Goal: Task Accomplishment & Management: Manage account settings

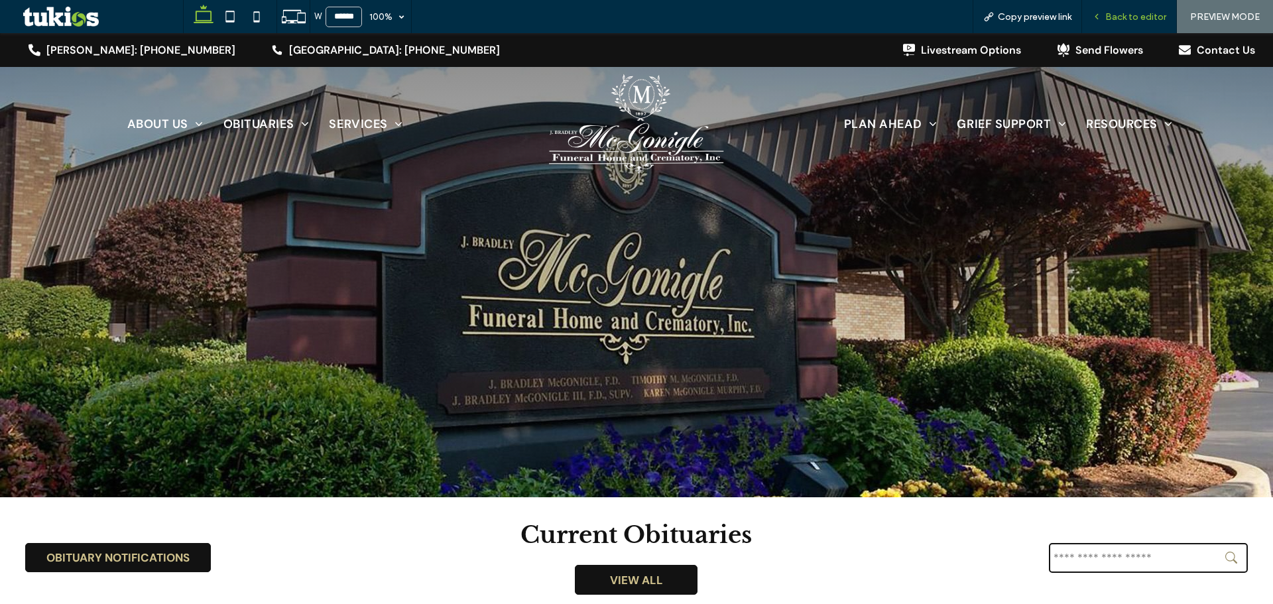
click at [1125, 13] on span "Back to editor" at bounding box center [1135, 16] width 61 height 11
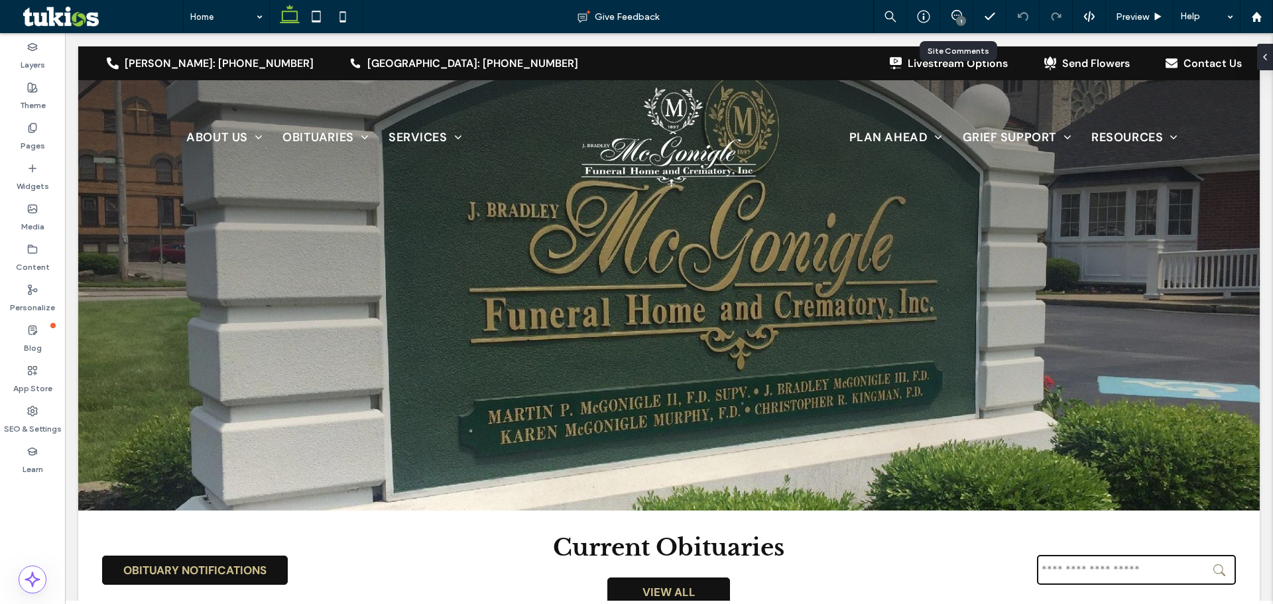
drag, startPoint x: 955, startPoint y: 22, endPoint x: 944, endPoint y: 32, distance: 15.0
click at [954, 22] on div "1" at bounding box center [956, 16] width 32 height 13
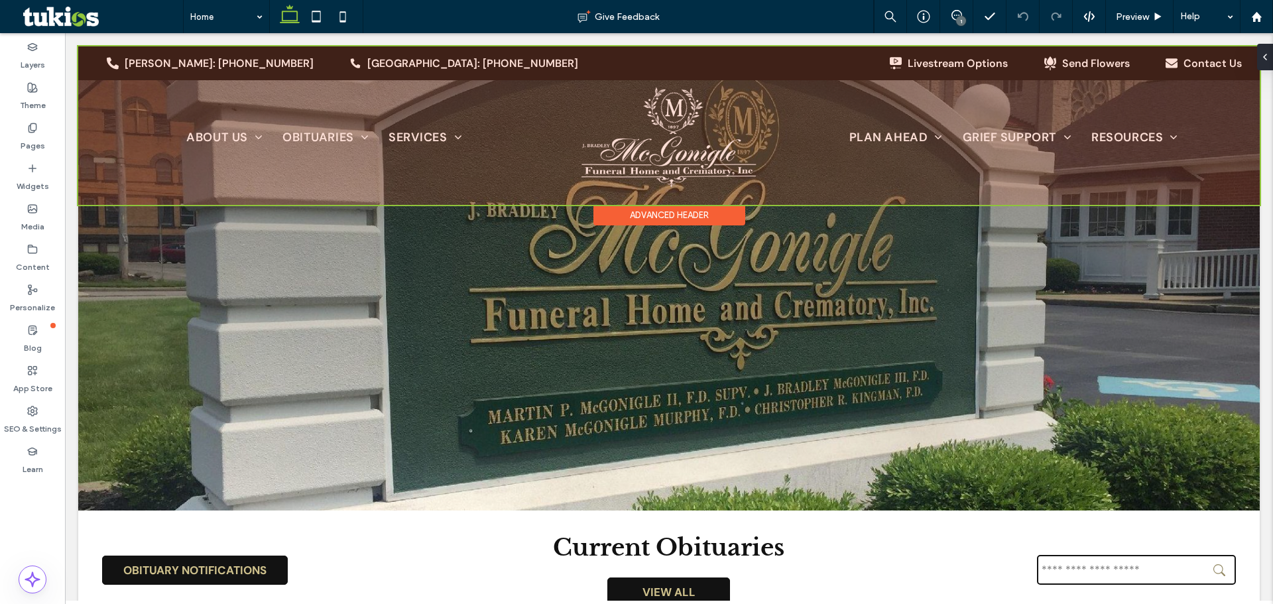
click at [744, 193] on div at bounding box center [669, 125] width 1182 height 158
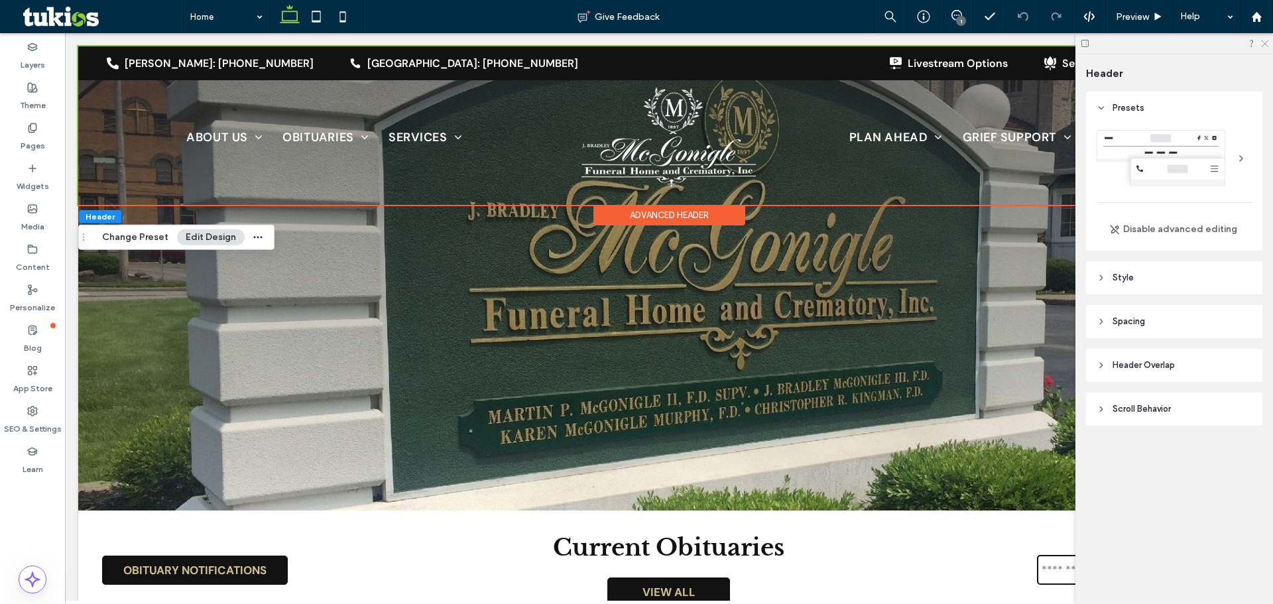
drag, startPoint x: 1261, startPoint y: 42, endPoint x: 1113, endPoint y: 15, distance: 150.4
click at [1261, 42] on icon at bounding box center [1264, 42] width 9 height 9
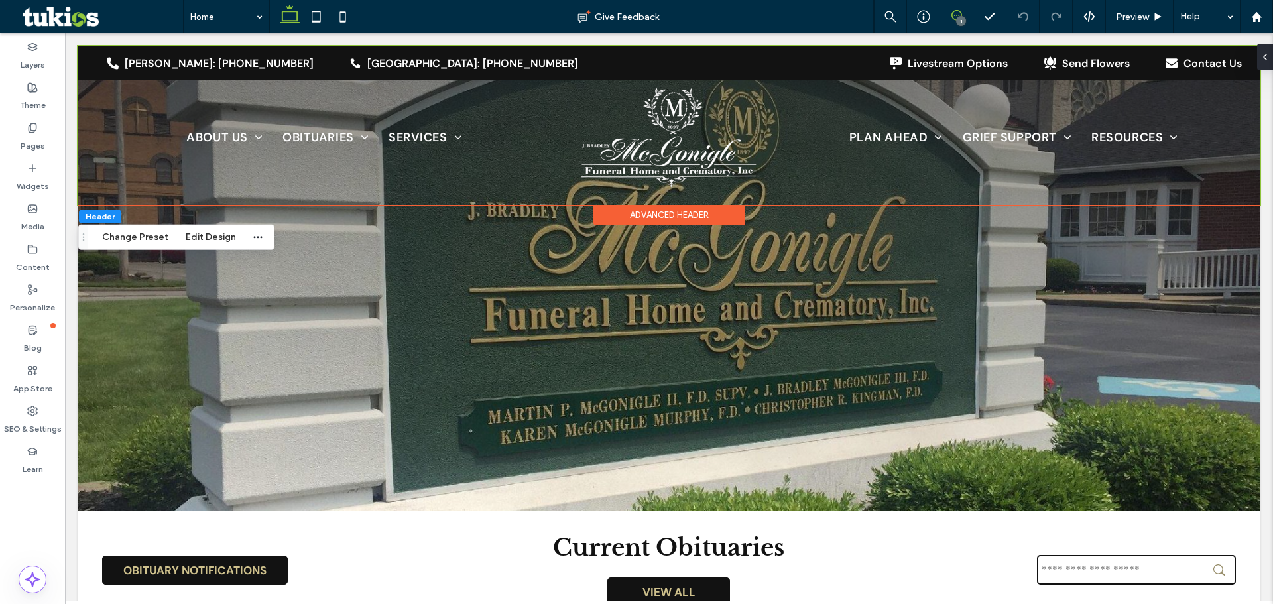
click at [960, 14] on icon at bounding box center [957, 15] width 11 height 11
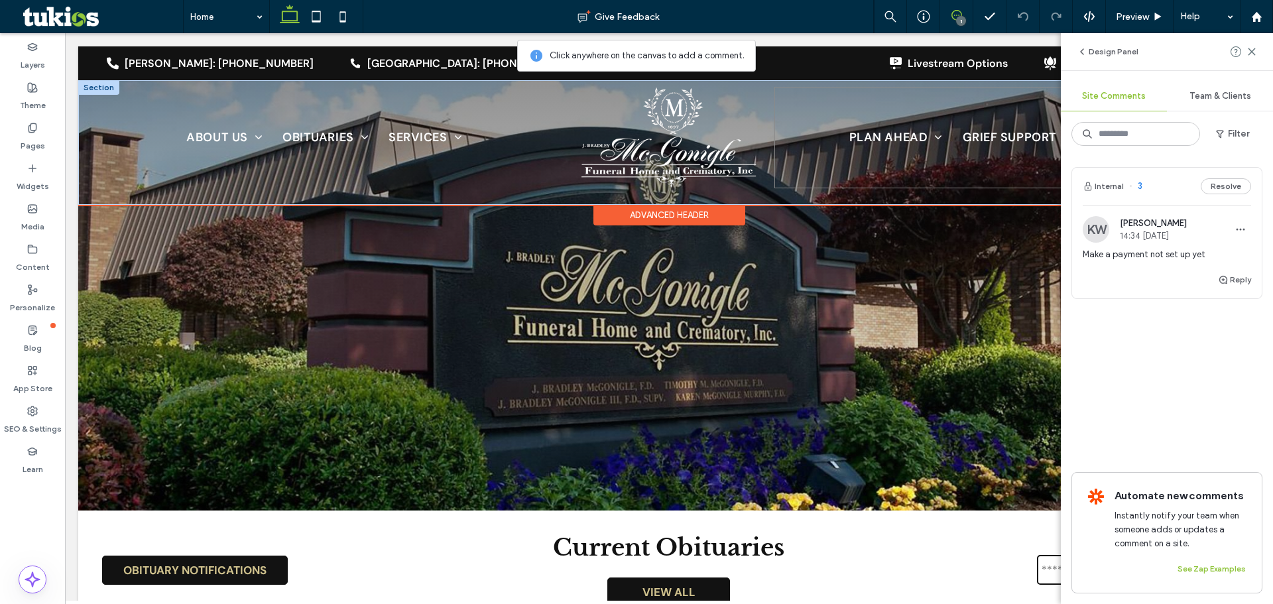
click at [896, 163] on div "Plan Ahead Planning Ahead Online Preplanning Form Preplanning Checklist Preplan…" at bounding box center [1014, 137] width 479 height 101
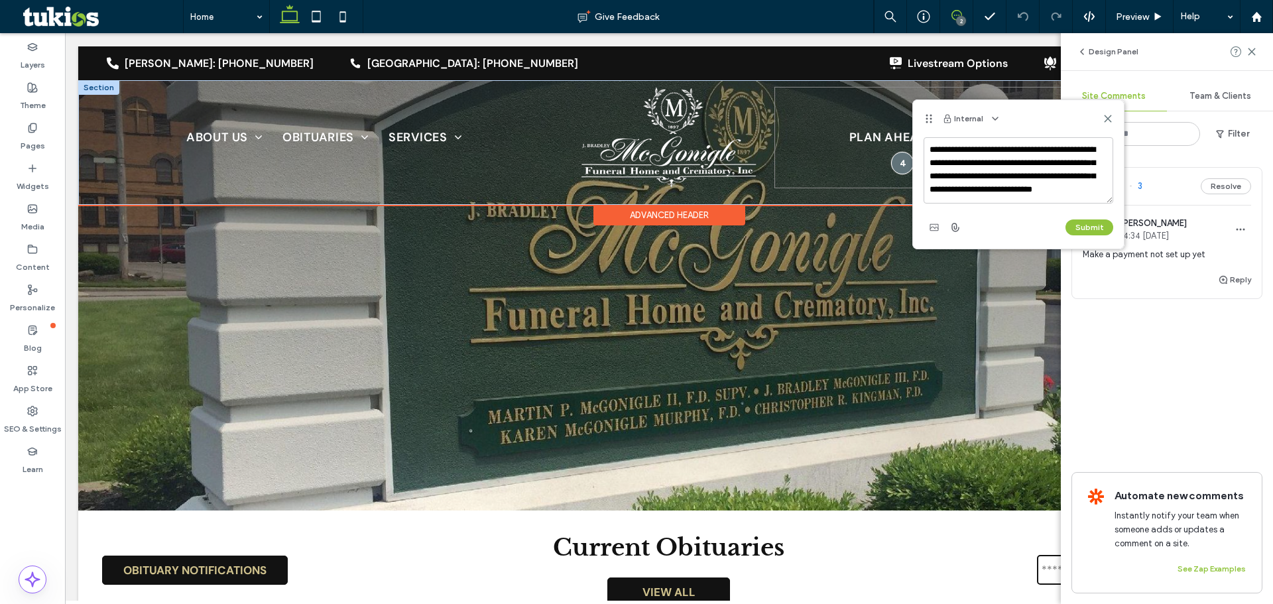
scroll to position [5, 0]
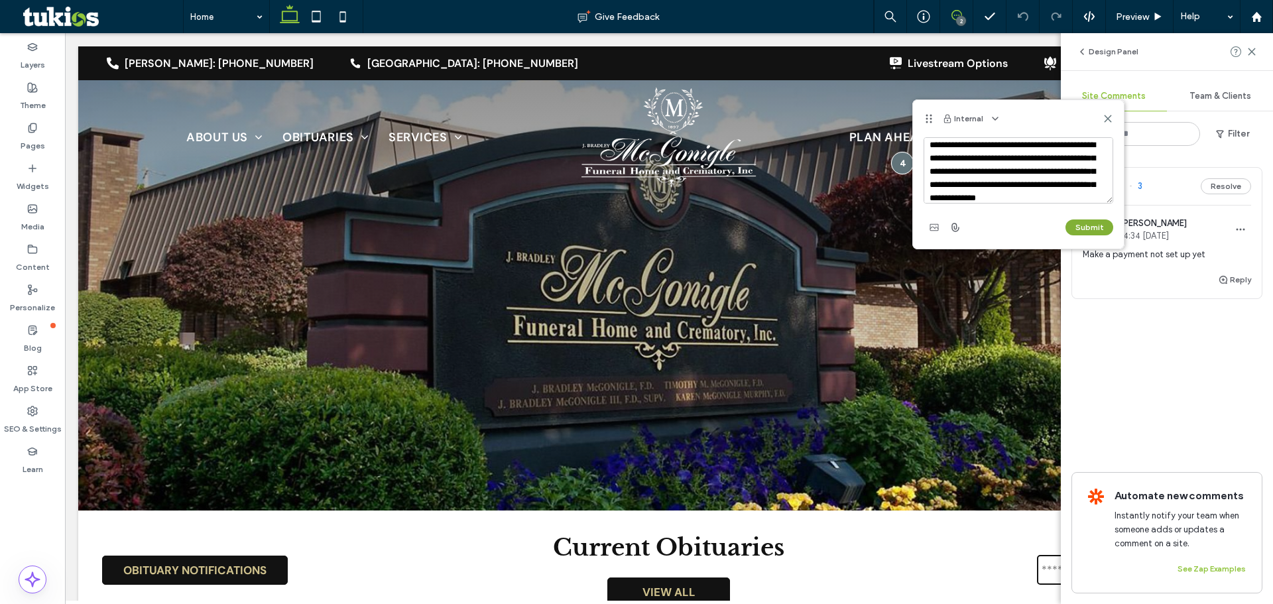
type textarea "**********"
click at [1099, 228] on button "Submit" at bounding box center [1090, 227] width 48 height 16
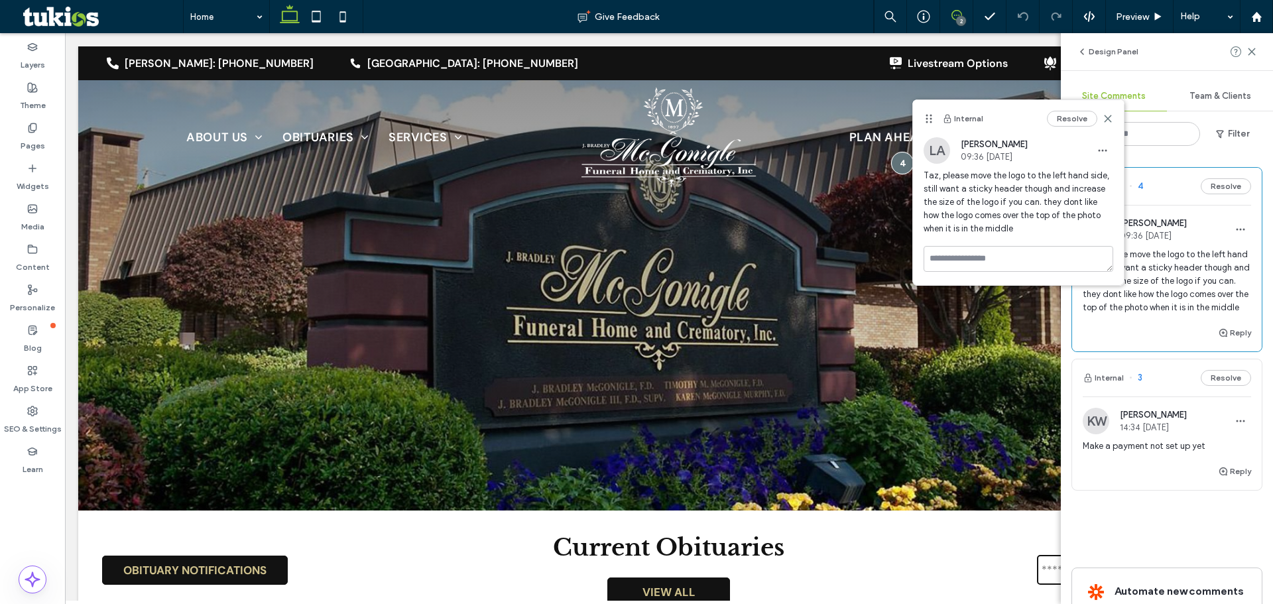
scroll to position [0, 0]
click at [1108, 119] on use at bounding box center [1108, 118] width 6 height 6
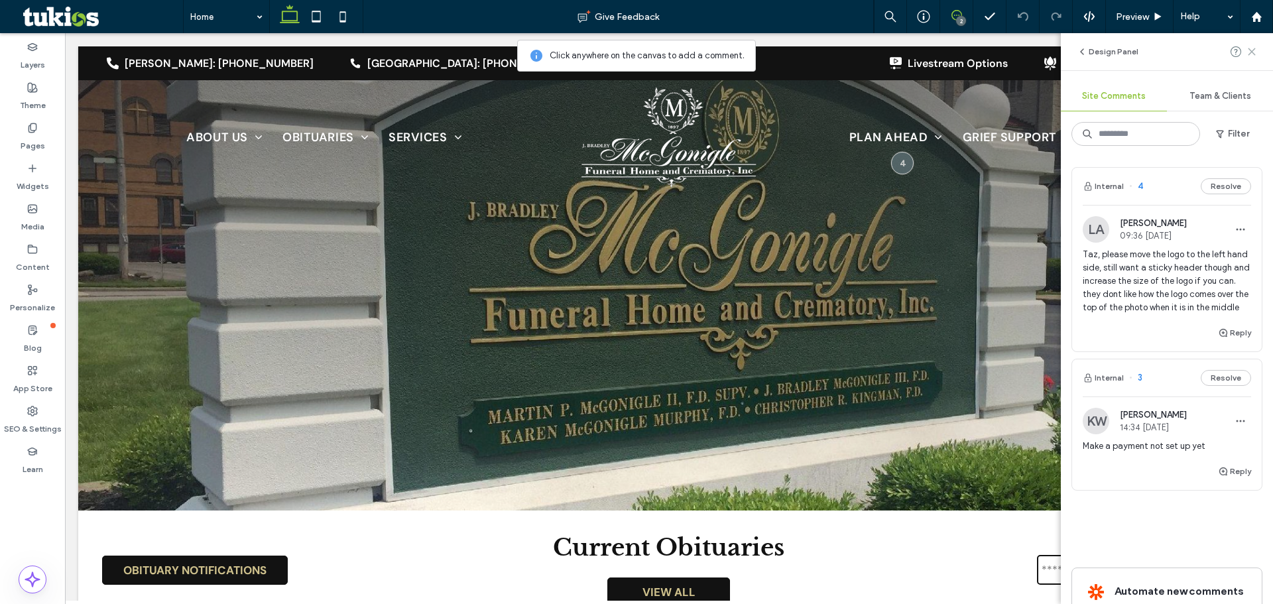
click at [1248, 54] on icon at bounding box center [1252, 51] width 11 height 11
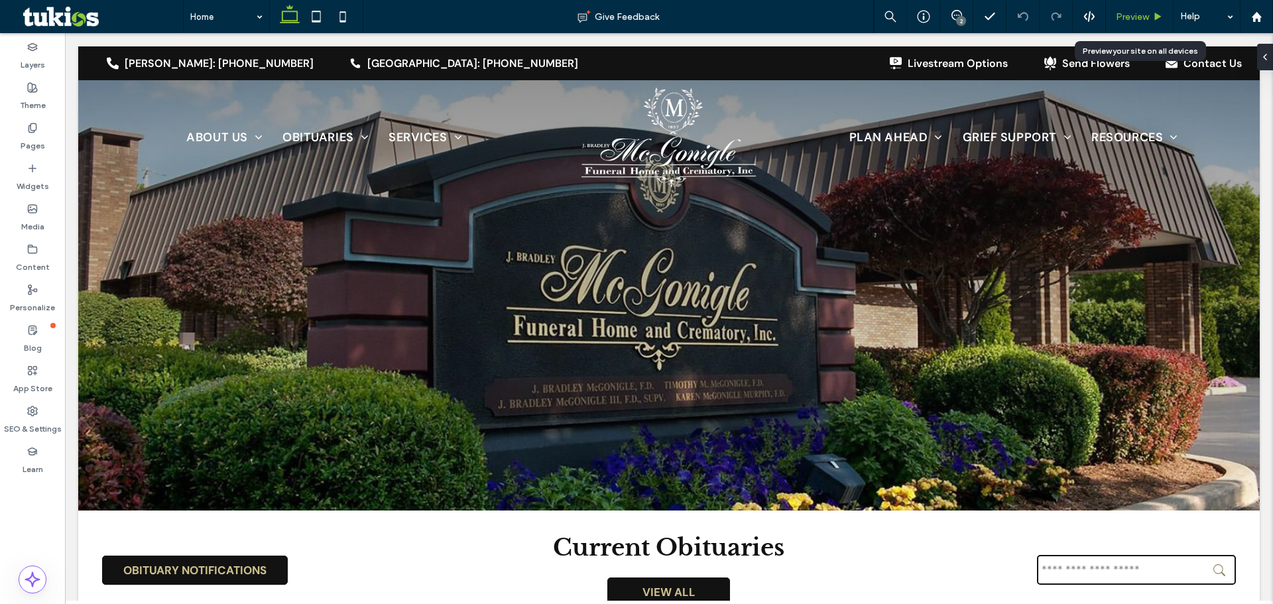
click at [1129, 19] on span "Preview" at bounding box center [1132, 16] width 33 height 11
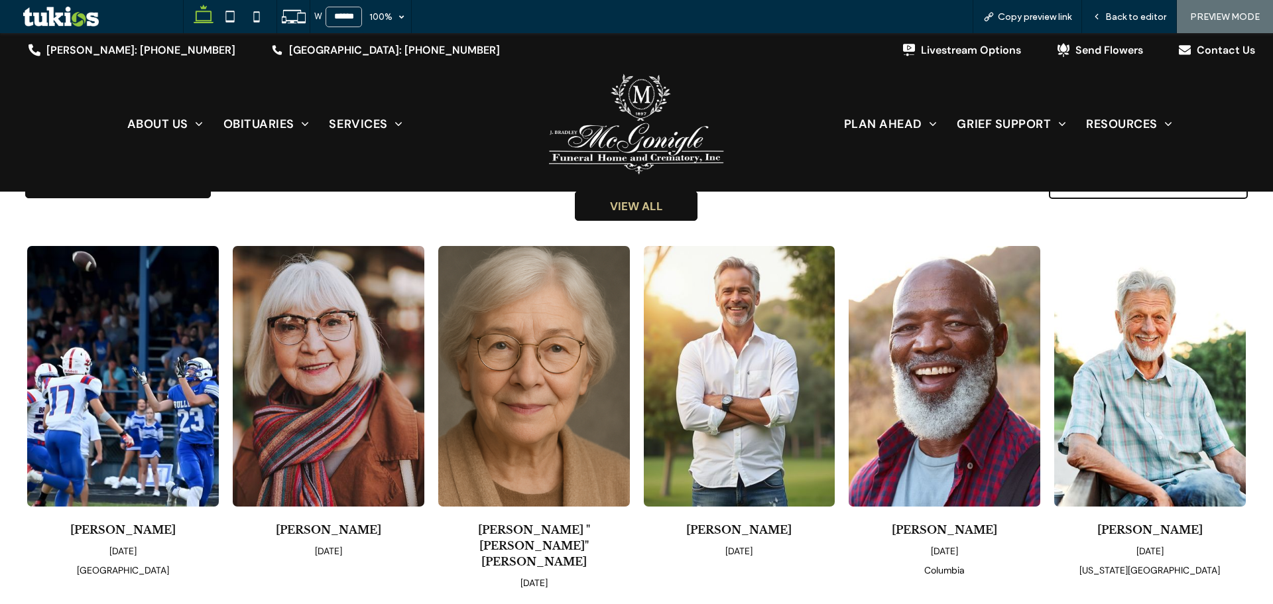
scroll to position [398, 0]
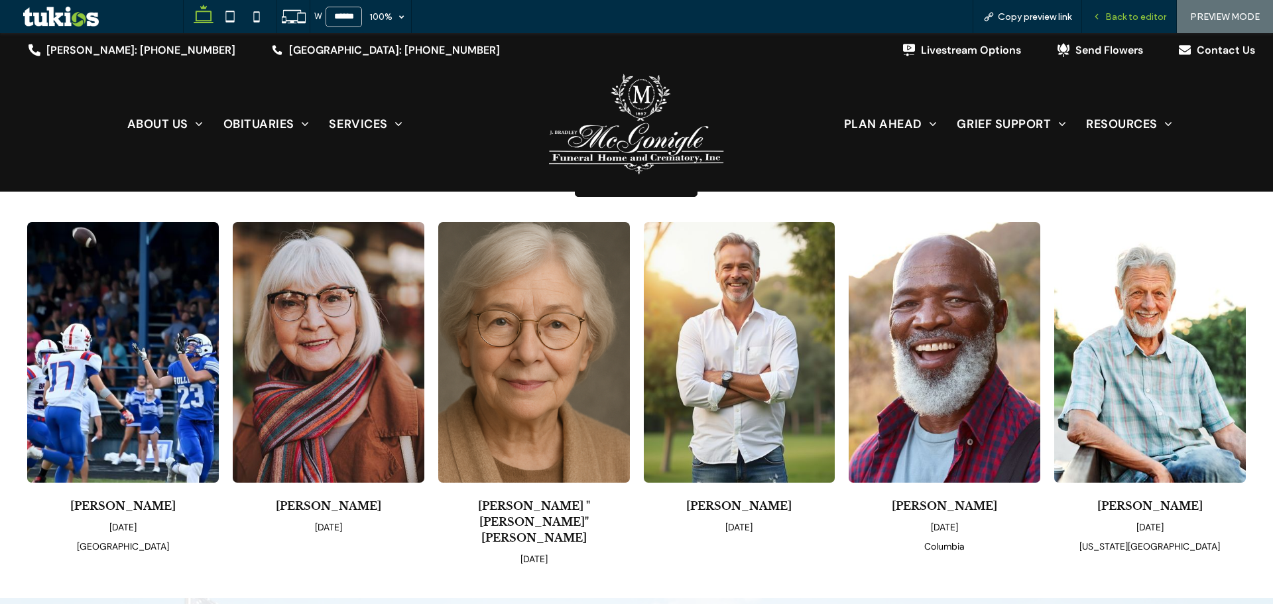
click at [1133, 17] on span "Back to editor" at bounding box center [1135, 16] width 61 height 11
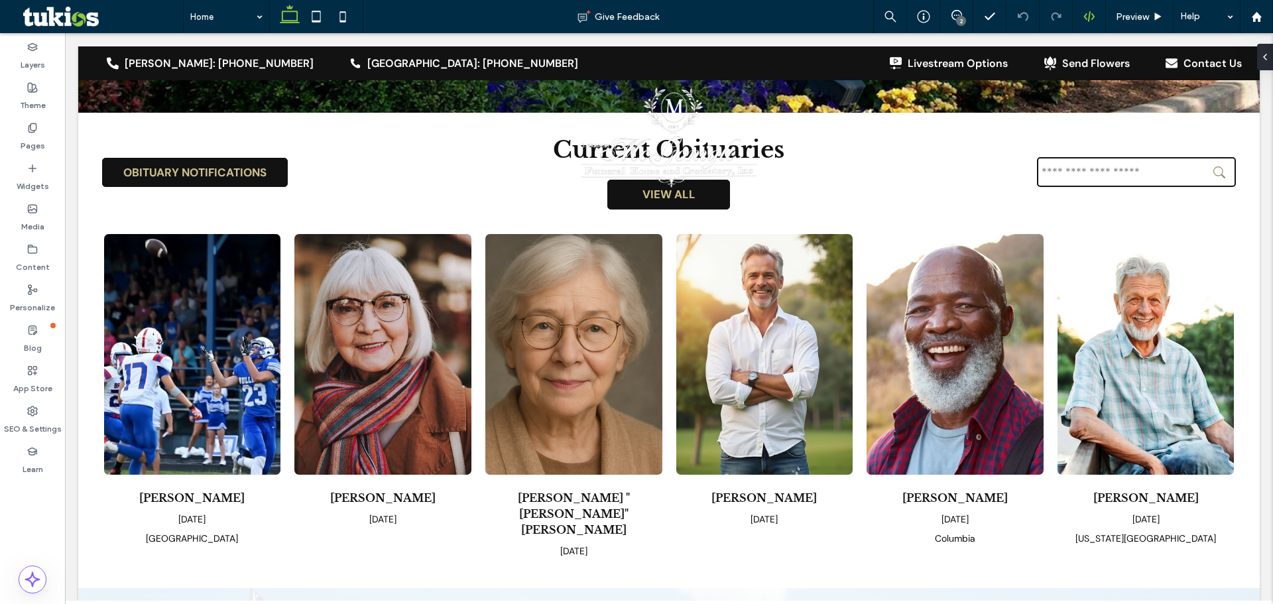
scroll to position [411, 0]
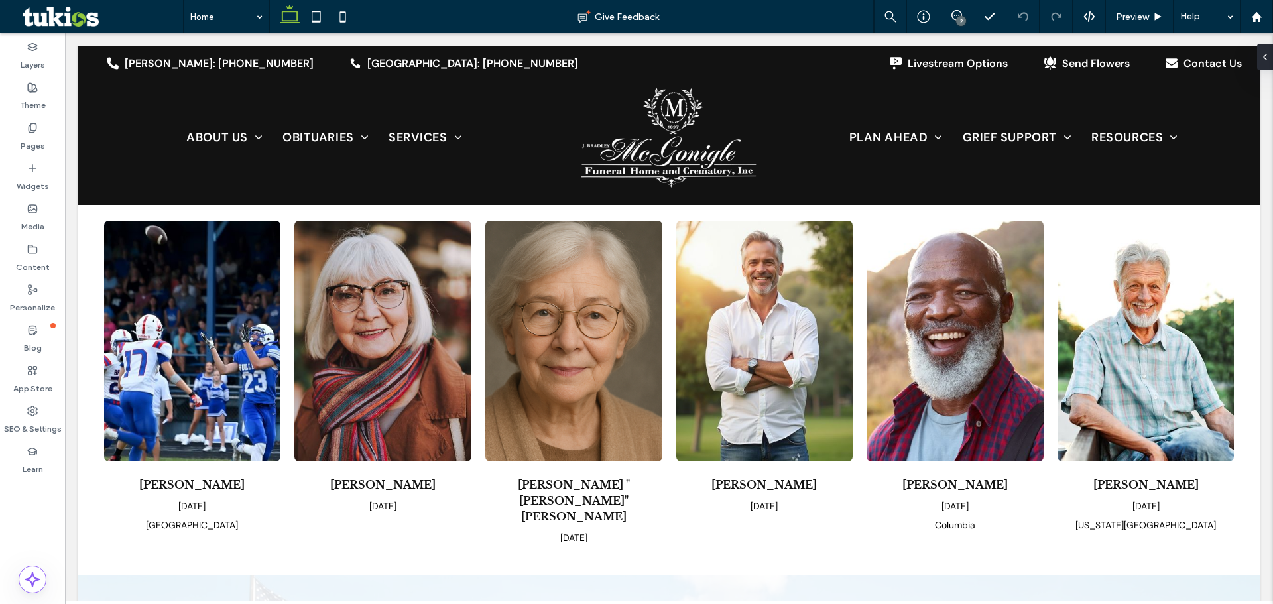
click at [957, 19] on div "2" at bounding box center [961, 21] width 10 height 10
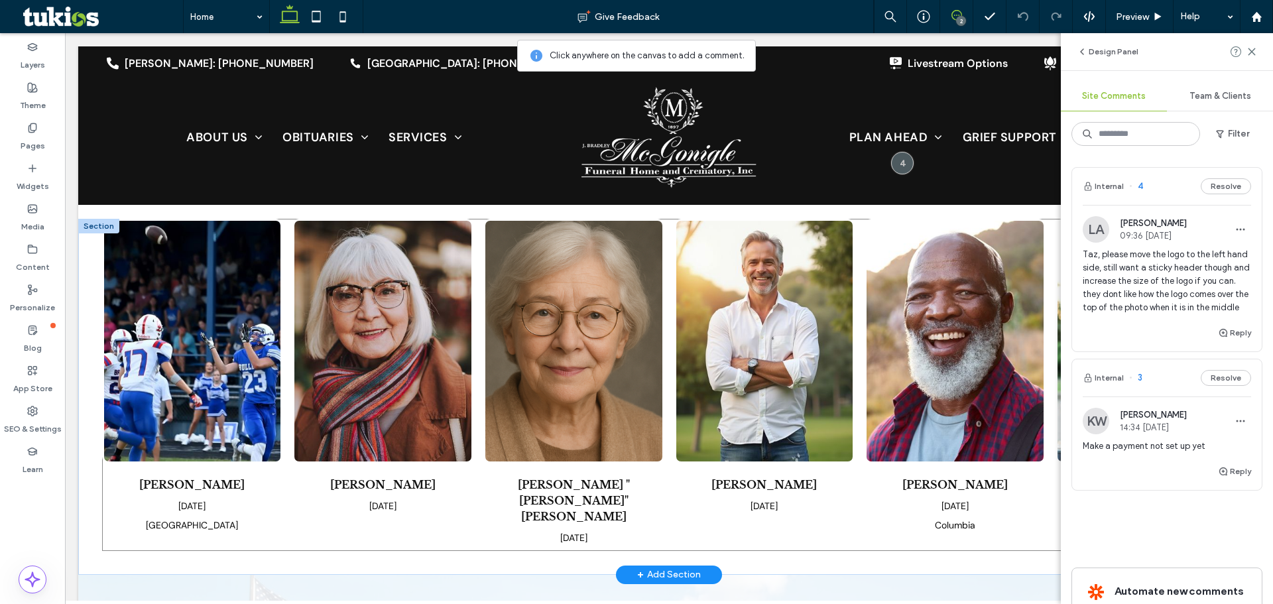
click at [706, 355] on img "Charles Caldwell's obituary link" at bounding box center [764, 341] width 177 height 241
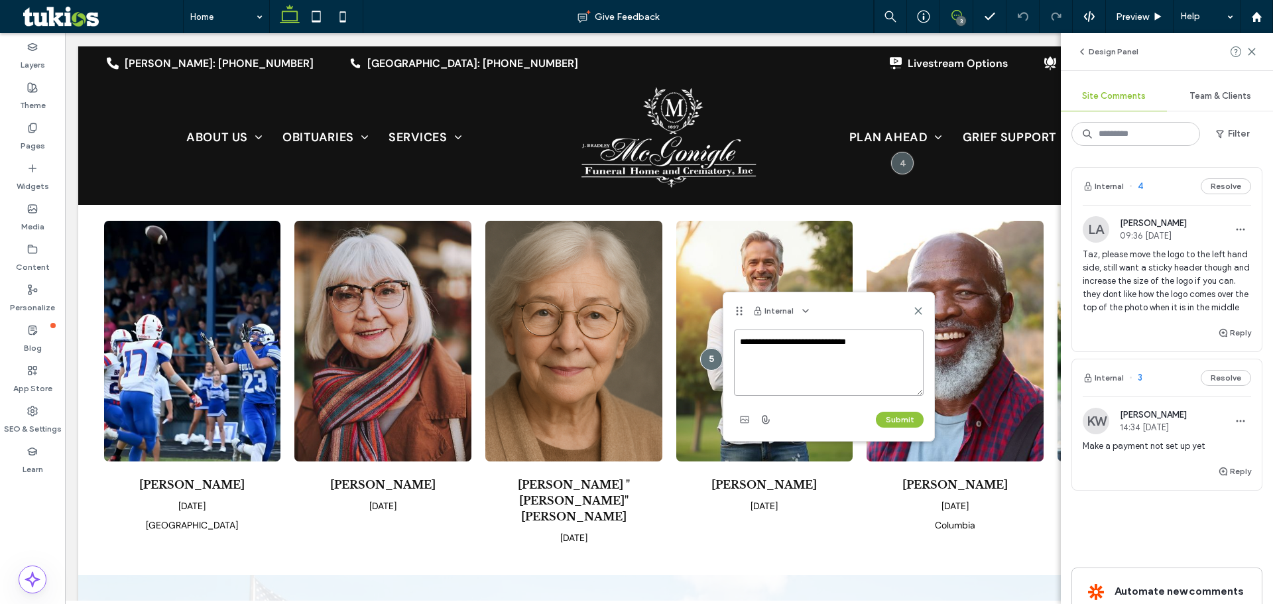
click at [868, 344] on textarea "**********" at bounding box center [829, 363] width 190 height 66
type textarea "*"
click at [916, 308] on use at bounding box center [918, 311] width 6 height 6
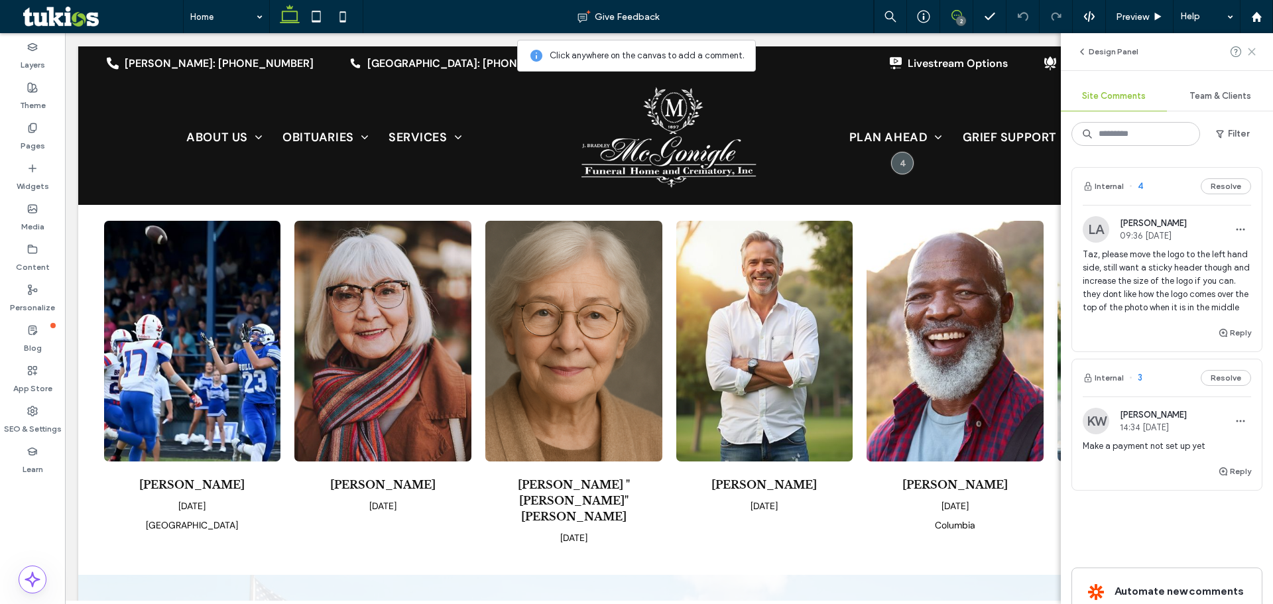
click at [1249, 50] on icon at bounding box center [1252, 51] width 11 height 11
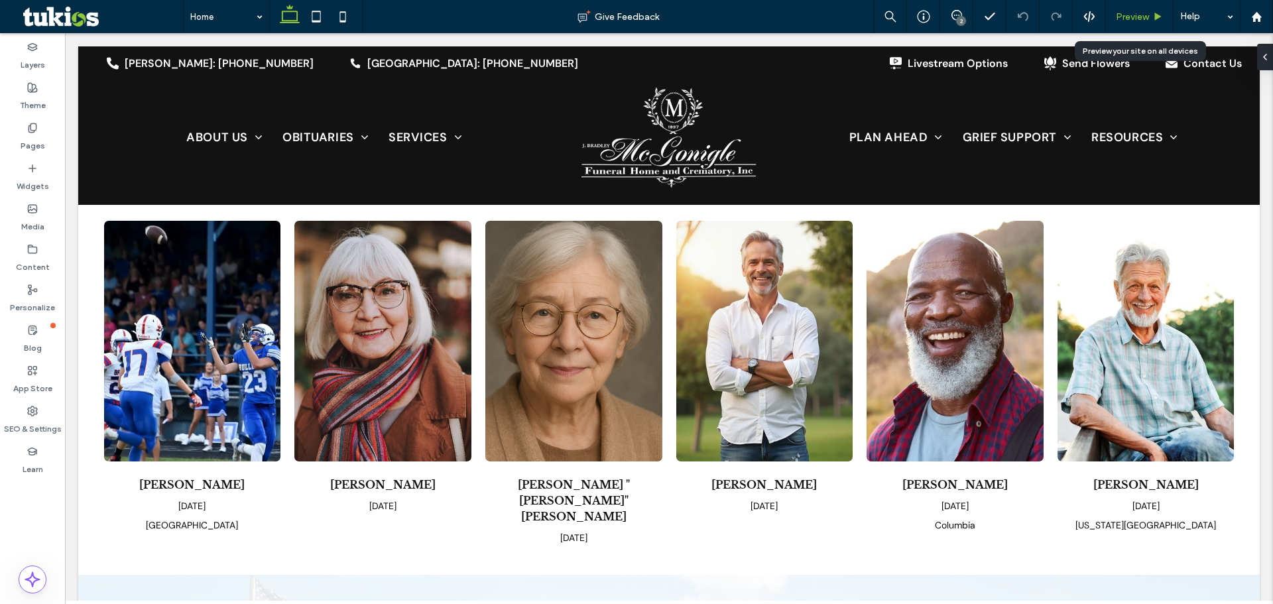
click at [1127, 16] on span "Preview" at bounding box center [1132, 16] width 33 height 11
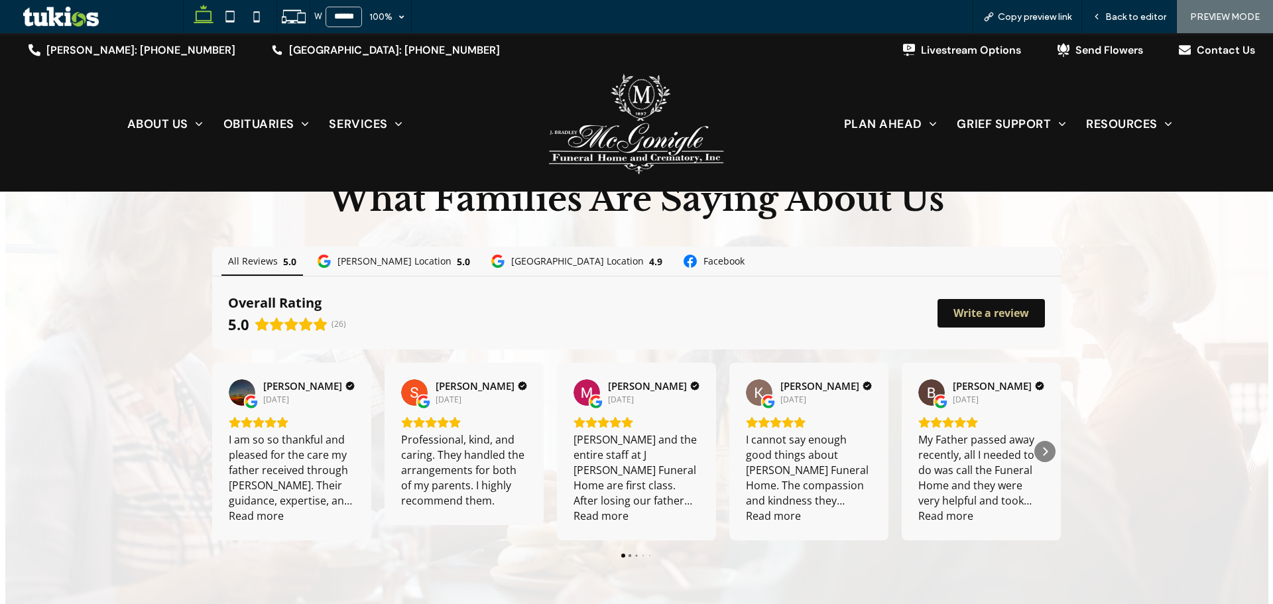
scroll to position [1790, 0]
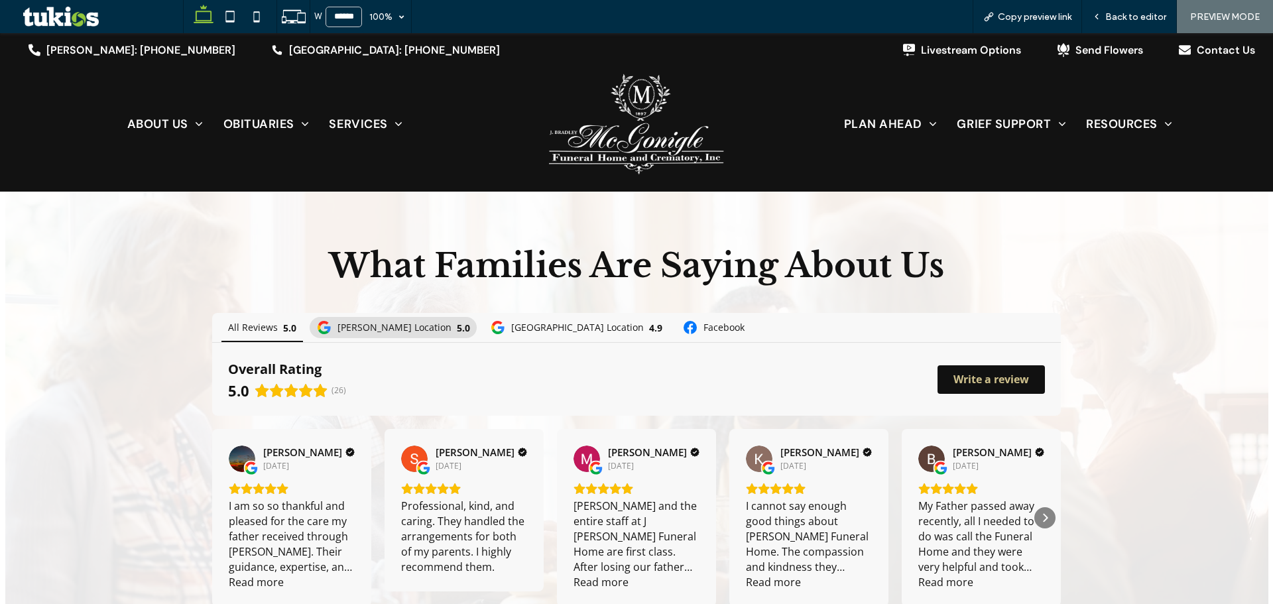
click at [363, 323] on span "[PERSON_NAME] Location" at bounding box center [395, 327] width 114 height 9
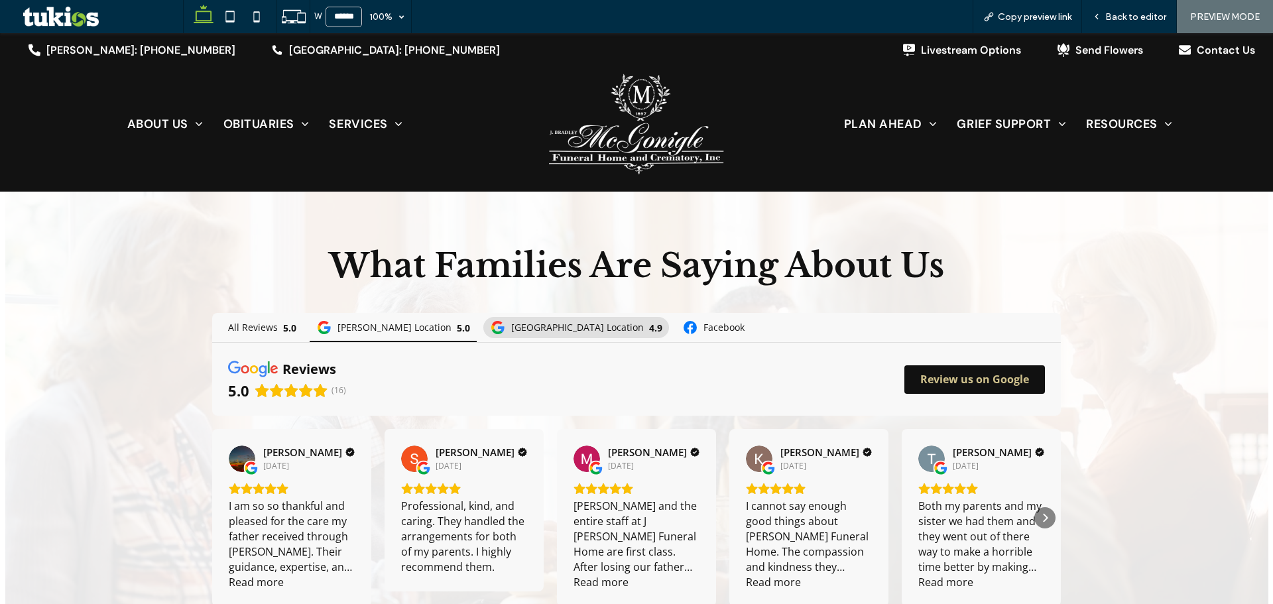
click at [511, 323] on span "[GEOGRAPHIC_DATA] Location" at bounding box center [577, 327] width 133 height 9
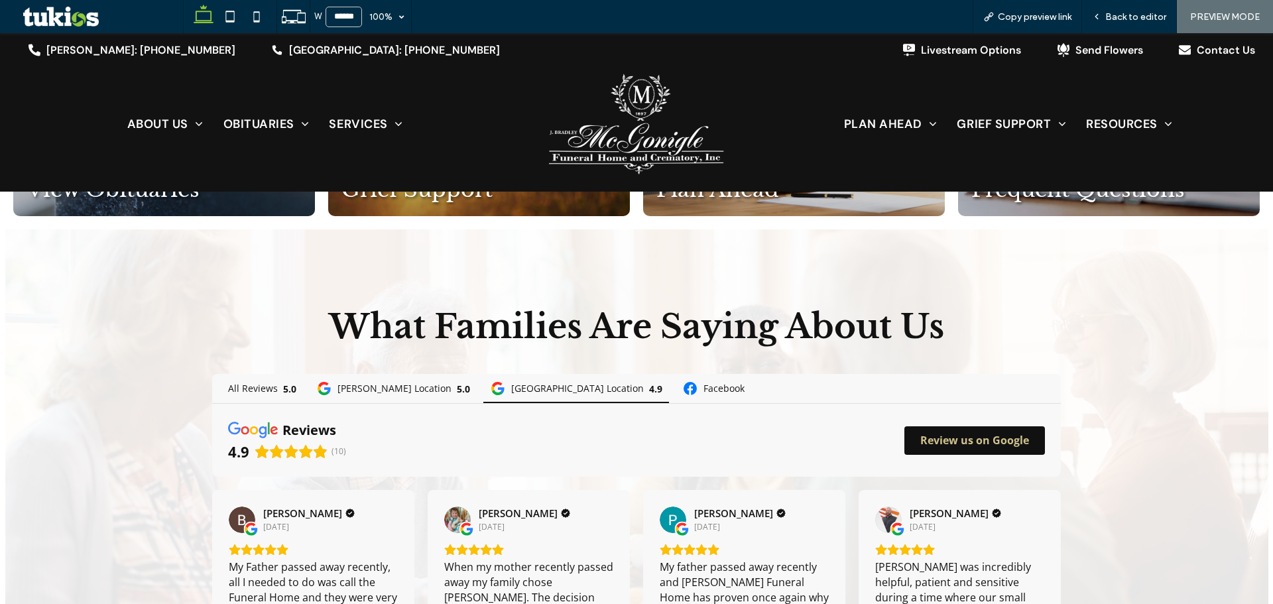
scroll to position [1724, 0]
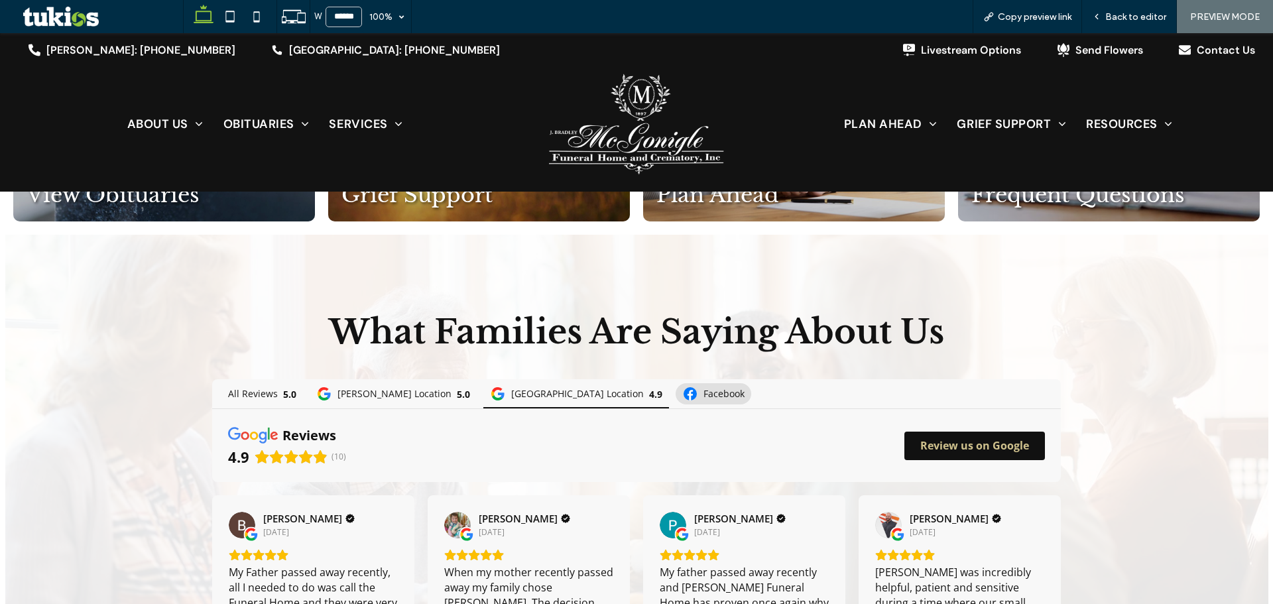
click at [704, 389] on span "Facebook" at bounding box center [724, 393] width 41 height 9
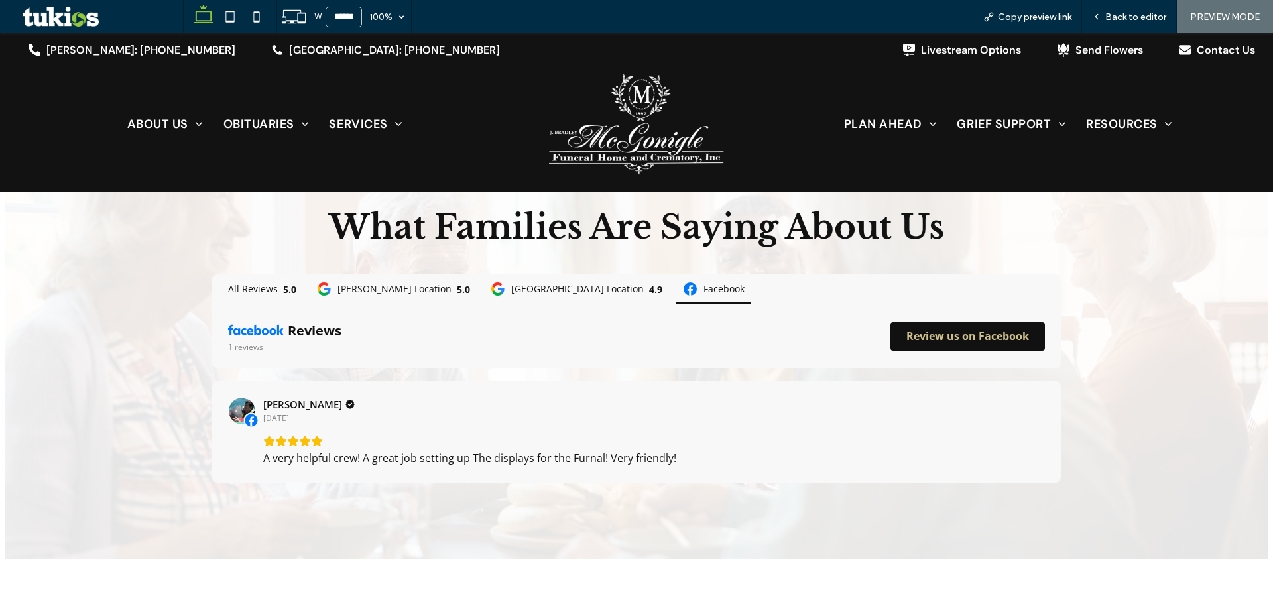
scroll to position [1857, 0]
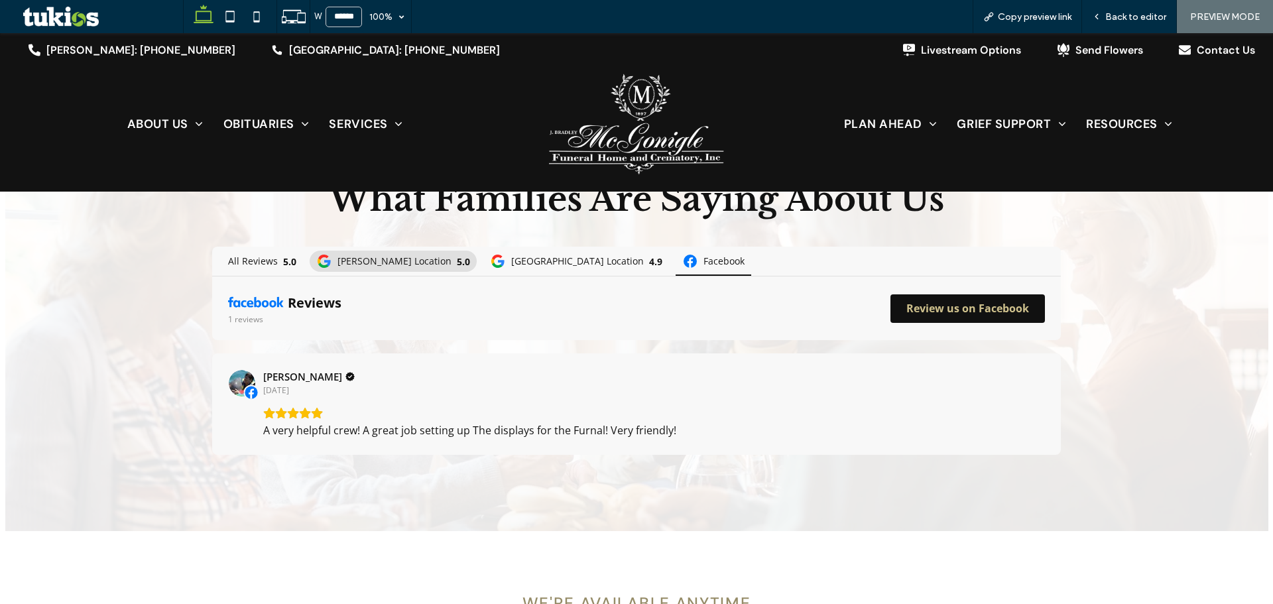
drag, startPoint x: 382, startPoint y: 253, endPoint x: 321, endPoint y: 250, distance: 61.1
click at [381, 257] on span "[PERSON_NAME] Location" at bounding box center [395, 261] width 114 height 9
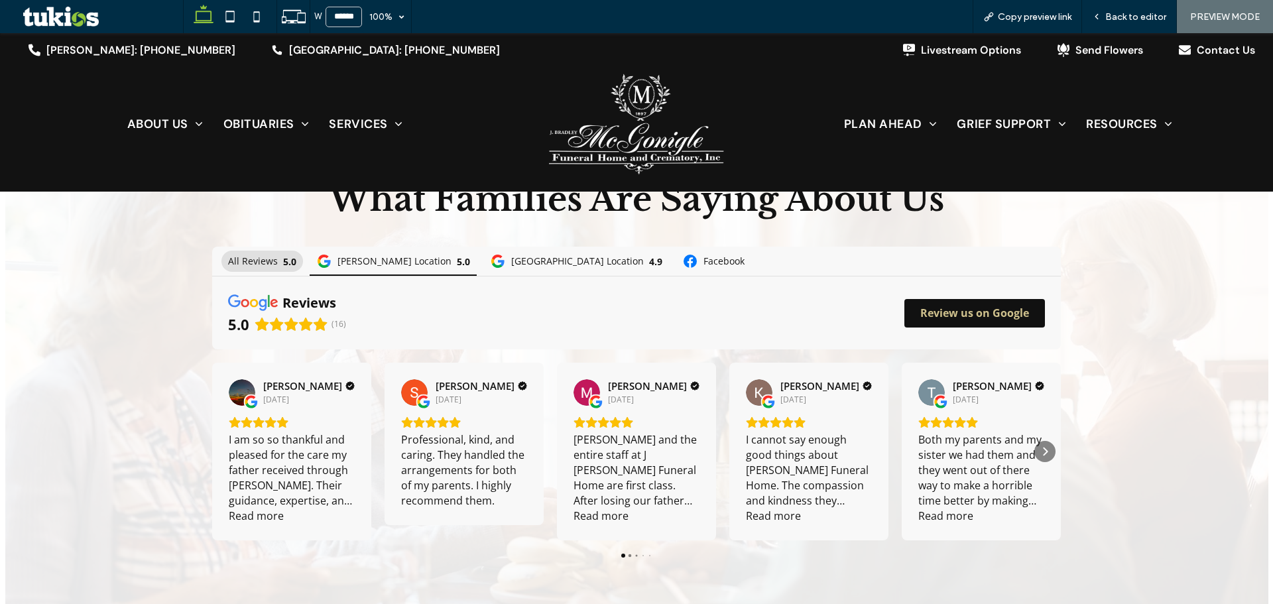
click at [261, 257] on span "All Reviews" at bounding box center [253, 261] width 50 height 9
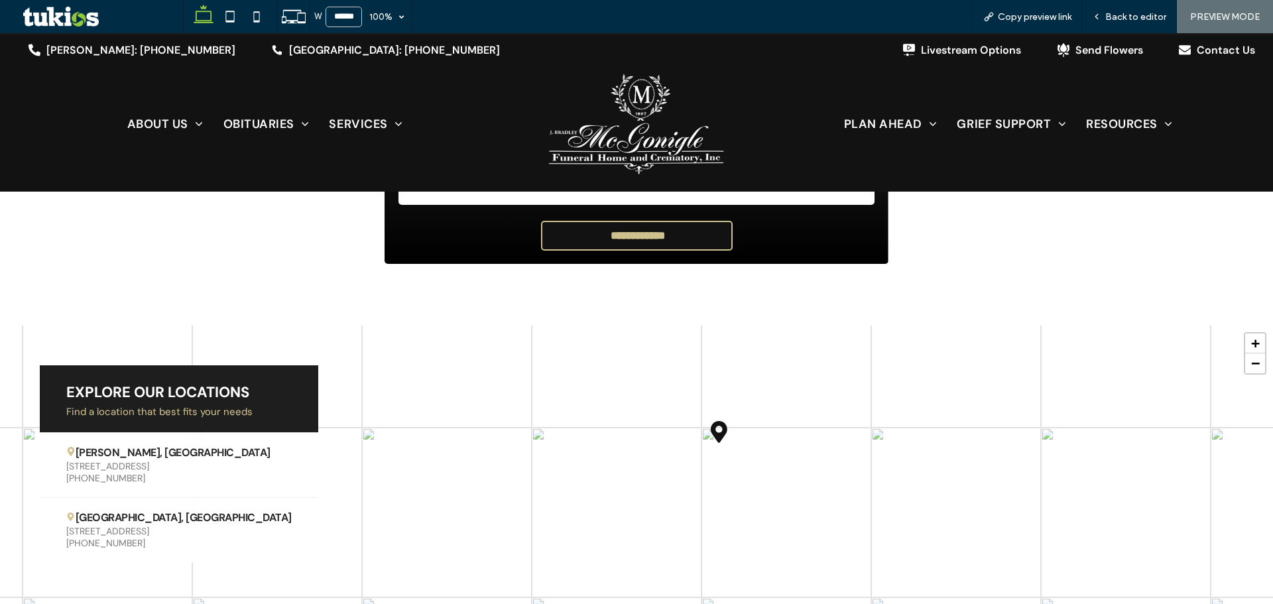
scroll to position [2652, 0]
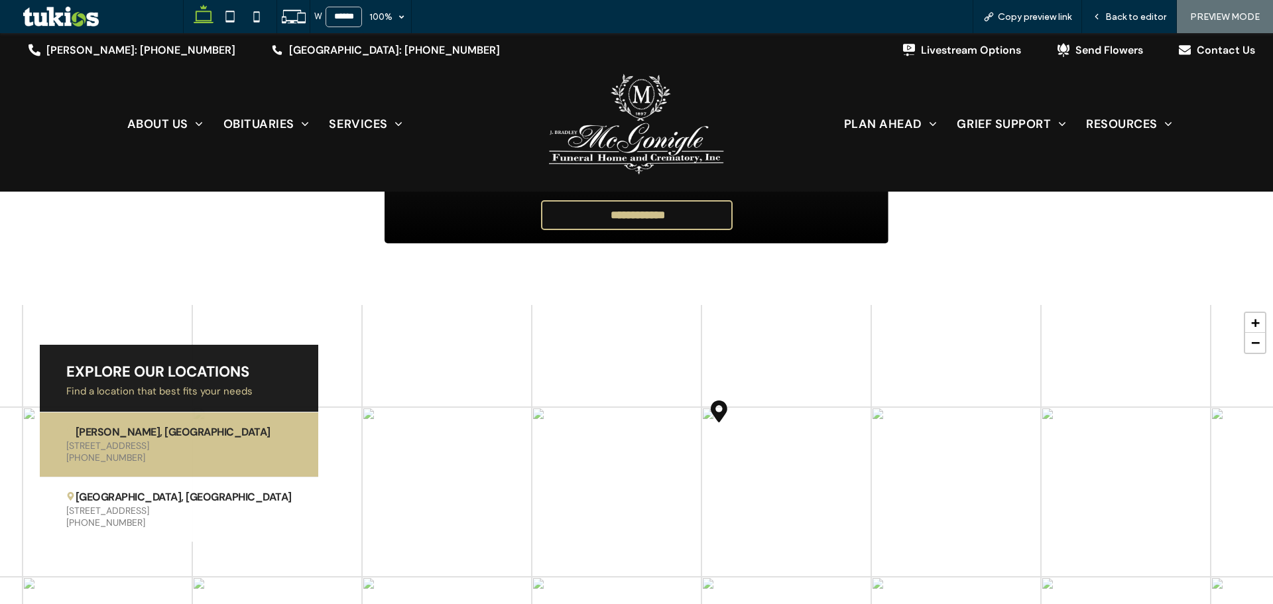
click at [217, 440] on span "[STREET_ADDRESS]" at bounding box center [178, 446] width 225 height 12
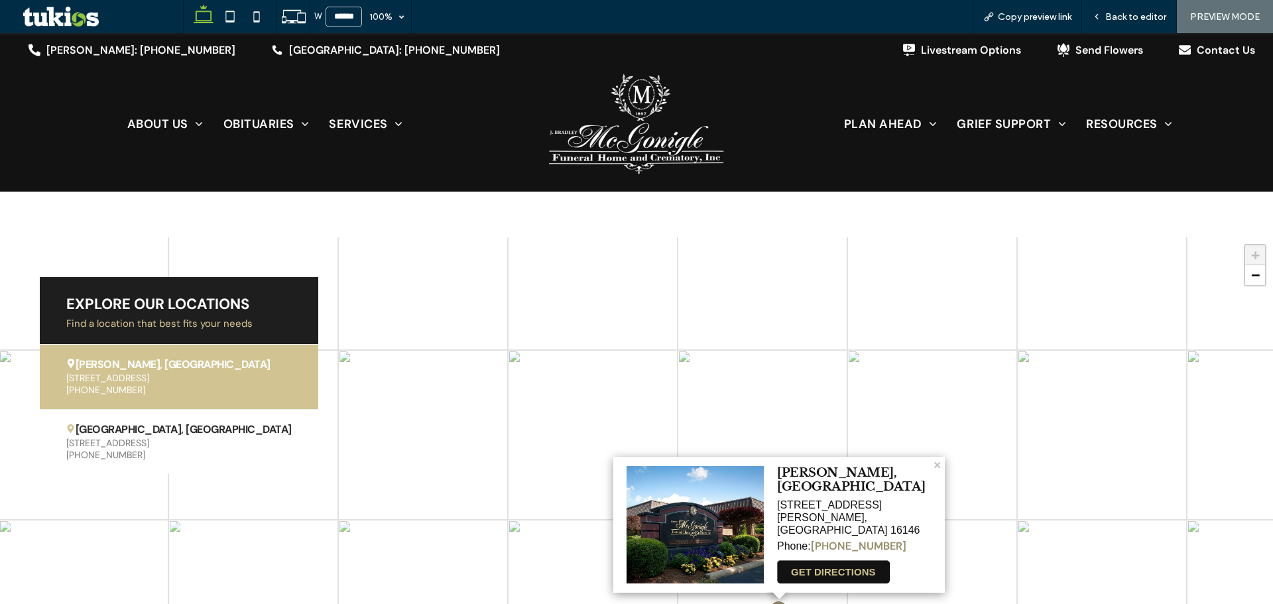
scroll to position [2719, 0]
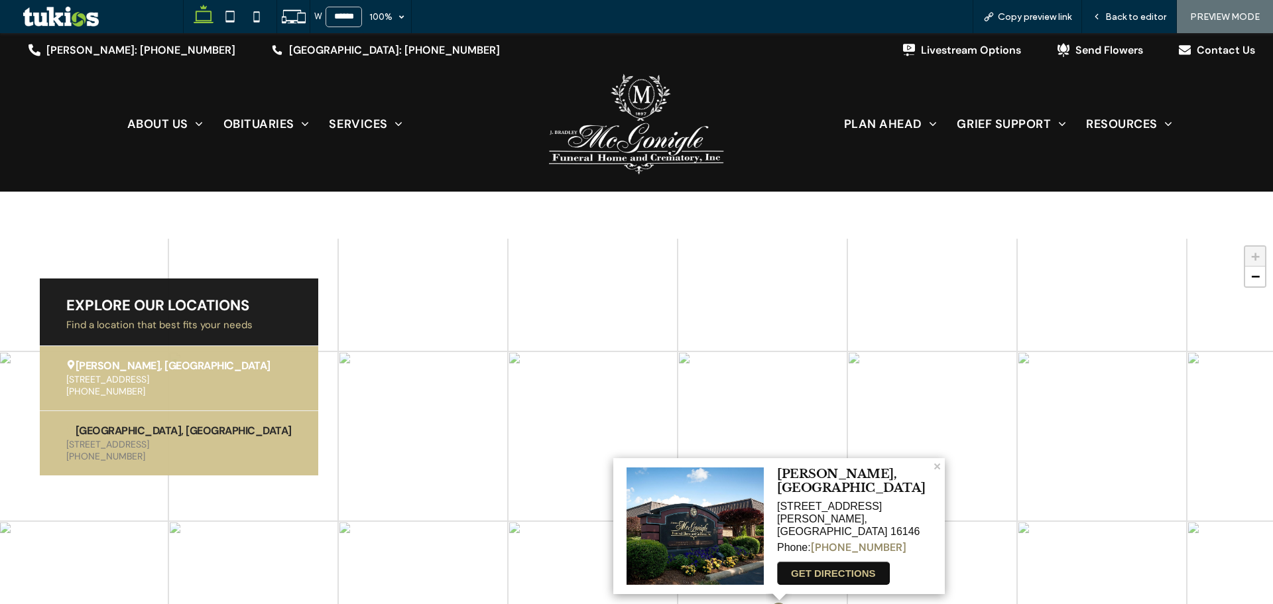
click at [194, 438] on span "[STREET_ADDRESS]" at bounding box center [178, 444] width 225 height 12
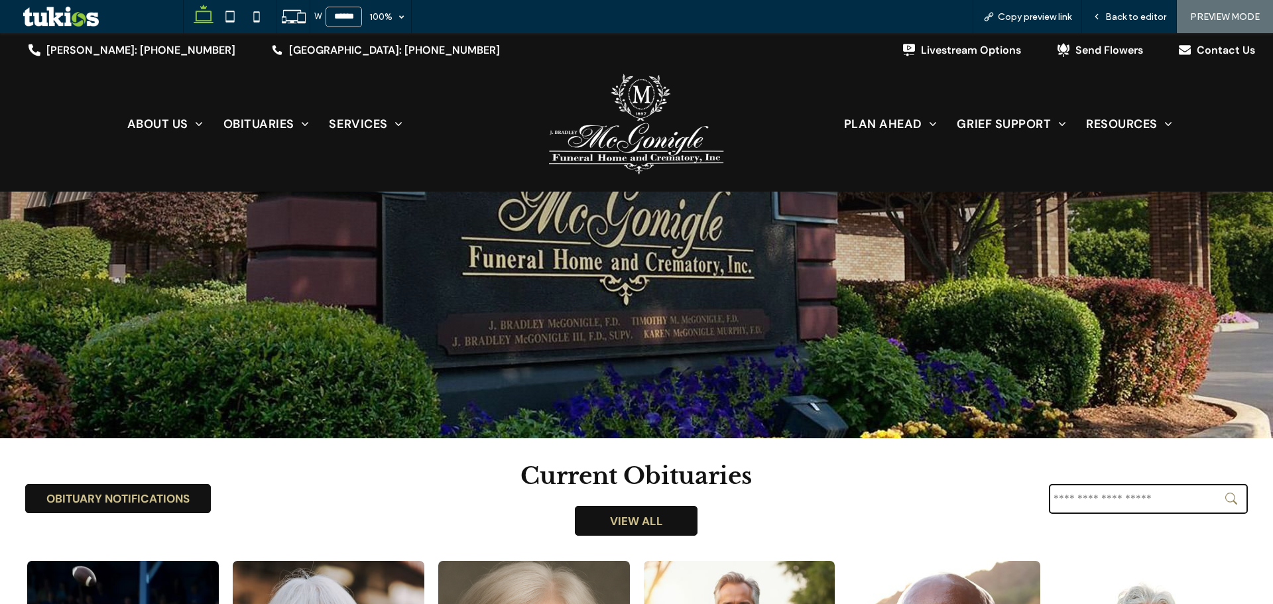
scroll to position [0, 0]
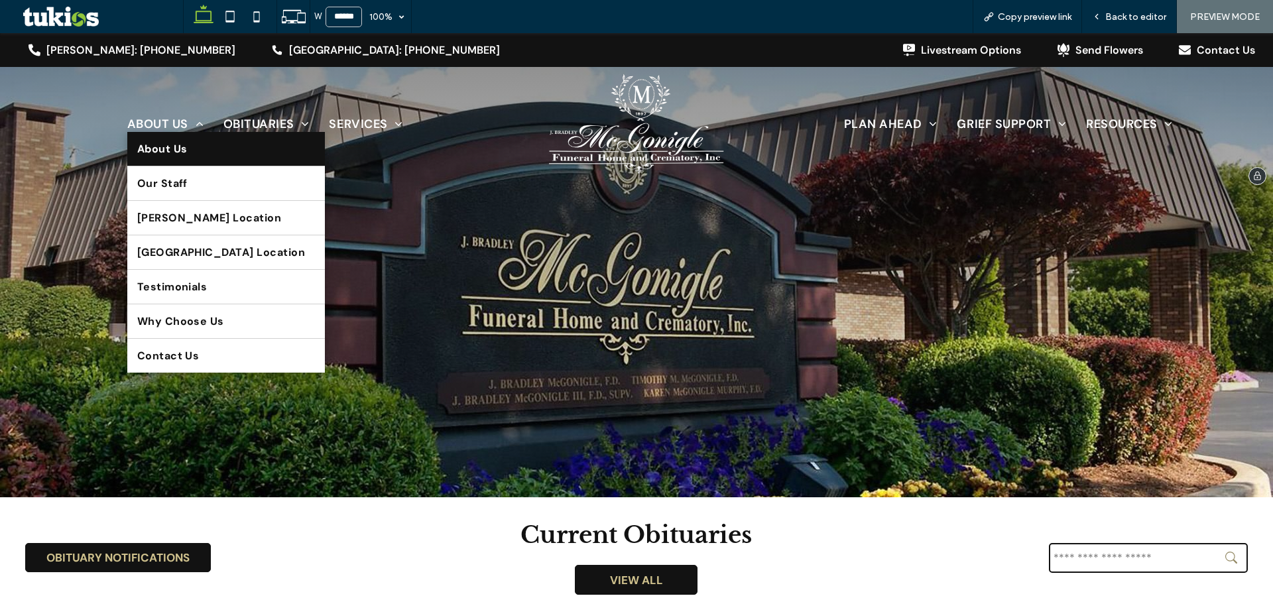
click at [172, 145] on span "About Us" at bounding box center [162, 149] width 50 height 14
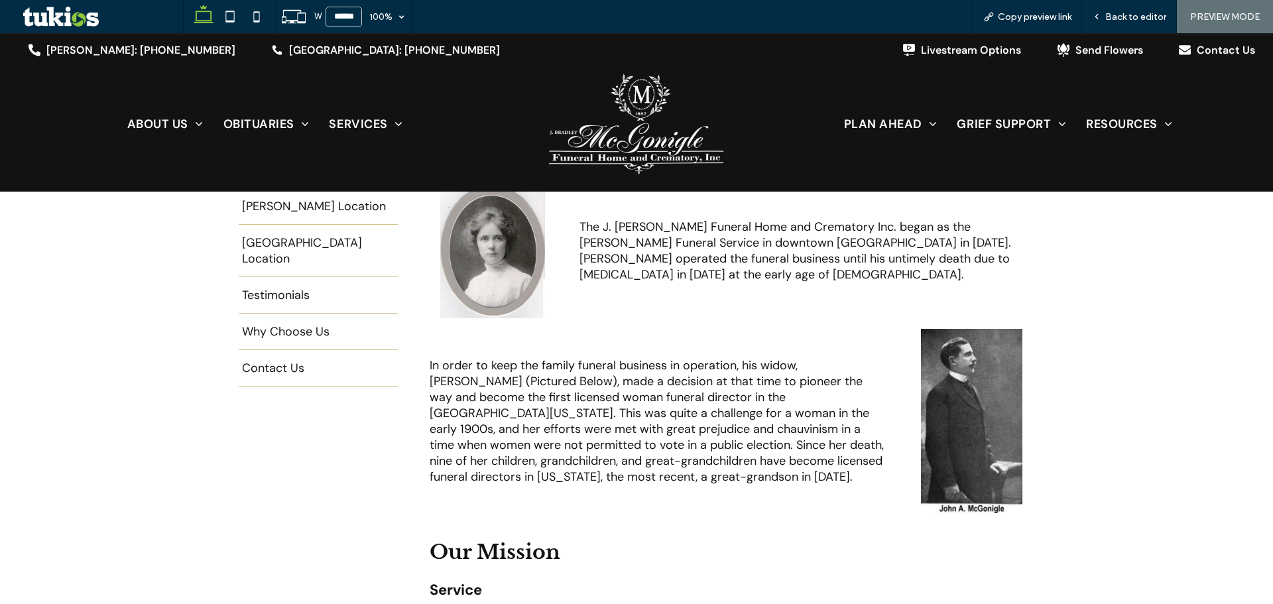
scroll to position [199, 0]
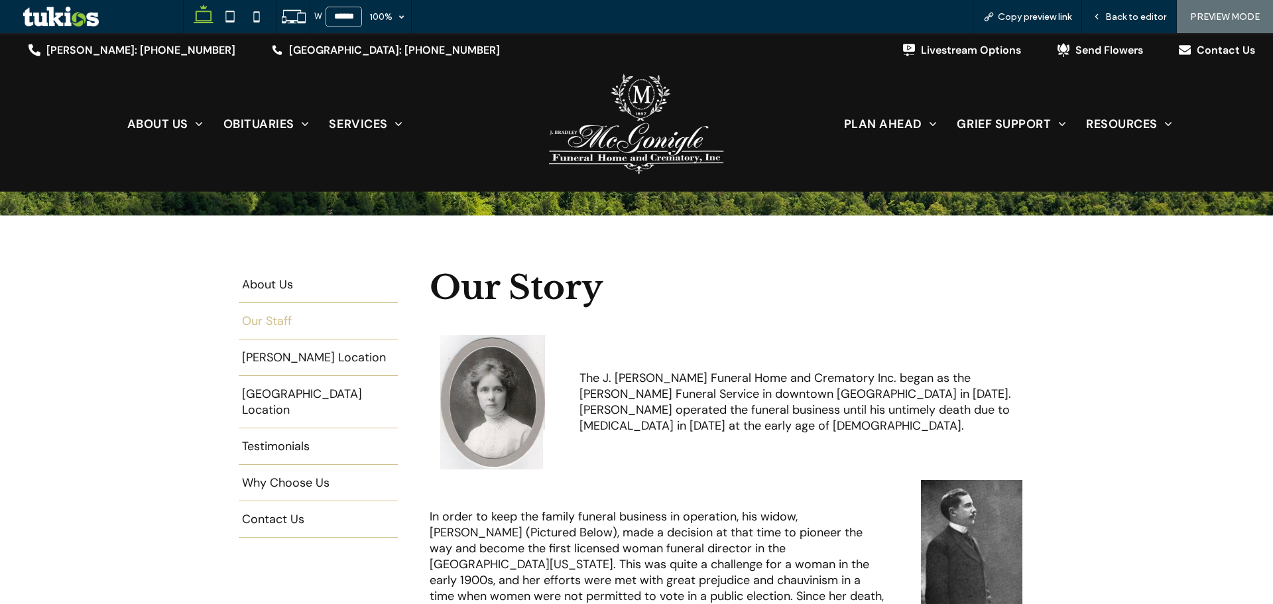
click at [248, 328] on span "Our Staff" at bounding box center [267, 328] width 50 height 0
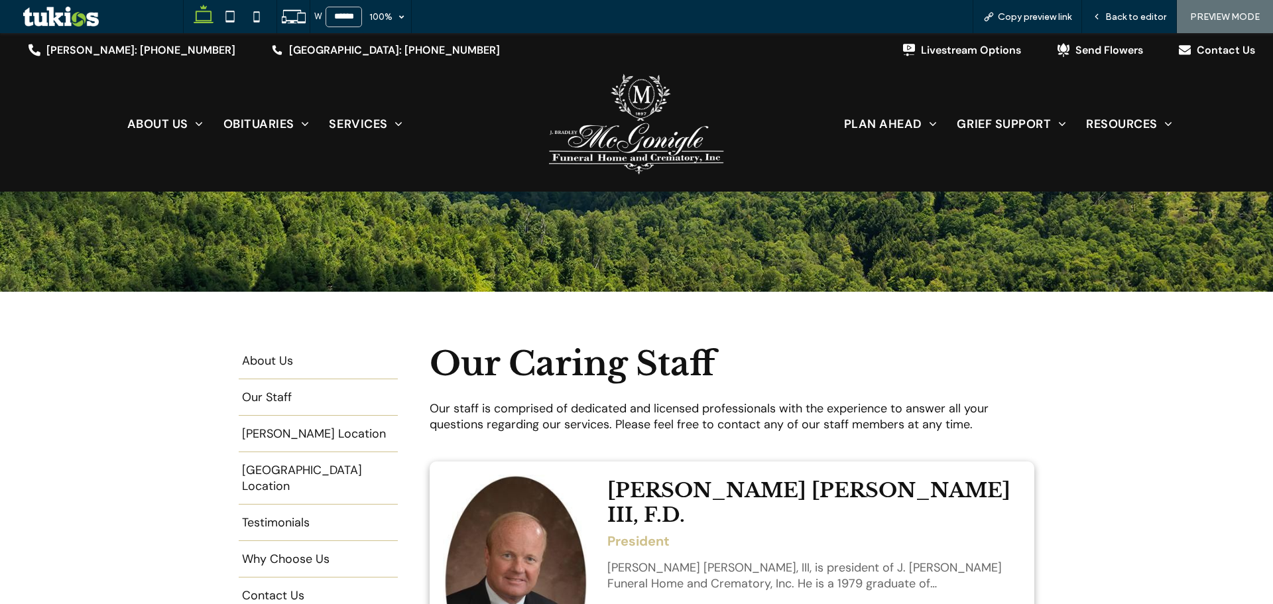
scroll to position [199, 0]
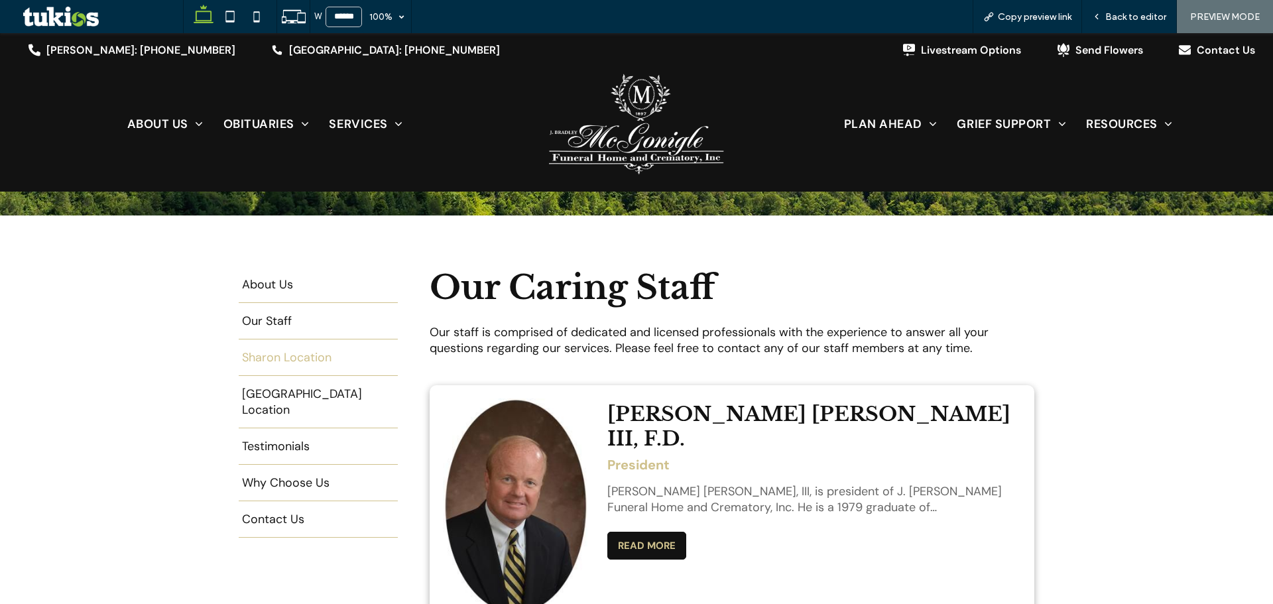
click at [316, 364] on span "[PERSON_NAME] Location" at bounding box center [314, 364] width 144 height 0
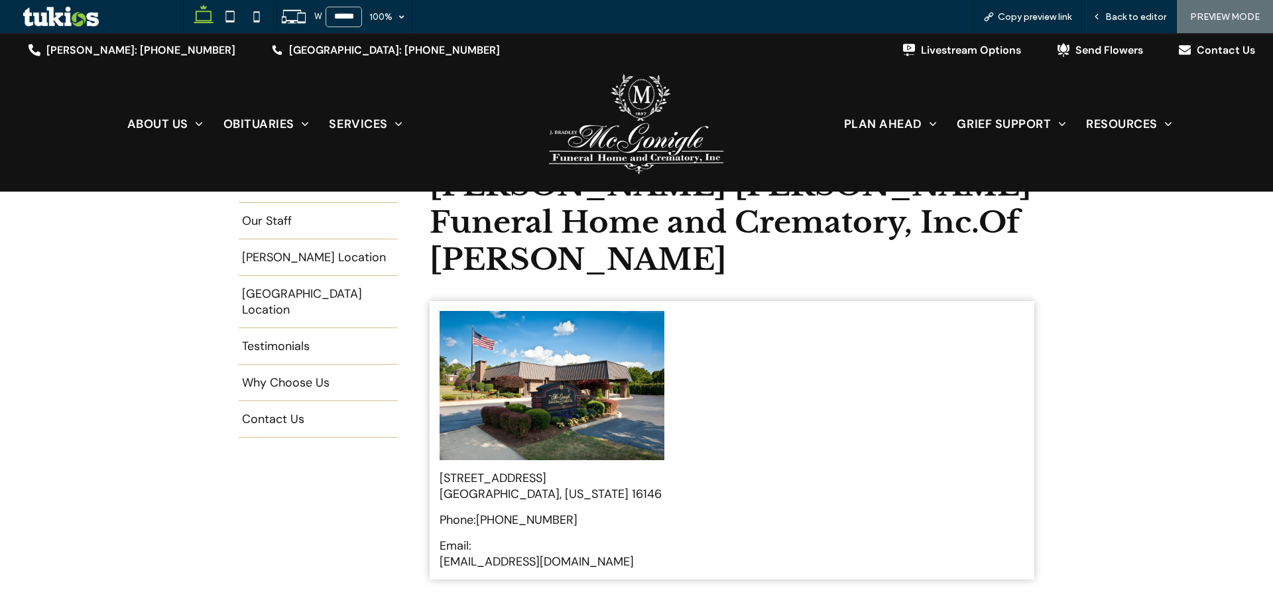
scroll to position [199, 0]
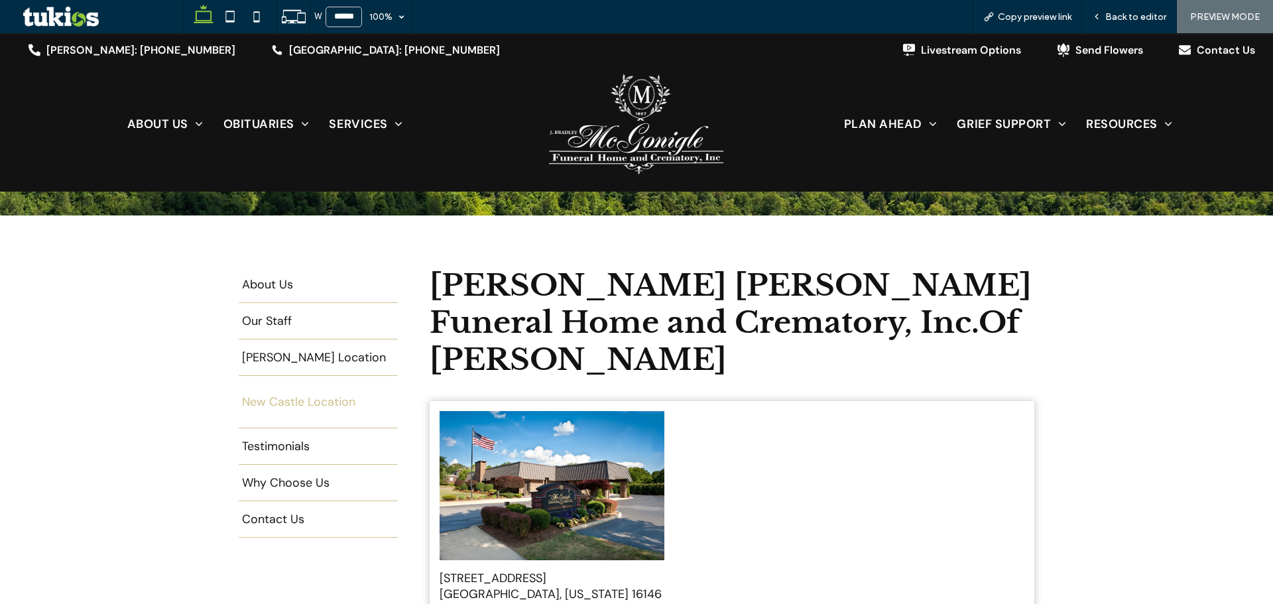
drag, startPoint x: 310, startPoint y: 396, endPoint x: 310, endPoint y: 429, distance: 33.2
click at [310, 408] on span "[GEOGRAPHIC_DATA] Location" at bounding box center [320, 408] width 156 height 0
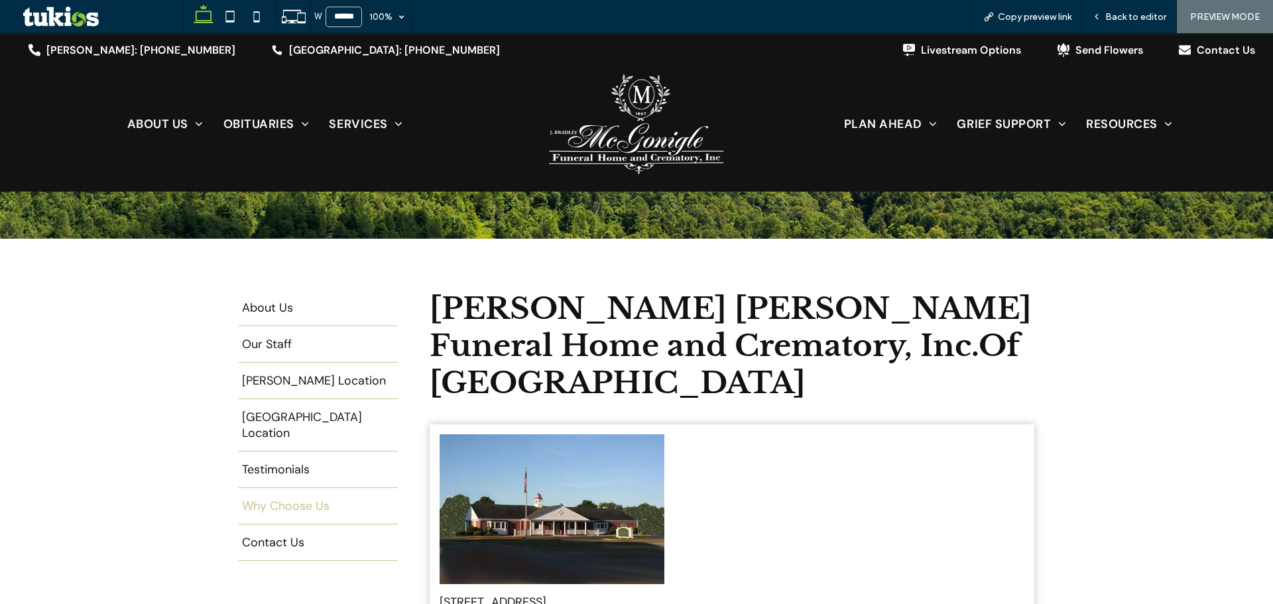
scroll to position [199, 0]
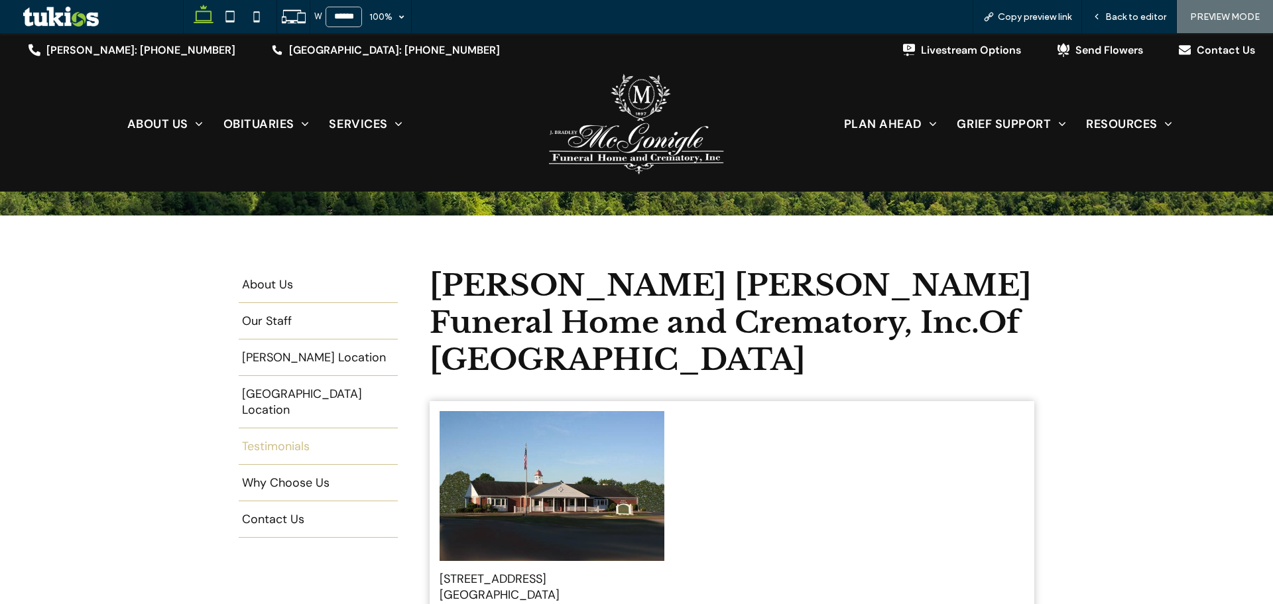
click at [292, 453] on span "Testimonials" at bounding box center [276, 453] width 68 height 0
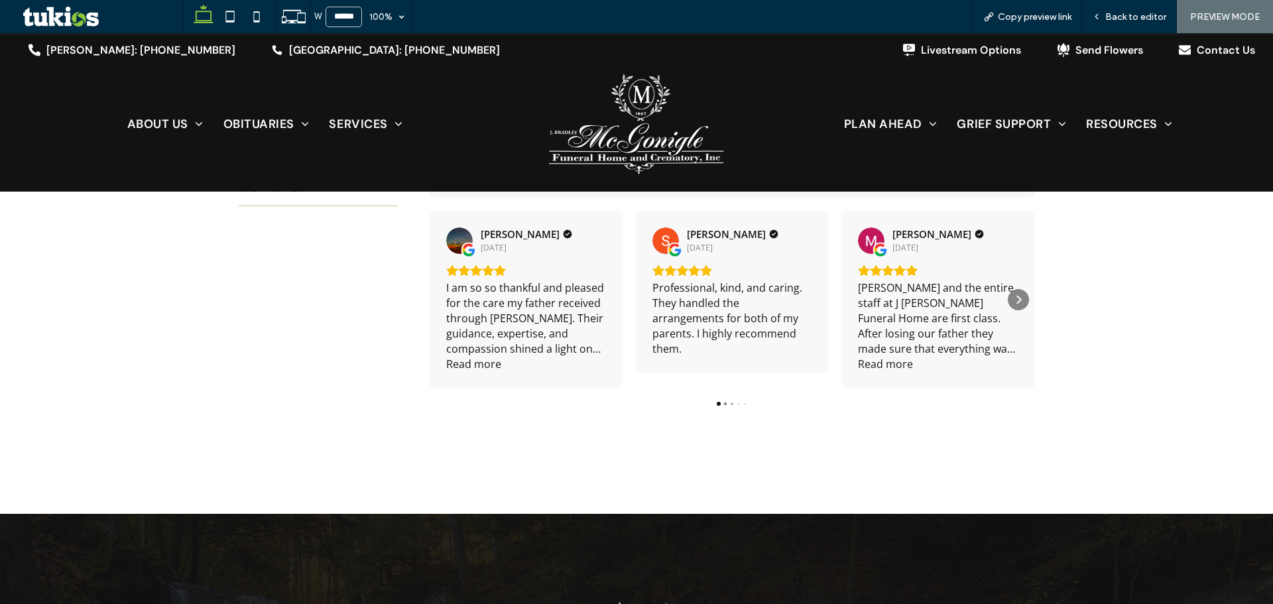
scroll to position [332, 0]
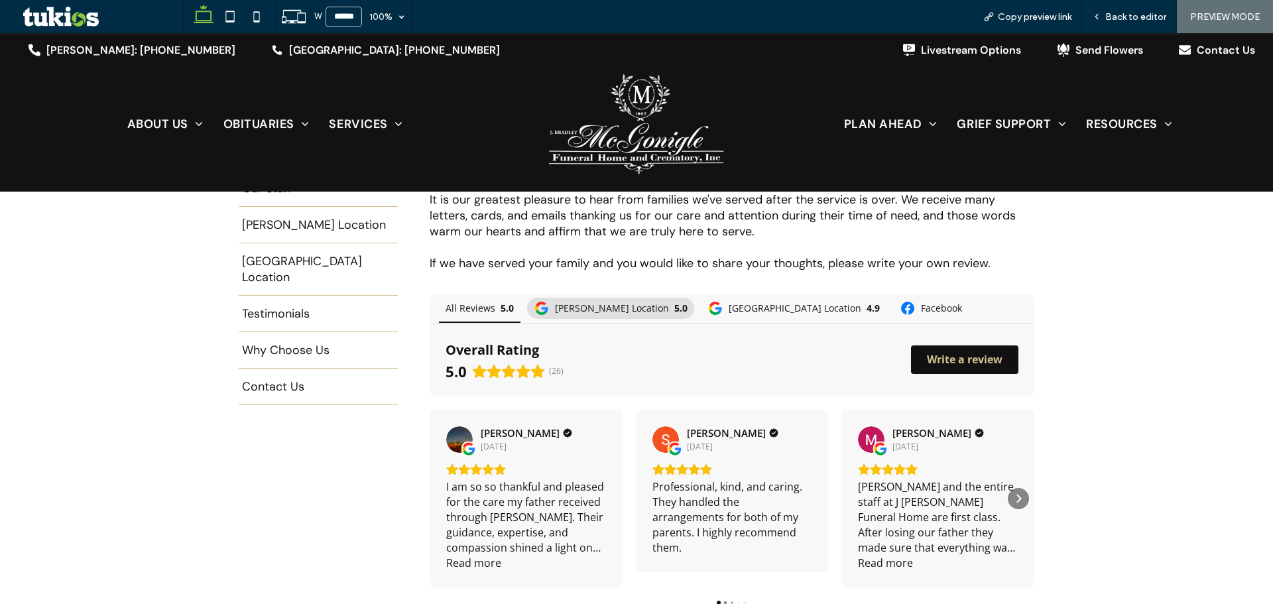
click at [592, 308] on span "[PERSON_NAME] Location" at bounding box center [612, 308] width 114 height 9
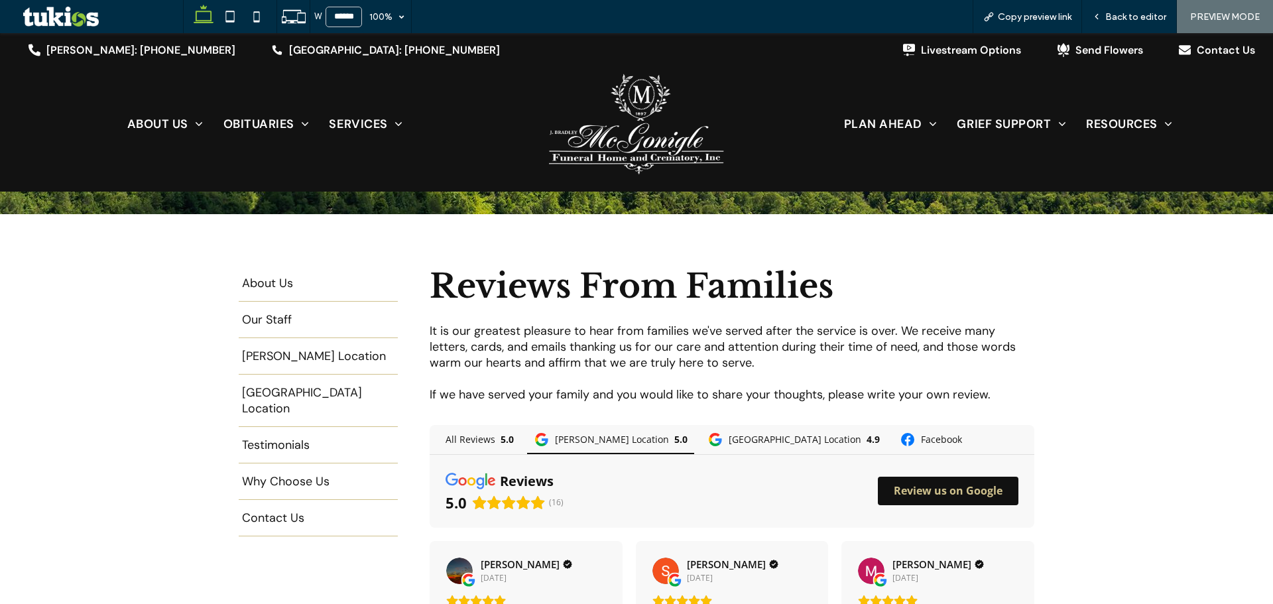
scroll to position [199, 0]
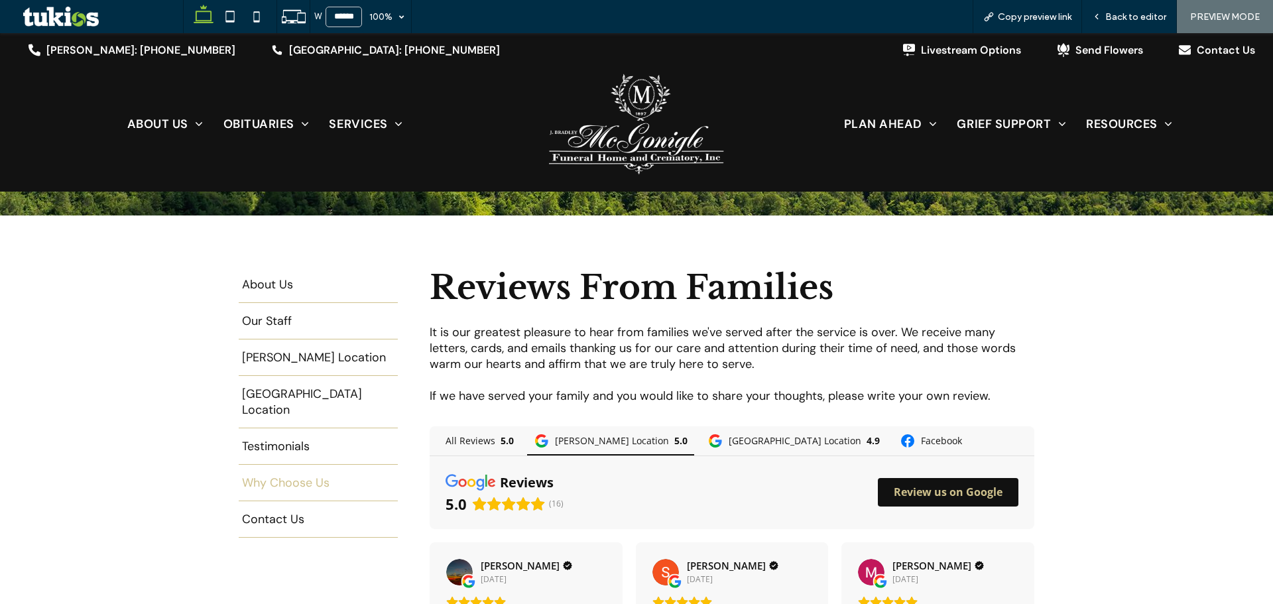
click at [279, 489] on span "Why Choose Us" at bounding box center [286, 489] width 88 height 0
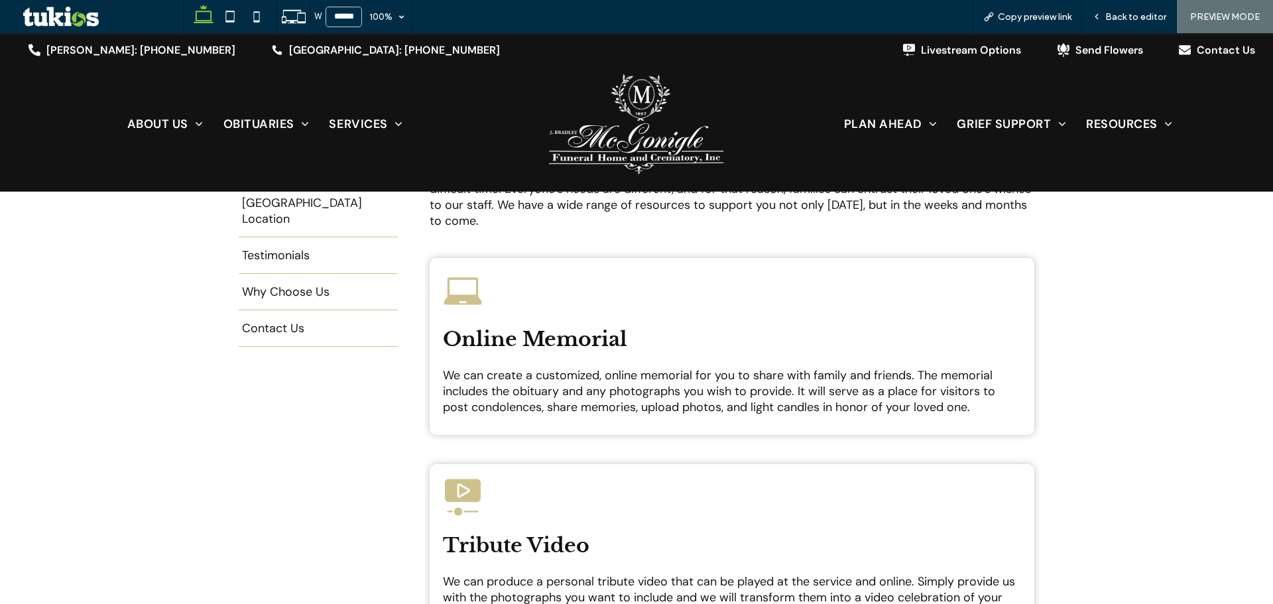
scroll to position [398, 0]
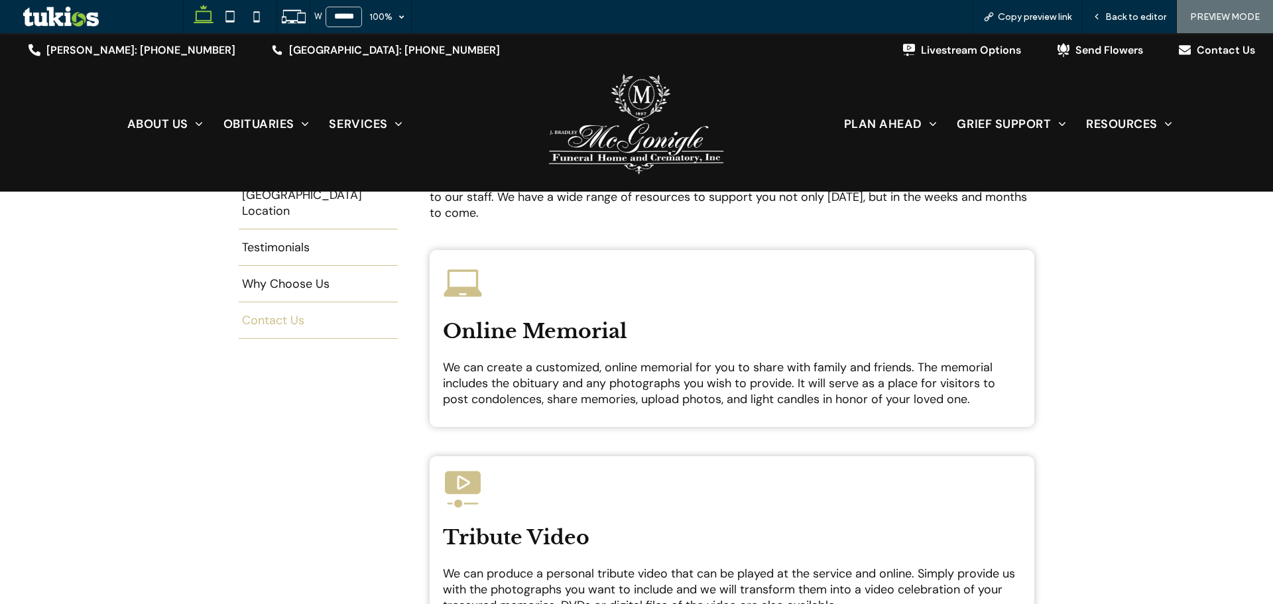
click at [291, 327] on span "Contact Us" at bounding box center [273, 327] width 62 height 0
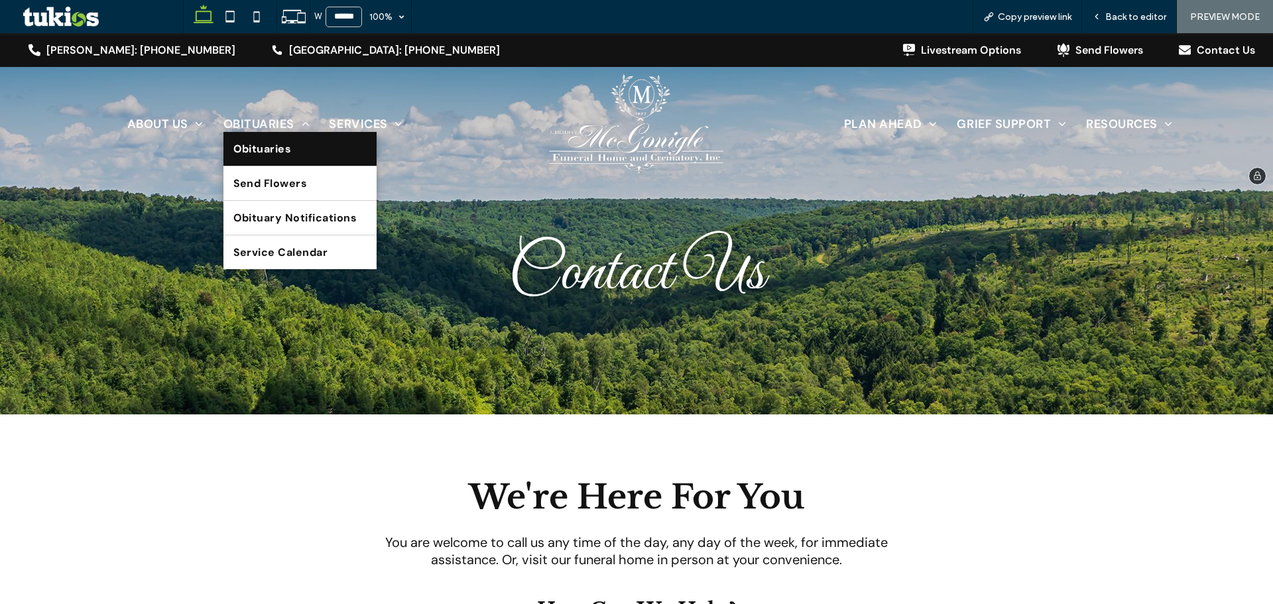
click at [280, 147] on span "Obituaries" at bounding box center [262, 149] width 58 height 14
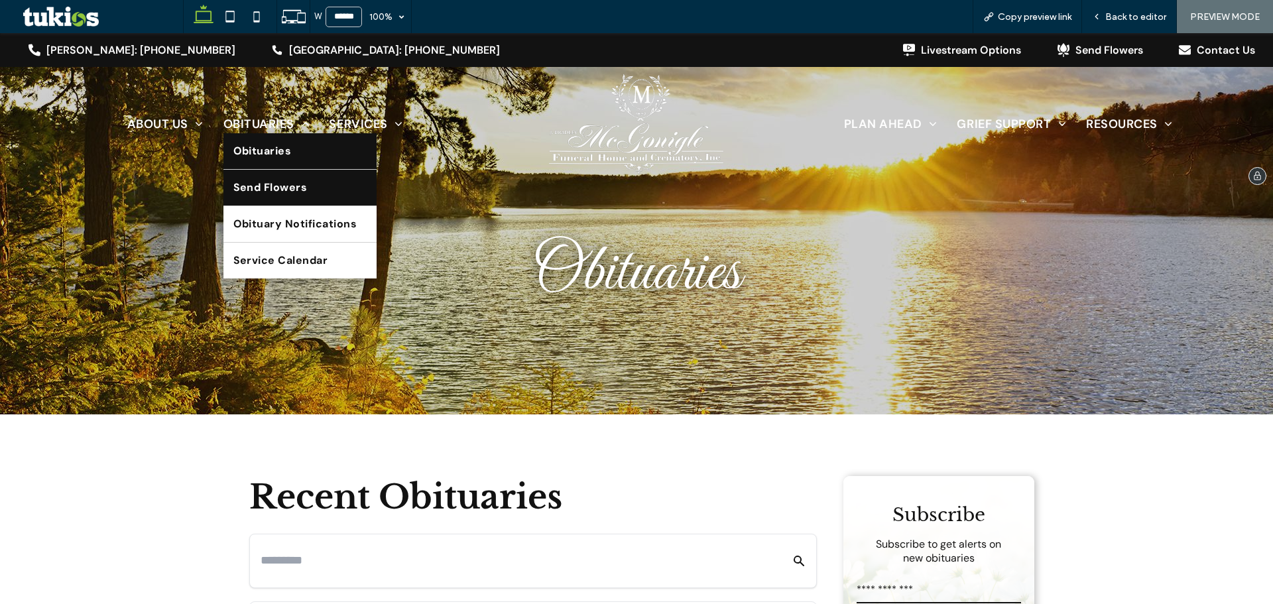
click at [269, 186] on span "Send Flowers" at bounding box center [270, 188] width 74 height 16
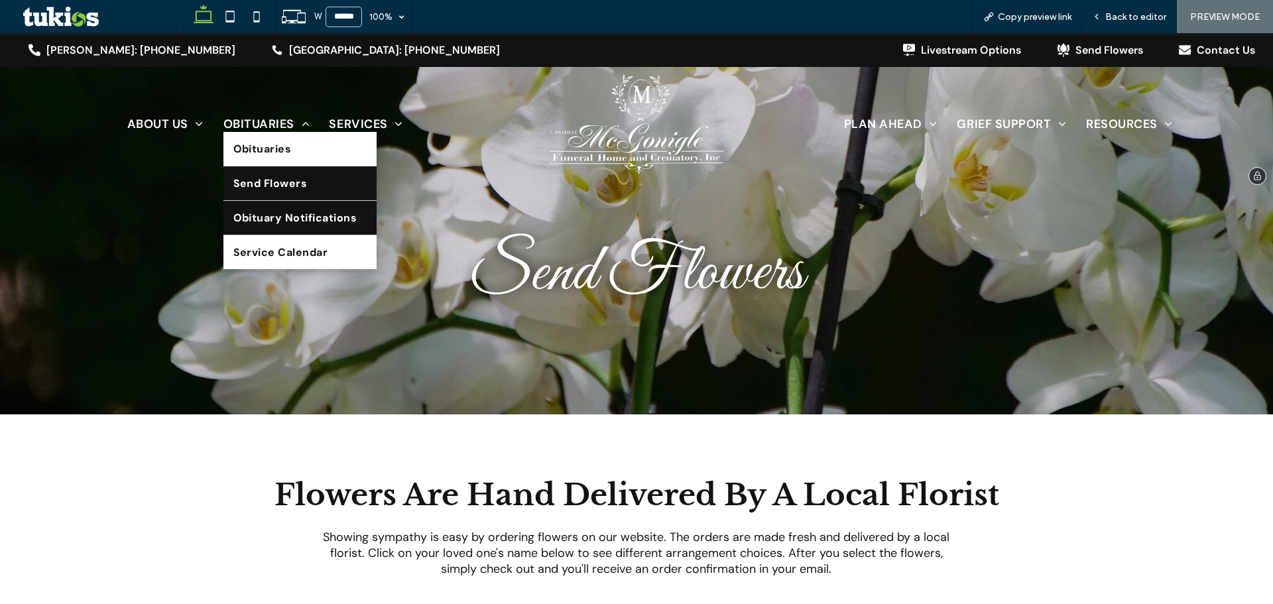
click at [286, 212] on span "Obituary Notifications" at bounding box center [295, 218] width 124 height 14
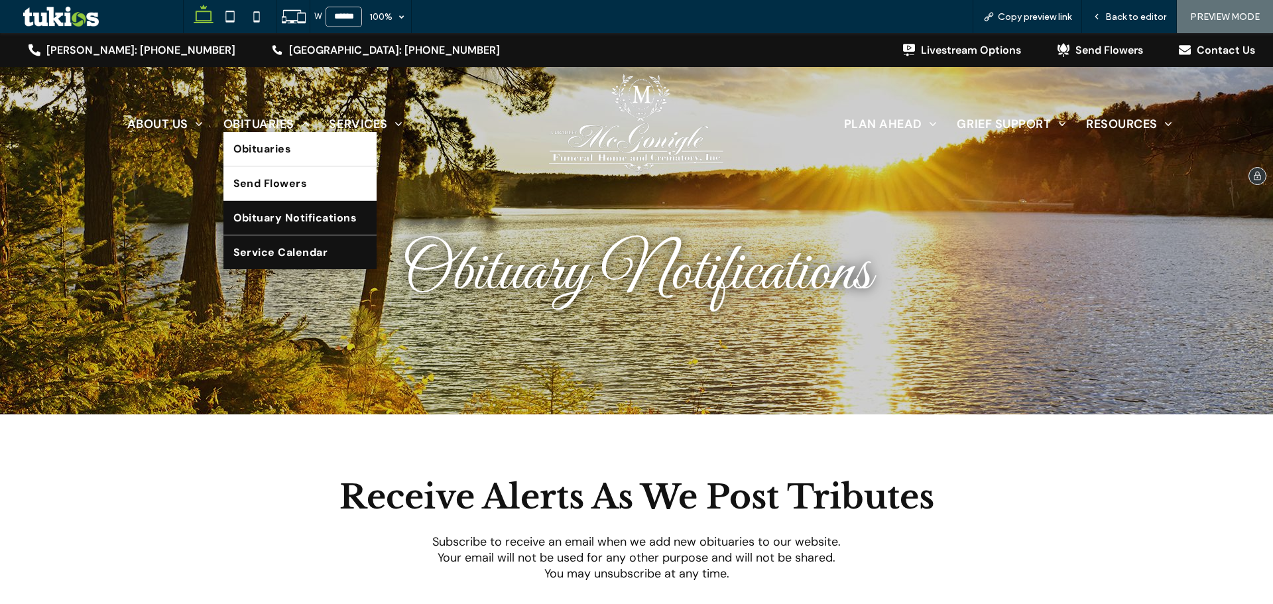
click at [294, 249] on span "Service Calendar" at bounding box center [280, 252] width 95 height 14
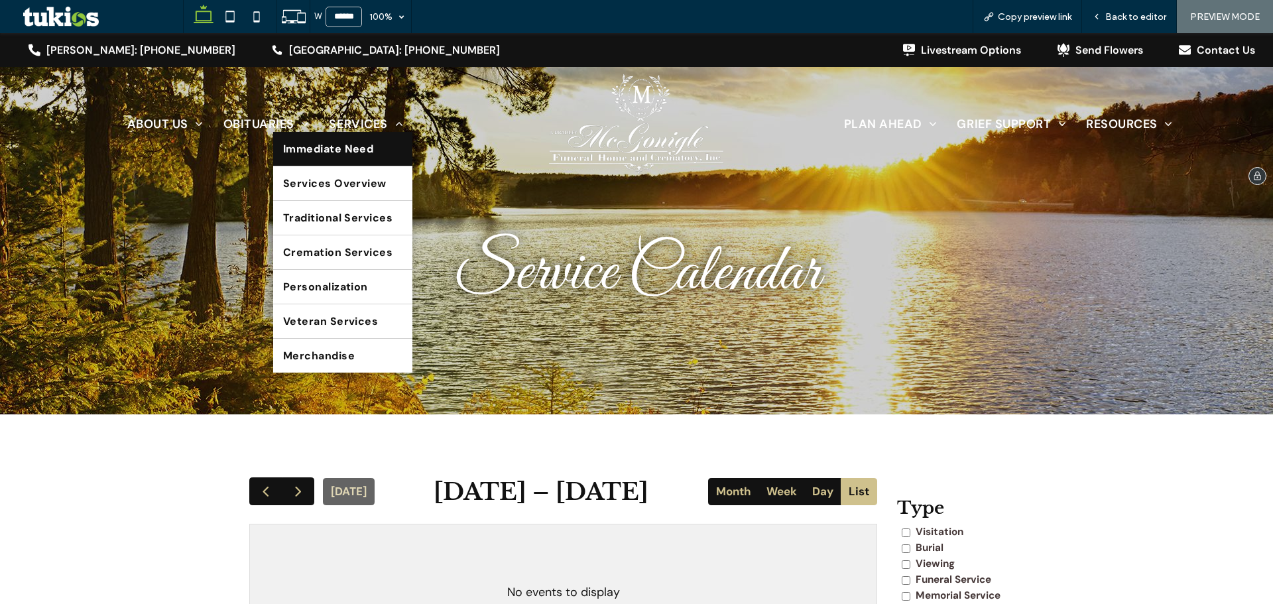
click at [361, 147] on span "Immediate Need" at bounding box center [328, 149] width 91 height 14
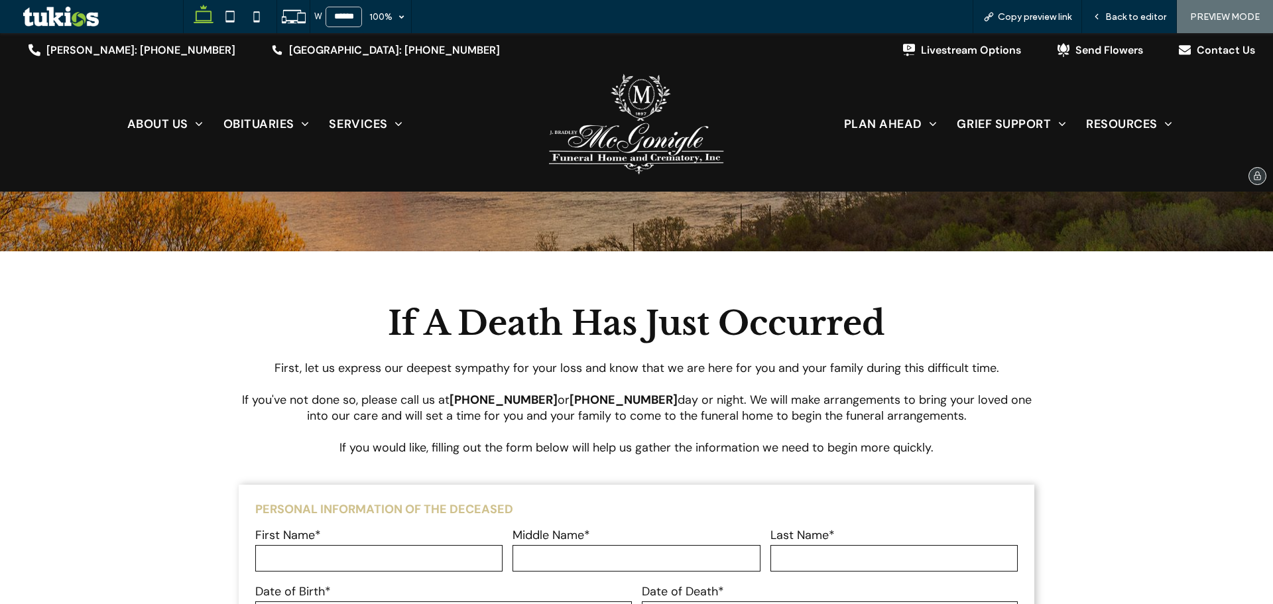
scroll to position [199, 0]
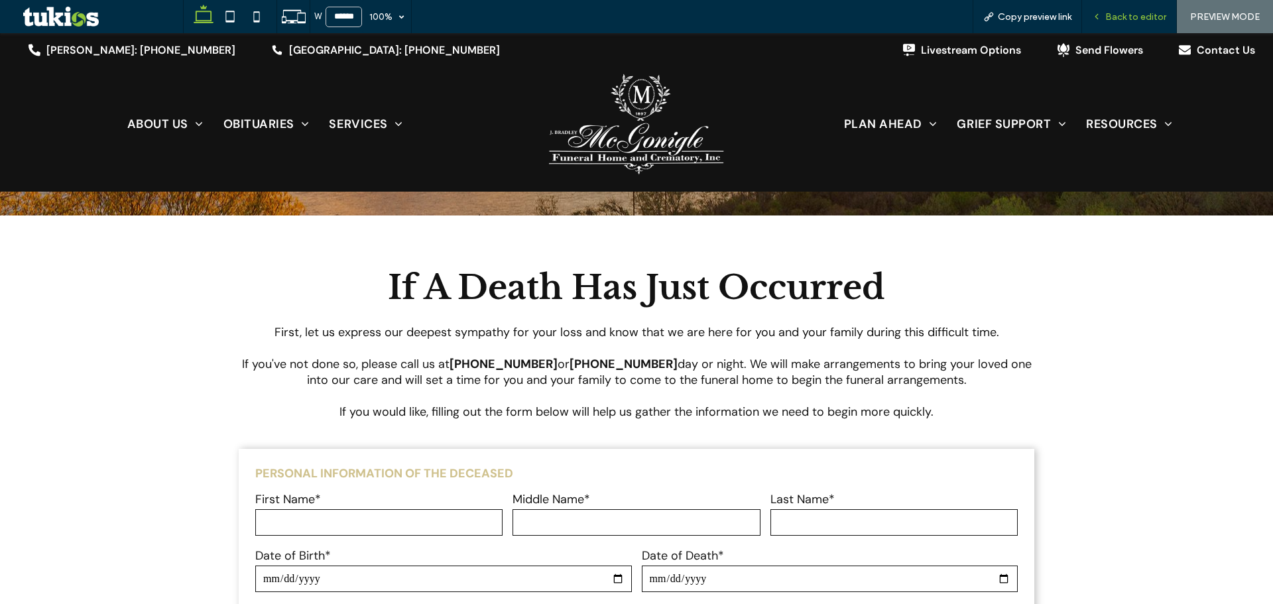
click at [1121, 17] on span "Back to editor" at bounding box center [1135, 16] width 61 height 11
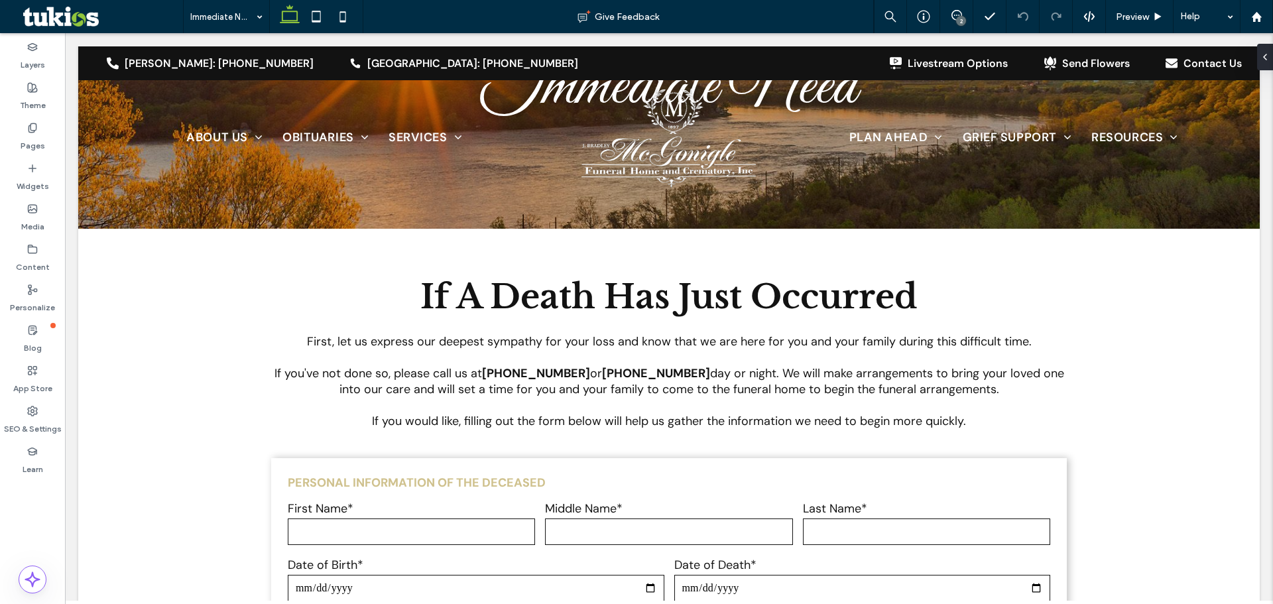
scroll to position [212, 0]
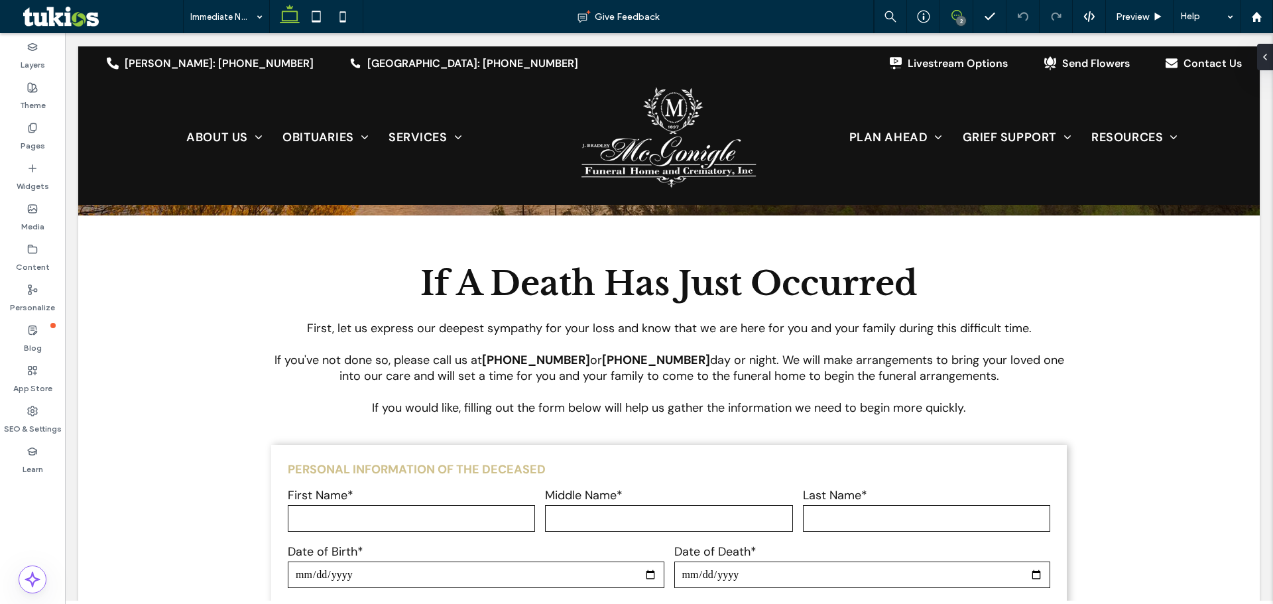
click at [958, 14] on icon at bounding box center [957, 15] width 11 height 11
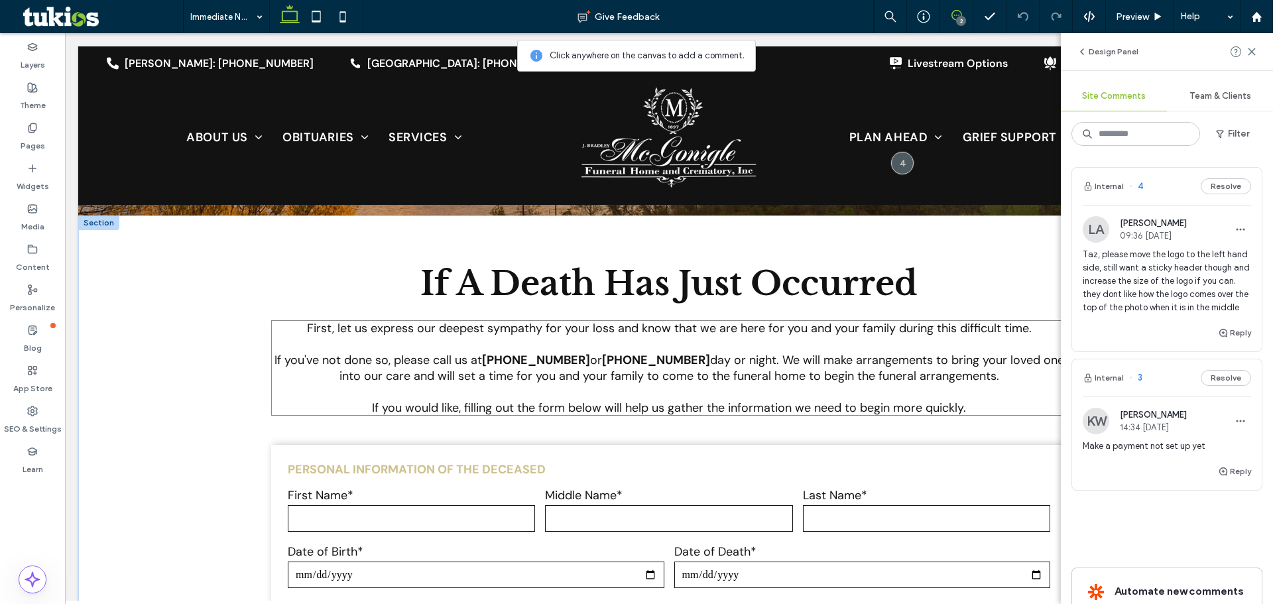
click at [801, 359] on p "If you've not done so, please call us at [PHONE_NUMBER] or [PHONE_NUMBER] day o…" at bounding box center [669, 368] width 796 height 32
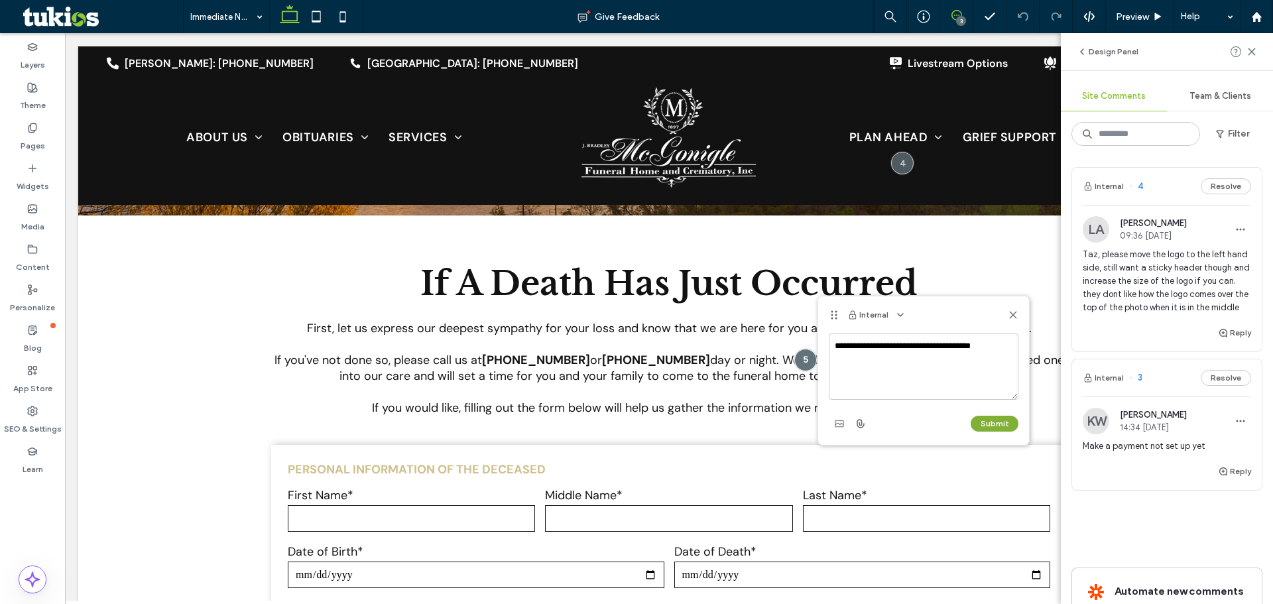
type textarea "**********"
click at [978, 423] on button "Submit" at bounding box center [995, 424] width 48 height 16
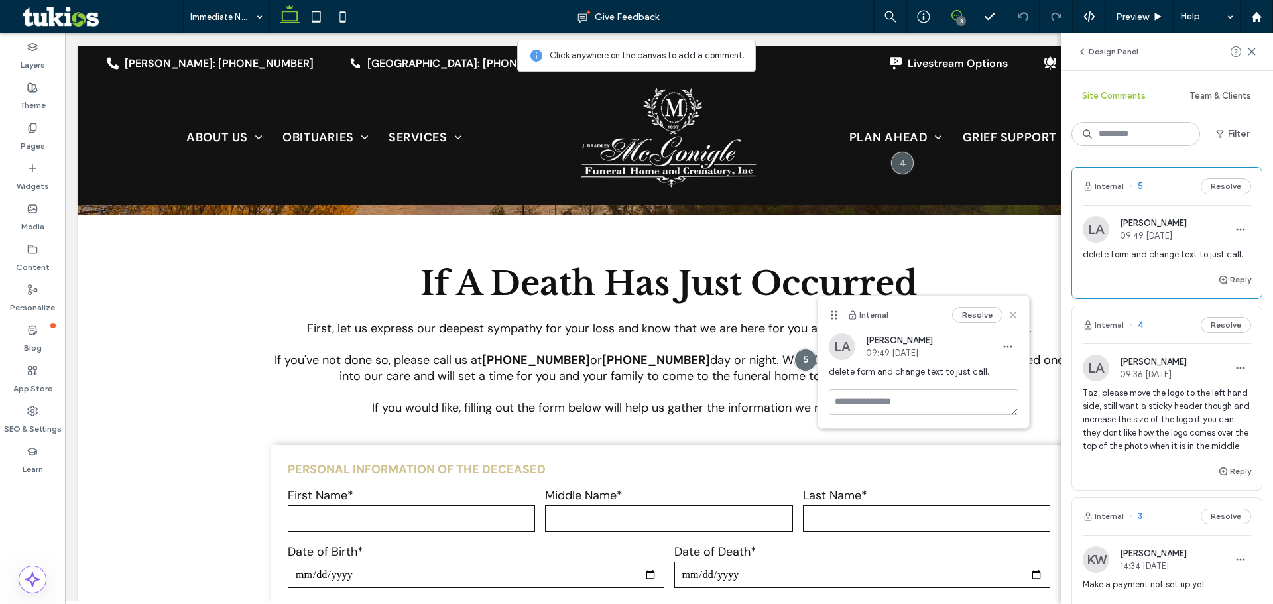
click at [1011, 314] on icon at bounding box center [1013, 315] width 11 height 11
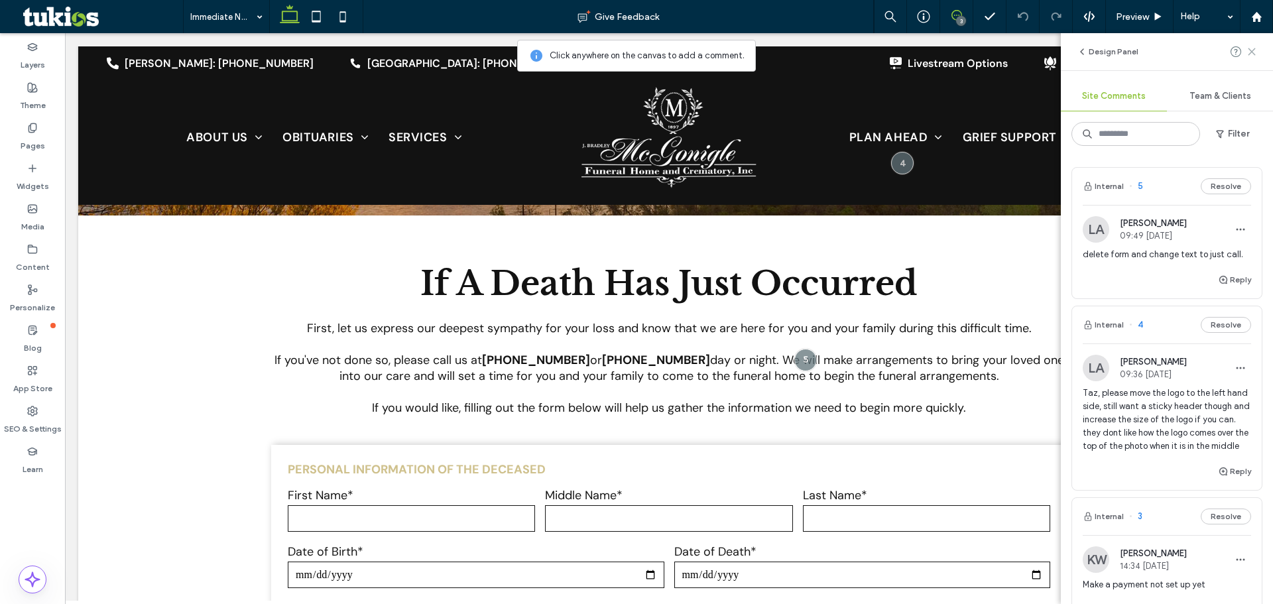
click at [1249, 50] on icon at bounding box center [1252, 51] width 11 height 11
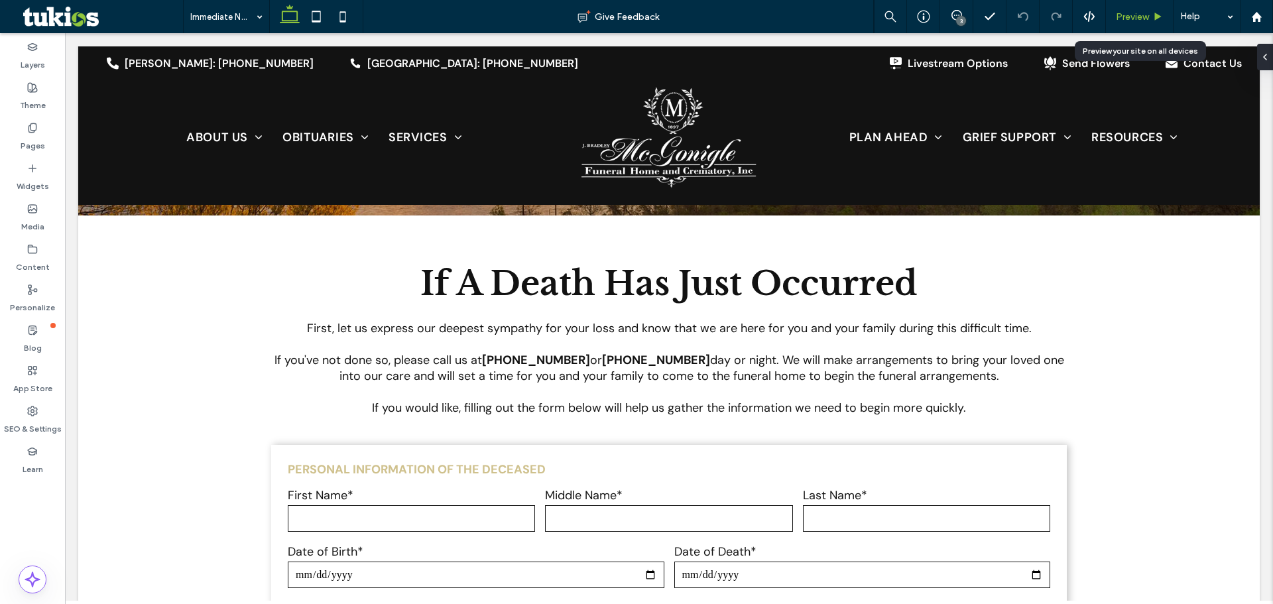
click at [1127, 19] on span "Preview" at bounding box center [1132, 16] width 33 height 11
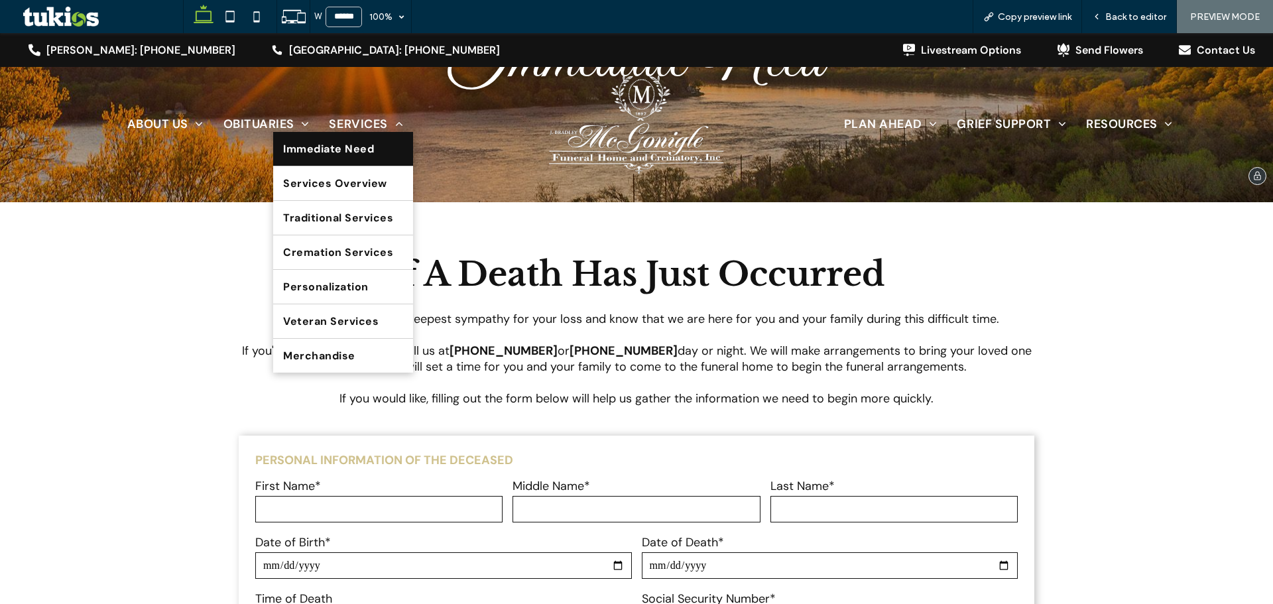
scroll to position [199, 0]
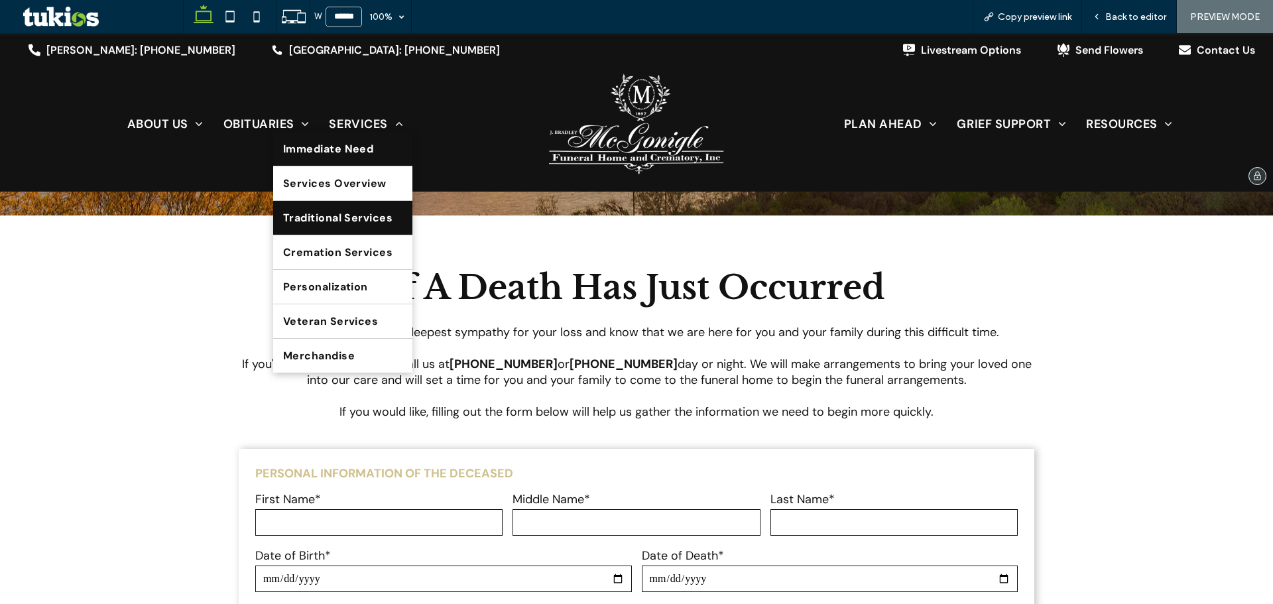
drag, startPoint x: 328, startPoint y: 219, endPoint x: 326, endPoint y: 252, distance: 33.2
click at [328, 219] on span "Traditional Services" at bounding box center [338, 218] width 110 height 14
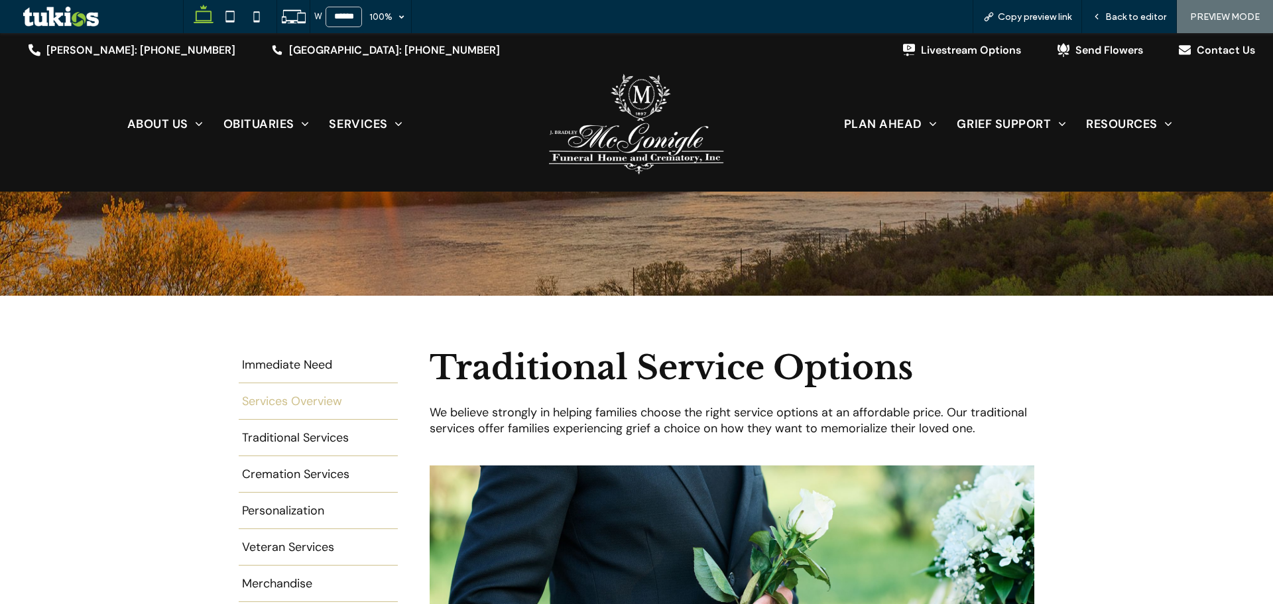
scroll to position [133, 0]
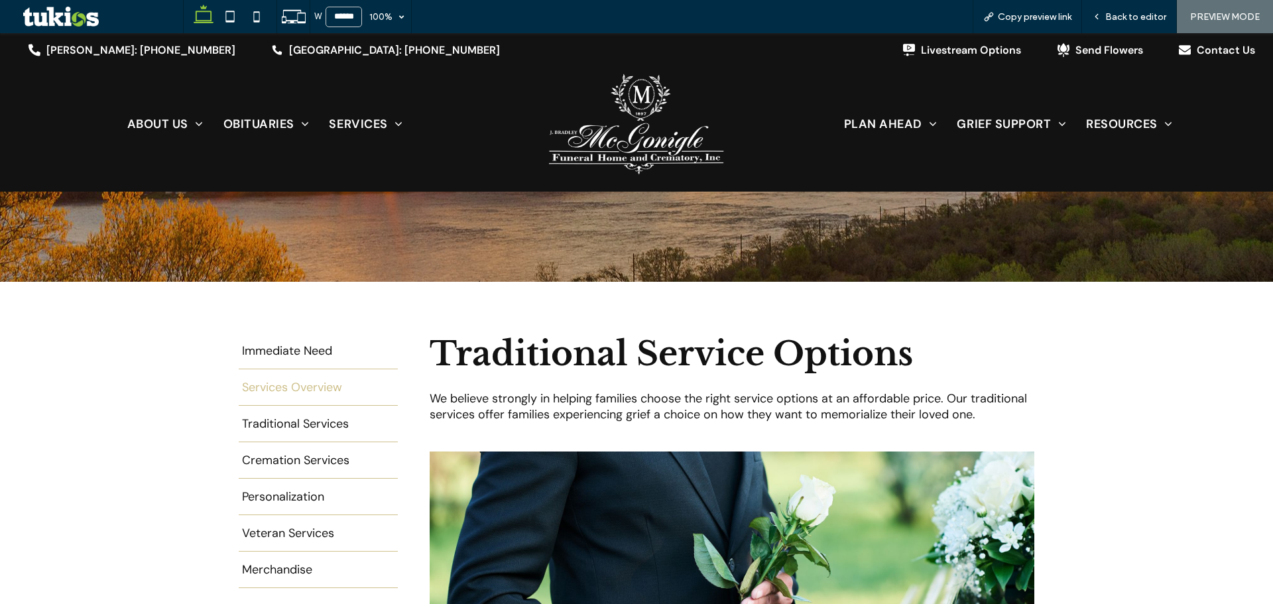
click at [322, 394] on span "Services Overview" at bounding box center [292, 394] width 100 height 0
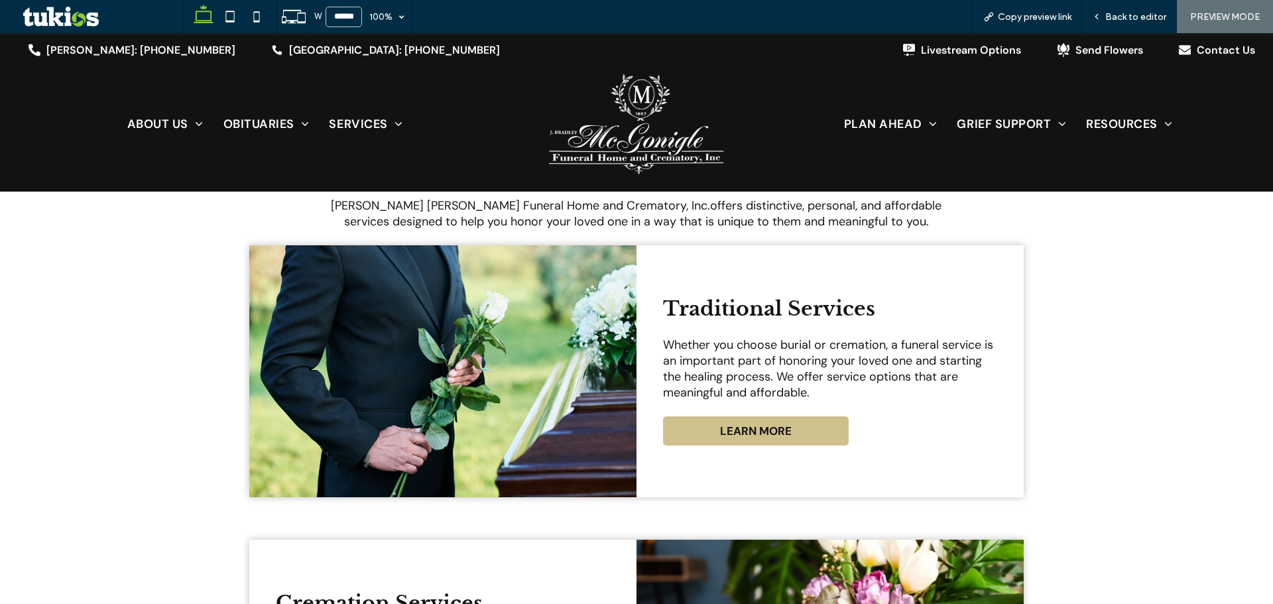
scroll to position [332, 0]
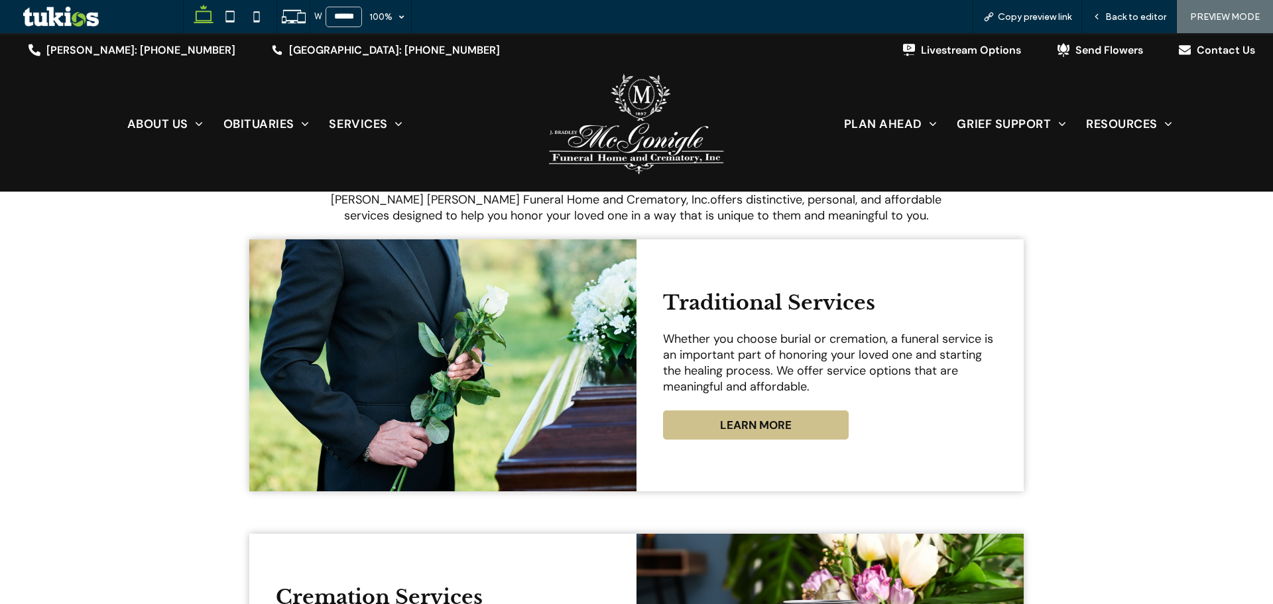
click at [741, 424] on span "LEARN MORE" at bounding box center [756, 425] width 72 height 15
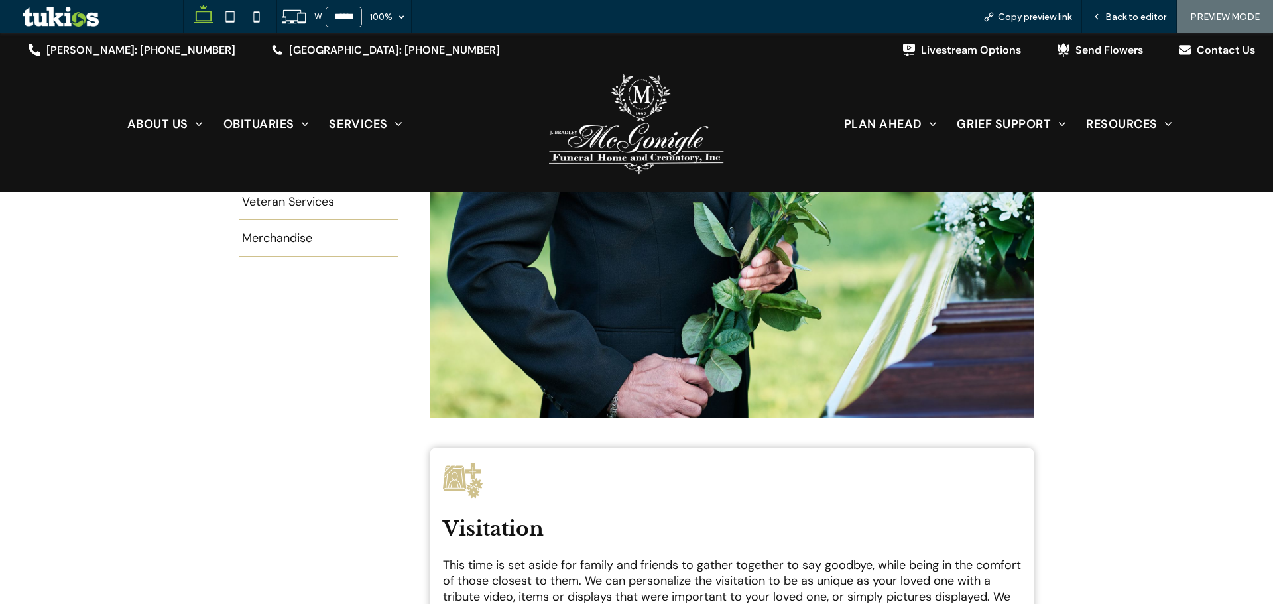
scroll to position [265, 0]
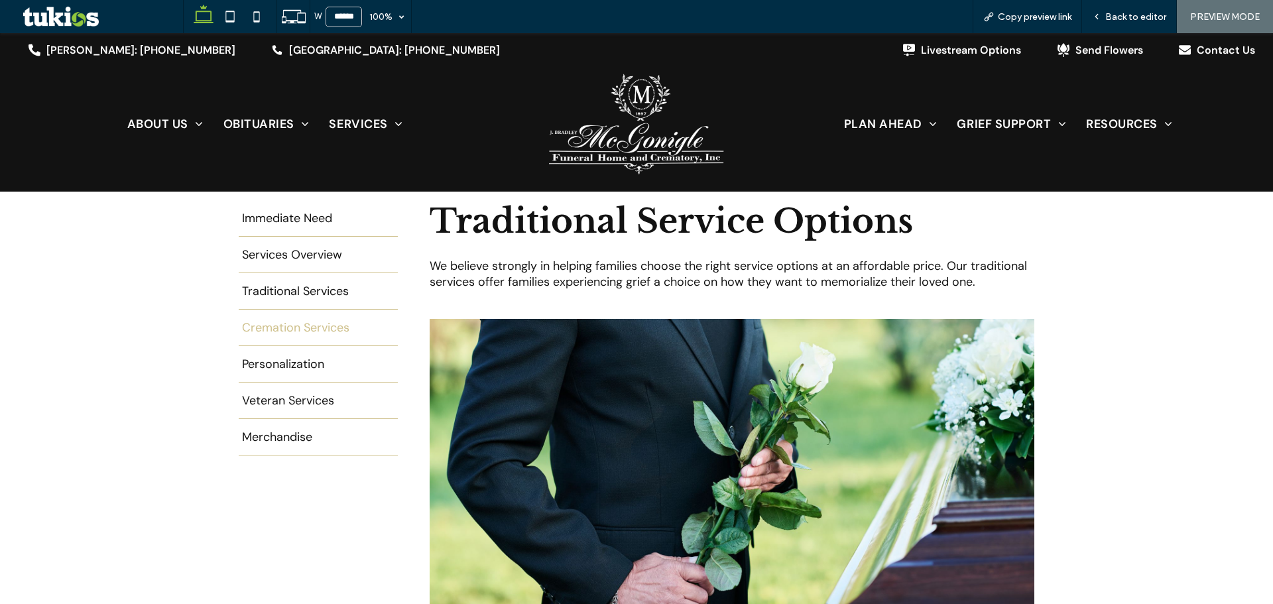
click at [321, 334] on span "Cremation Services" at bounding box center [295, 334] width 107 height 0
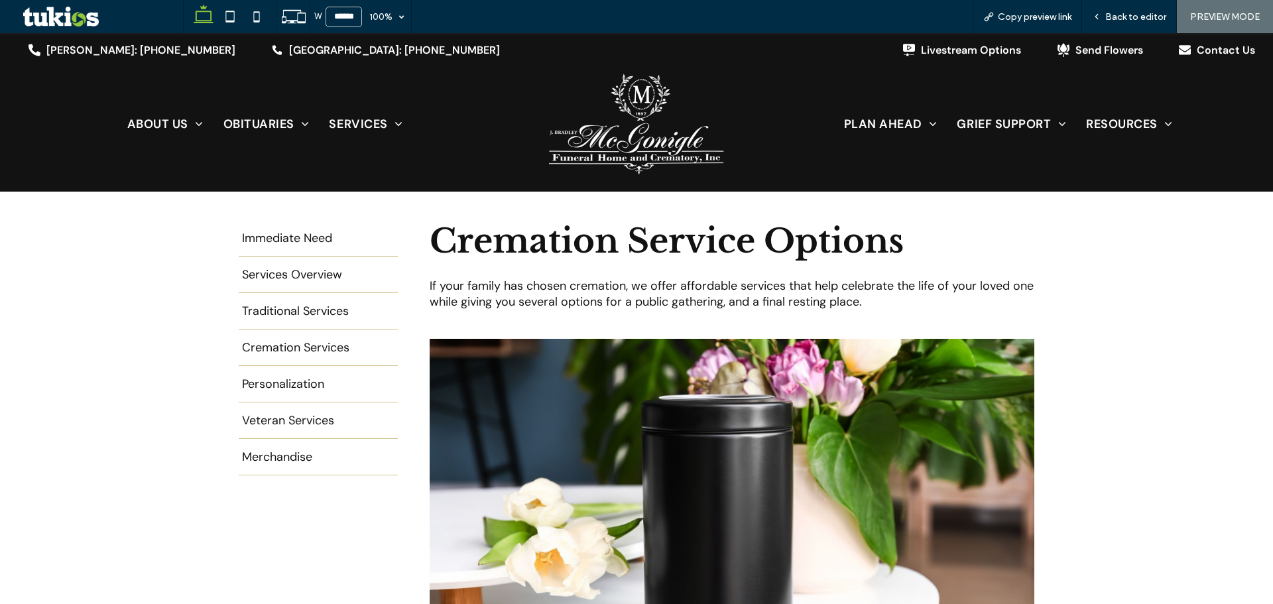
scroll to position [265, 0]
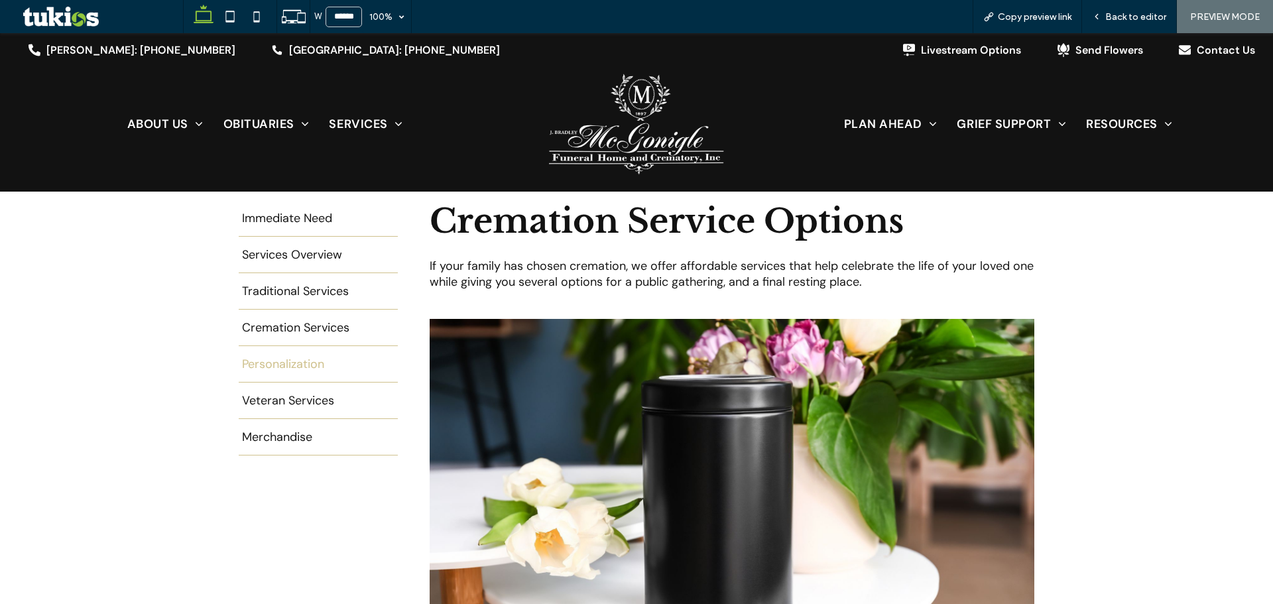
click at [298, 371] on span "Personalization" at bounding box center [283, 371] width 82 height 0
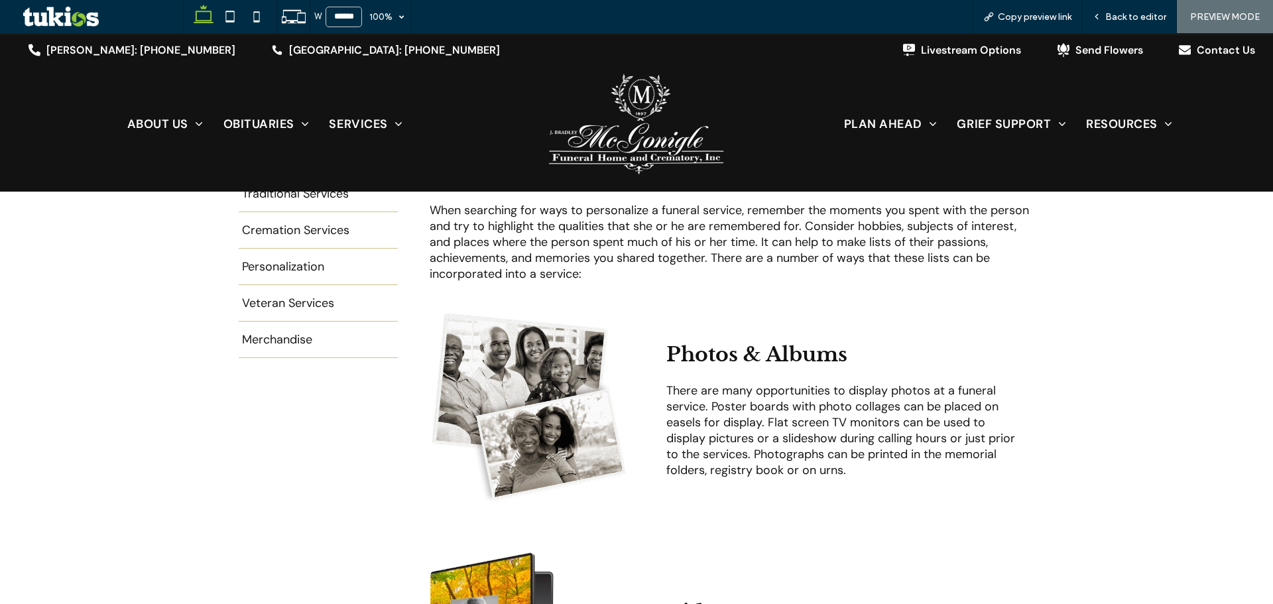
scroll to position [398, 0]
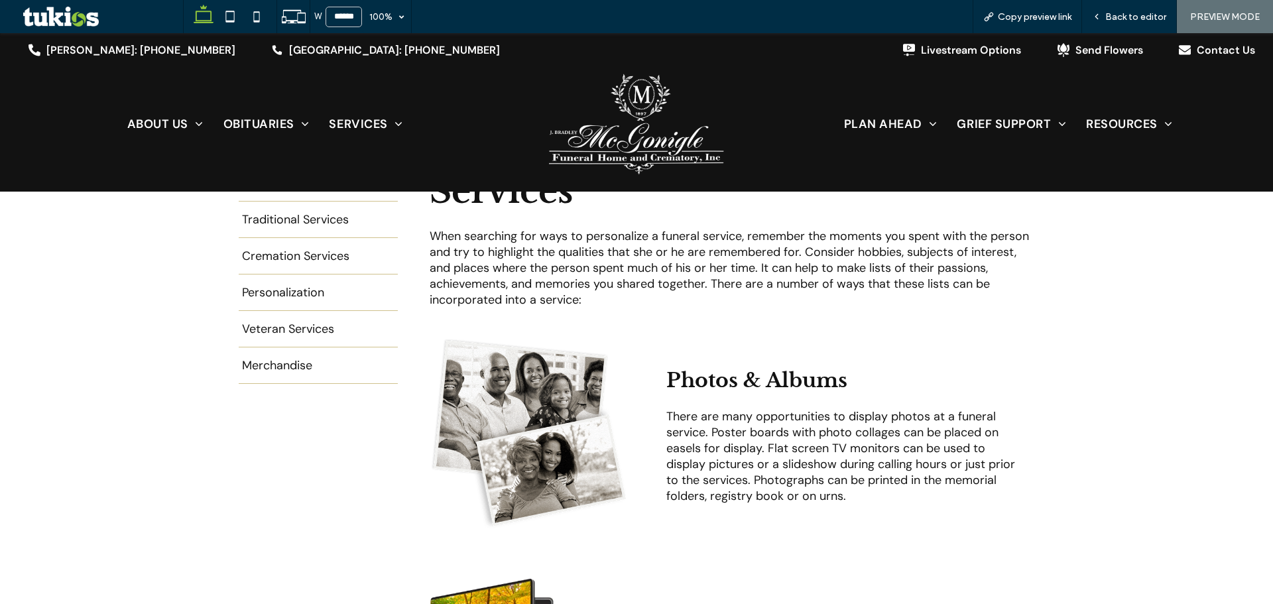
scroll to position [332, 0]
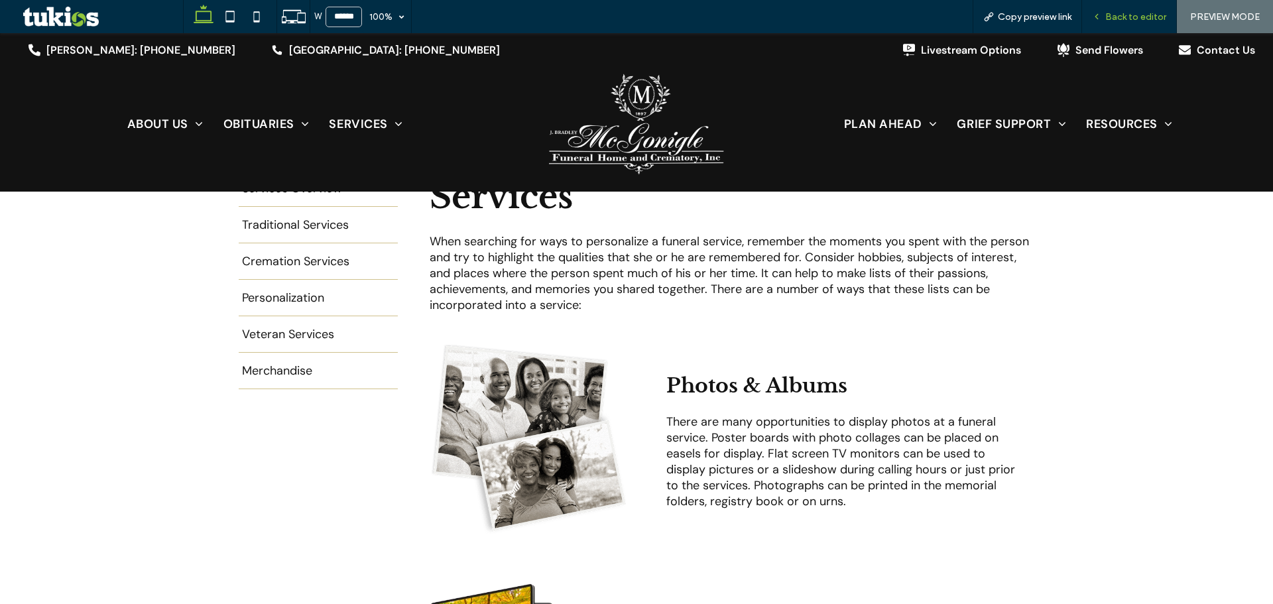
click at [1114, 21] on span "Back to editor" at bounding box center [1135, 16] width 61 height 11
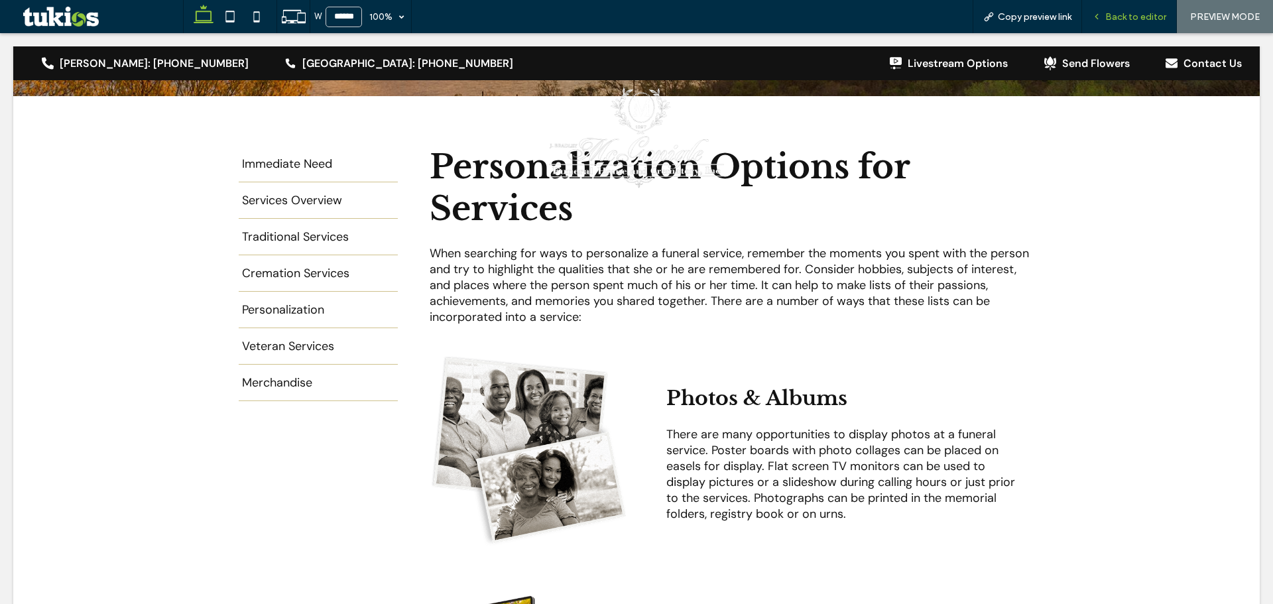
scroll to position [345, 0]
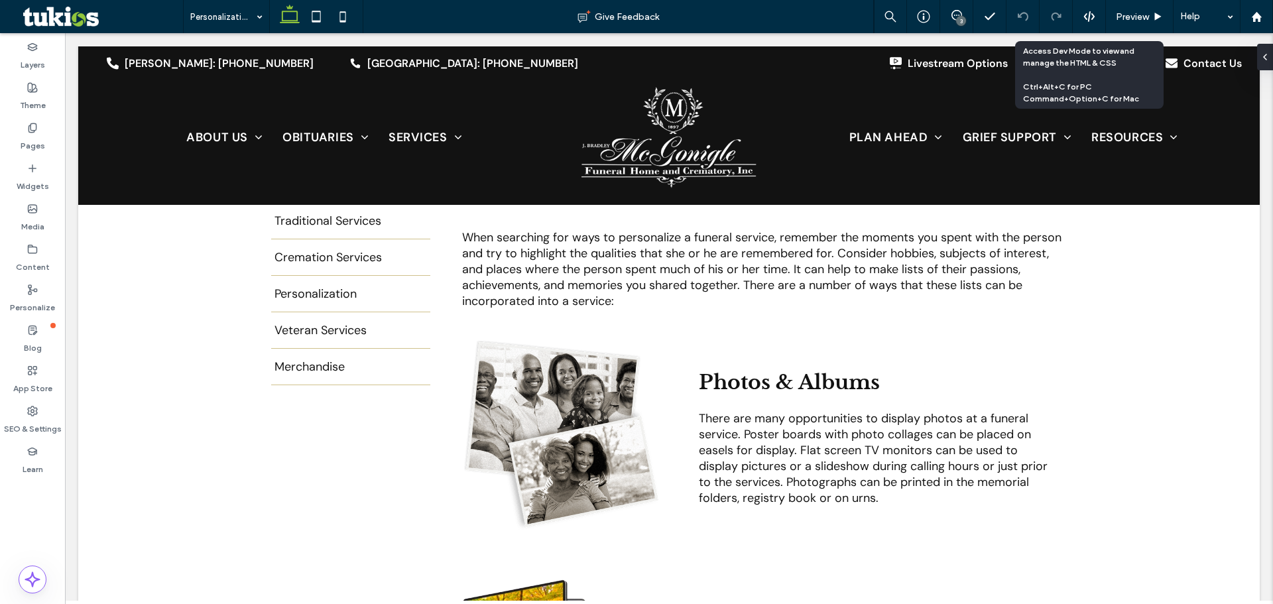
drag, startPoint x: 960, startPoint y: 23, endPoint x: 848, endPoint y: 28, distance: 111.5
click at [960, 23] on div "3" at bounding box center [961, 21] width 10 height 10
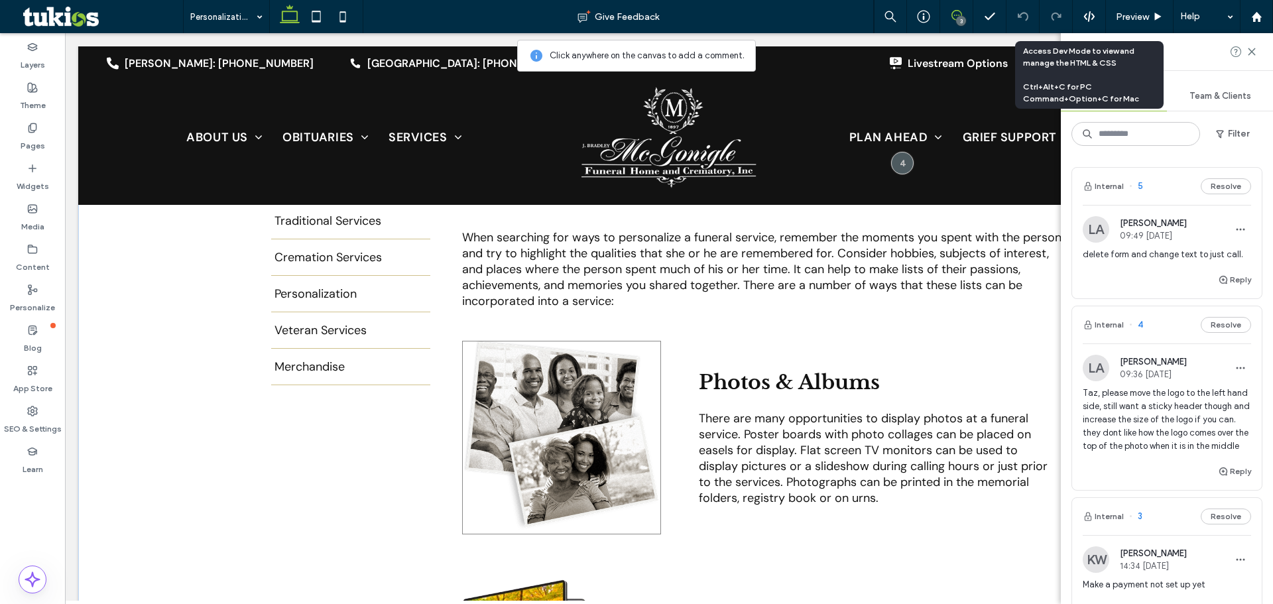
click at [635, 416] on img at bounding box center [561, 438] width 199 height 194
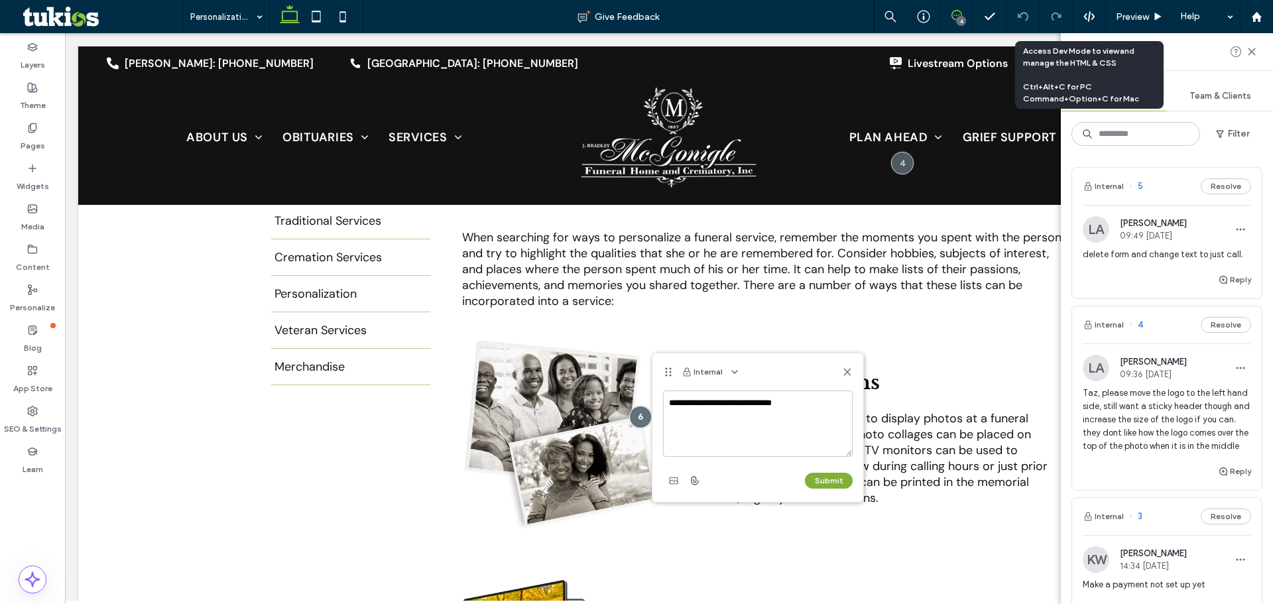
type textarea "**********"
click at [823, 481] on button "Submit" at bounding box center [829, 481] width 48 height 16
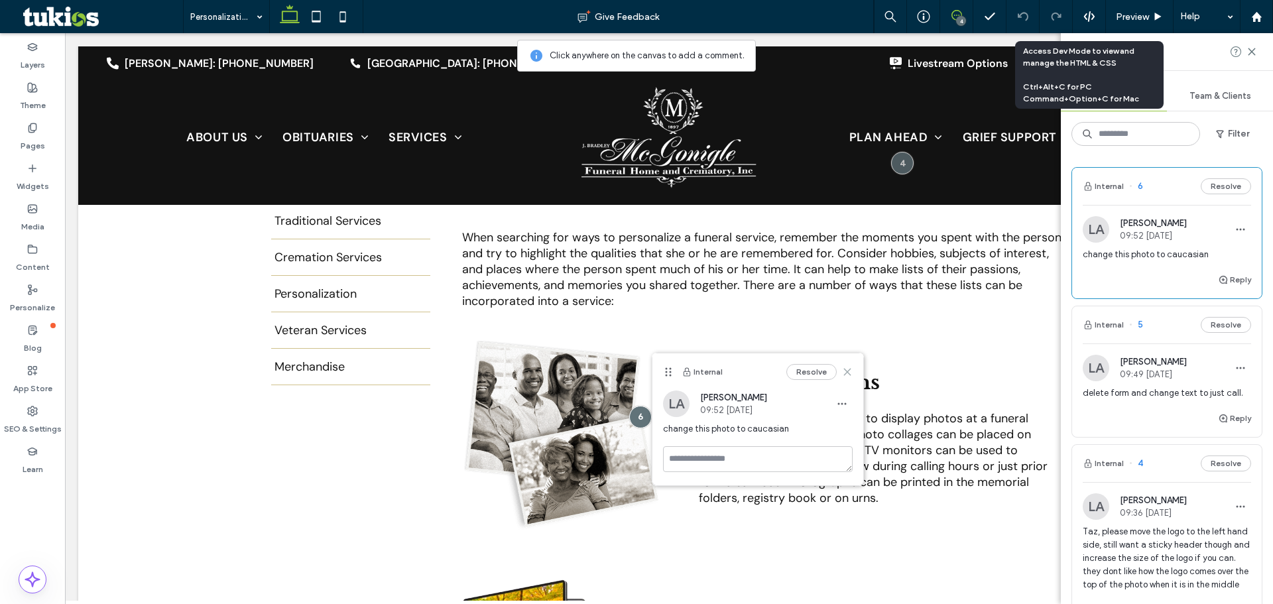
click at [849, 372] on icon at bounding box center [847, 372] width 11 height 11
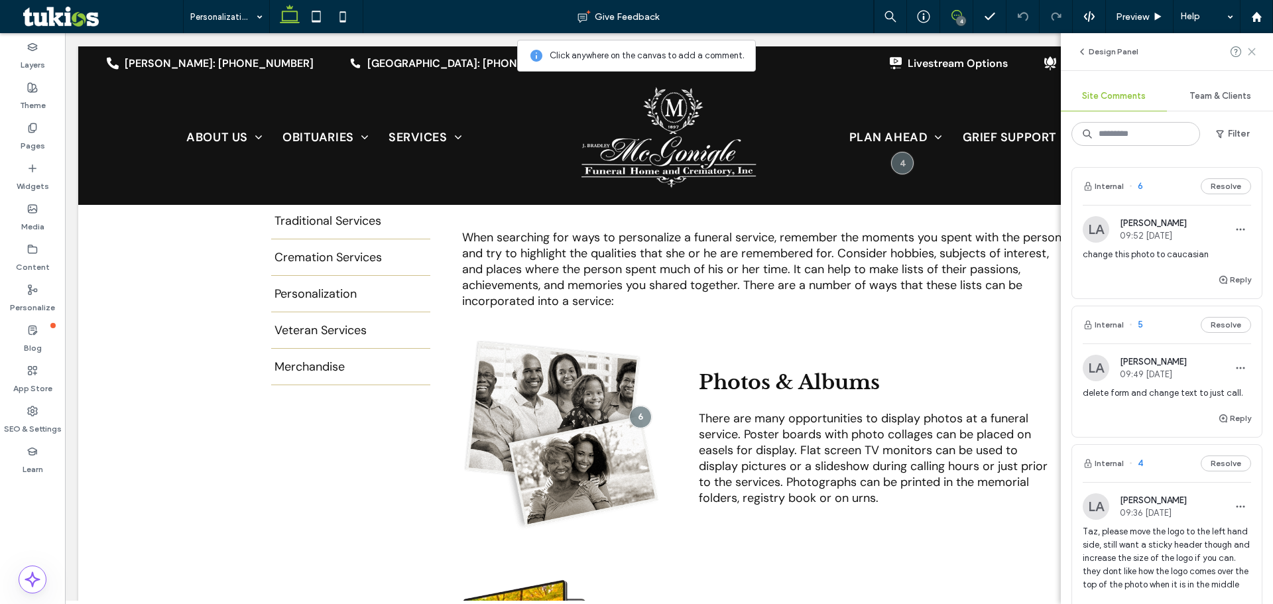
click at [1253, 52] on use at bounding box center [1252, 51] width 6 height 6
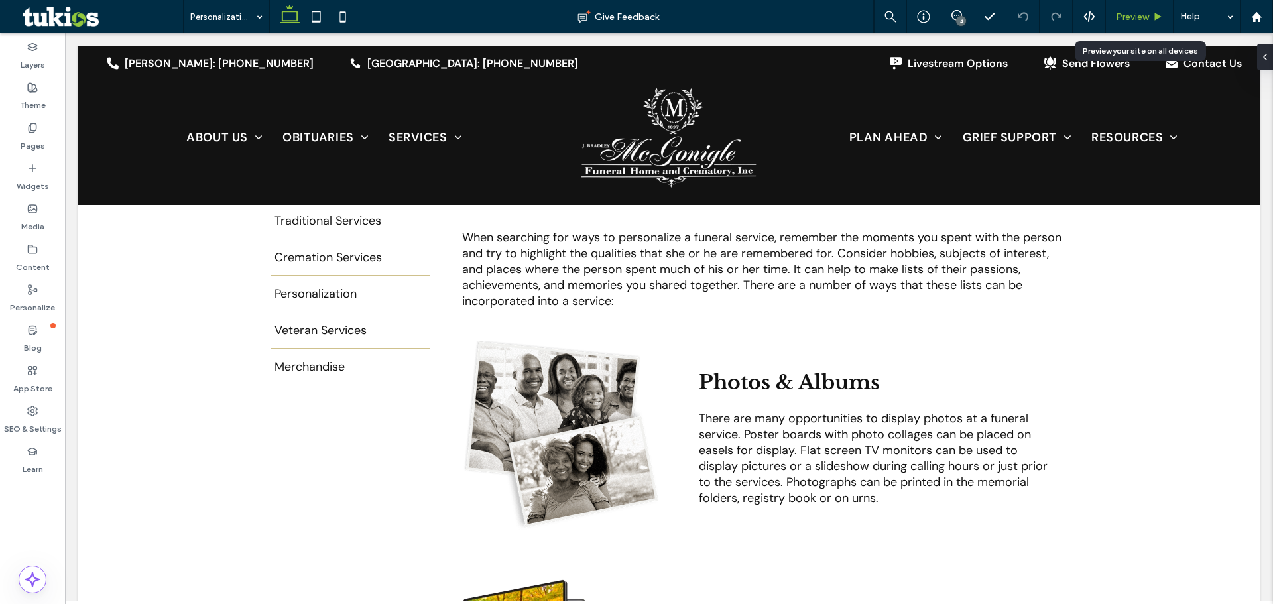
click at [1141, 19] on span "Preview" at bounding box center [1132, 16] width 33 height 11
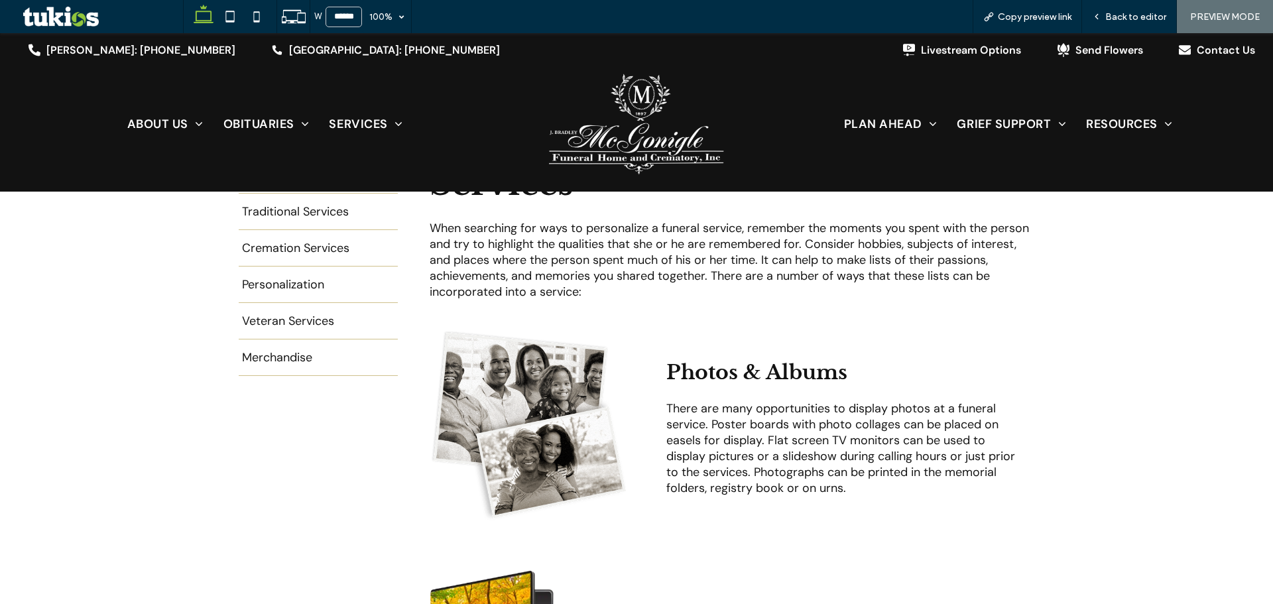
scroll to position [332, 0]
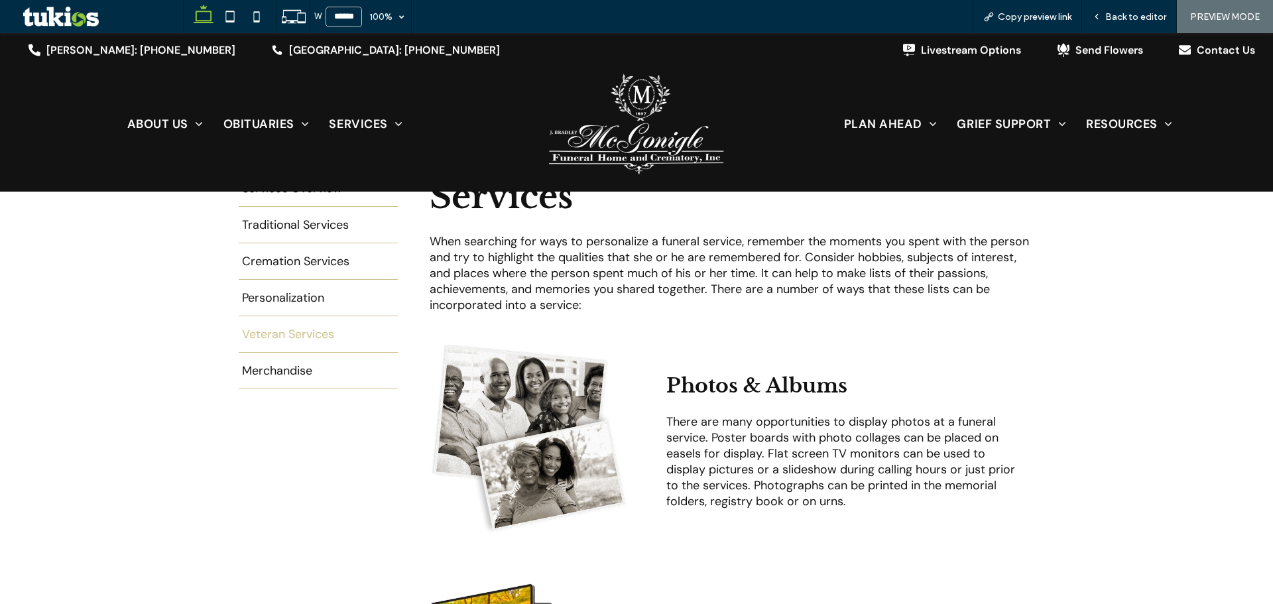
click at [282, 341] on span "Veteran Services" at bounding box center [288, 341] width 92 height 0
click at [1111, 17] on span "Back to editor" at bounding box center [1135, 16] width 61 height 11
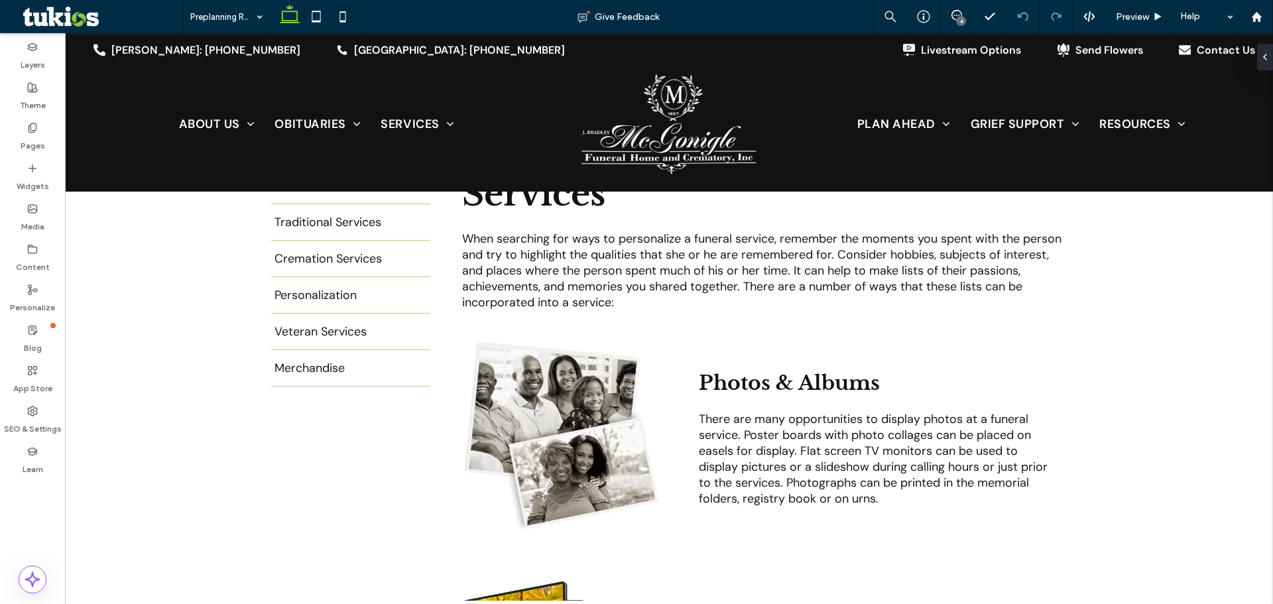
click at [962, 22] on div "4" at bounding box center [961, 21] width 10 height 10
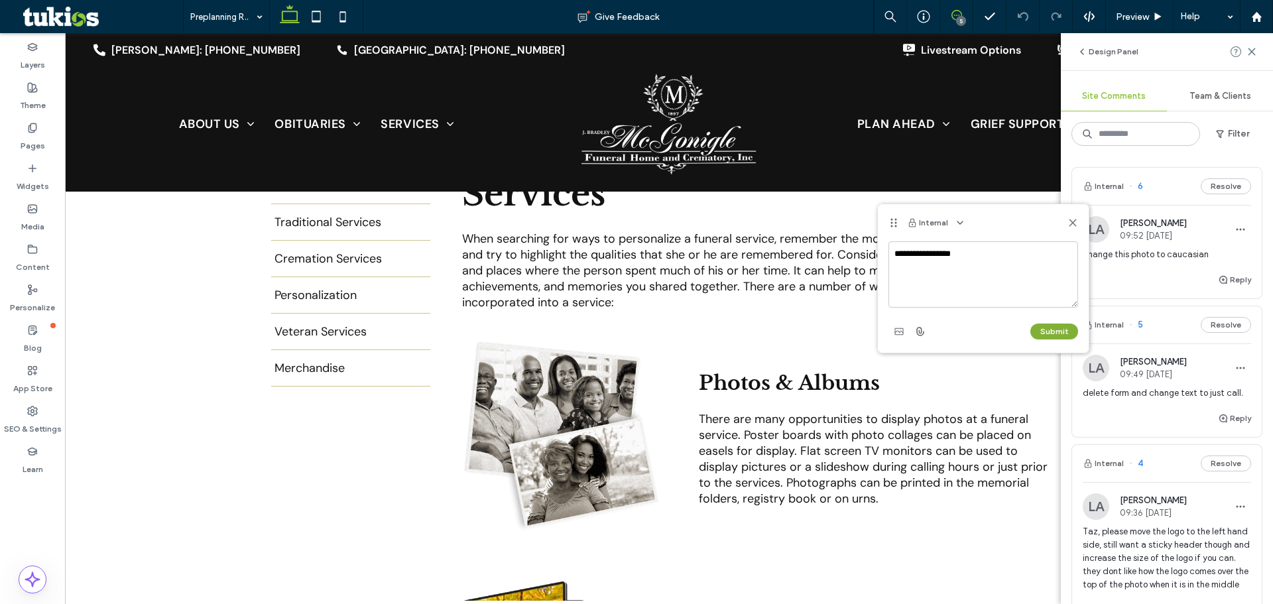
type textarea "**********"
click at [1039, 330] on button "Submit" at bounding box center [1054, 332] width 48 height 16
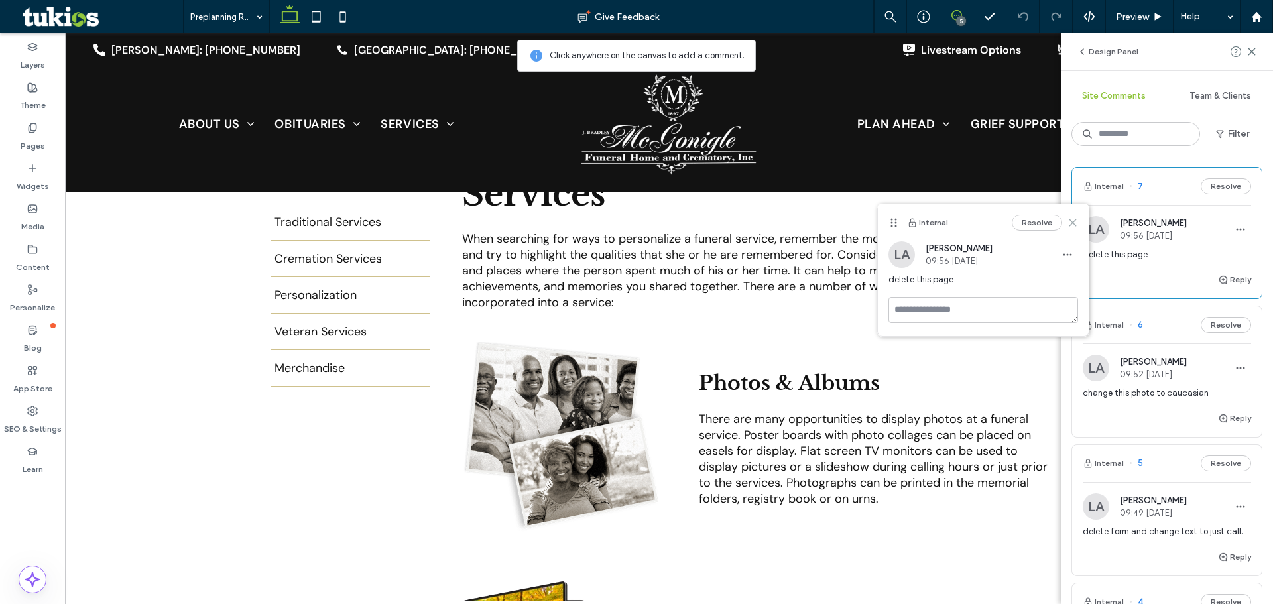
click at [1072, 225] on use at bounding box center [1073, 222] width 6 height 6
click at [1255, 54] on use at bounding box center [1252, 51] width 6 height 6
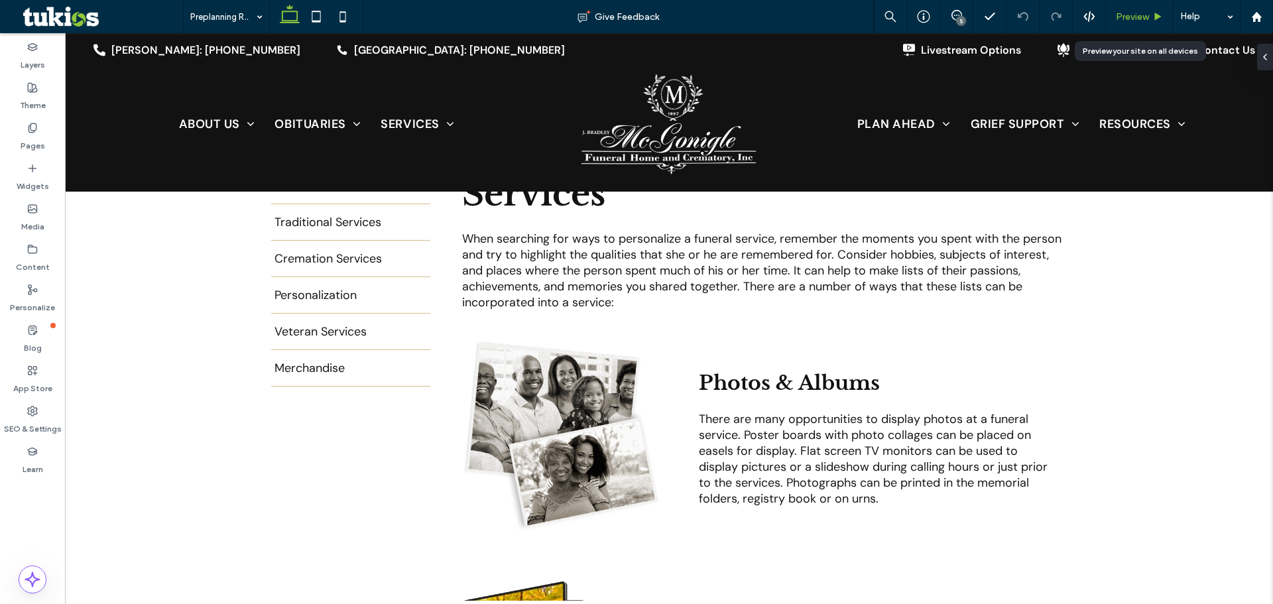
click at [1120, 18] on span "Preview" at bounding box center [1132, 16] width 33 height 11
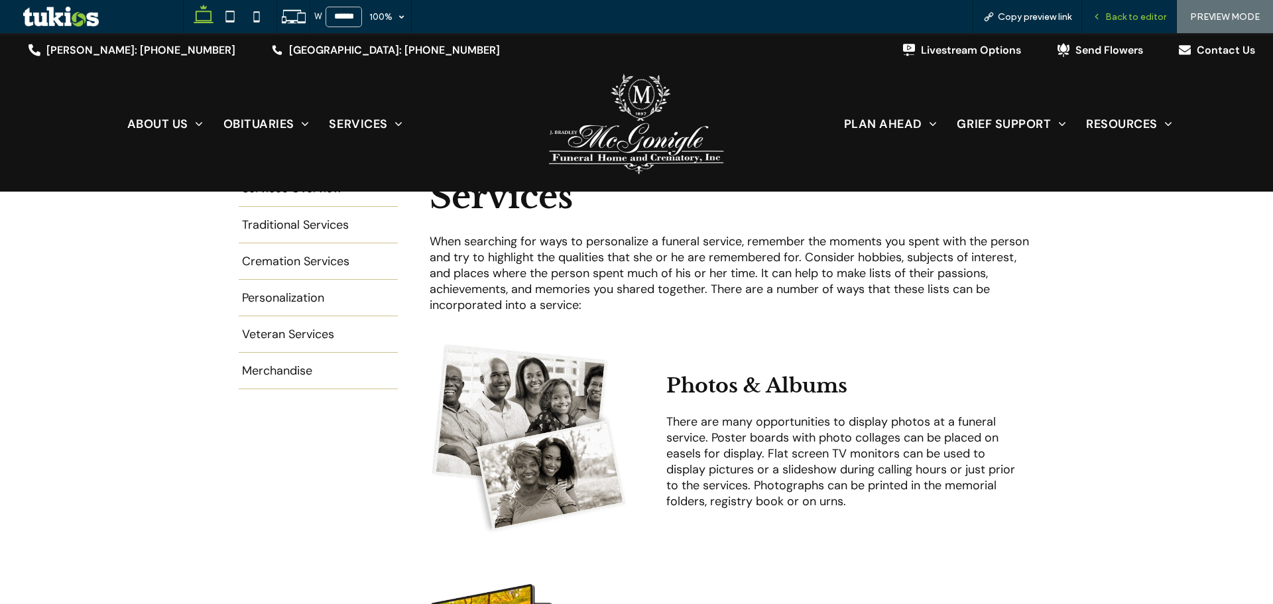
click at [1139, 17] on span "Back to editor" at bounding box center [1135, 16] width 61 height 11
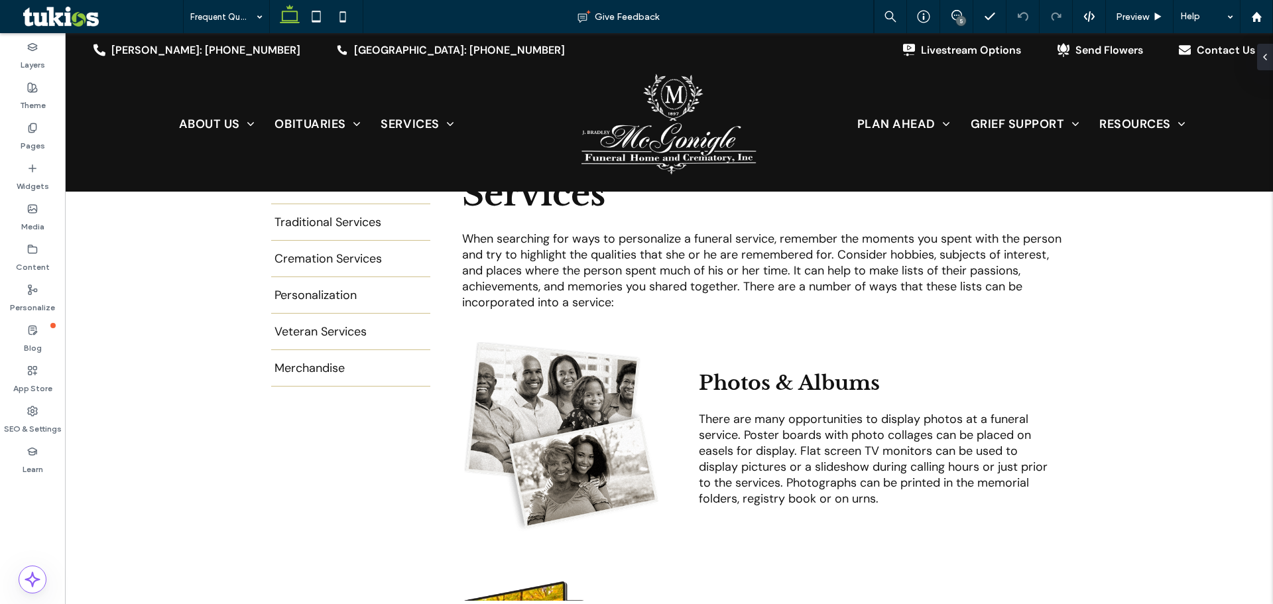
click at [958, 19] on div "5" at bounding box center [961, 21] width 10 height 10
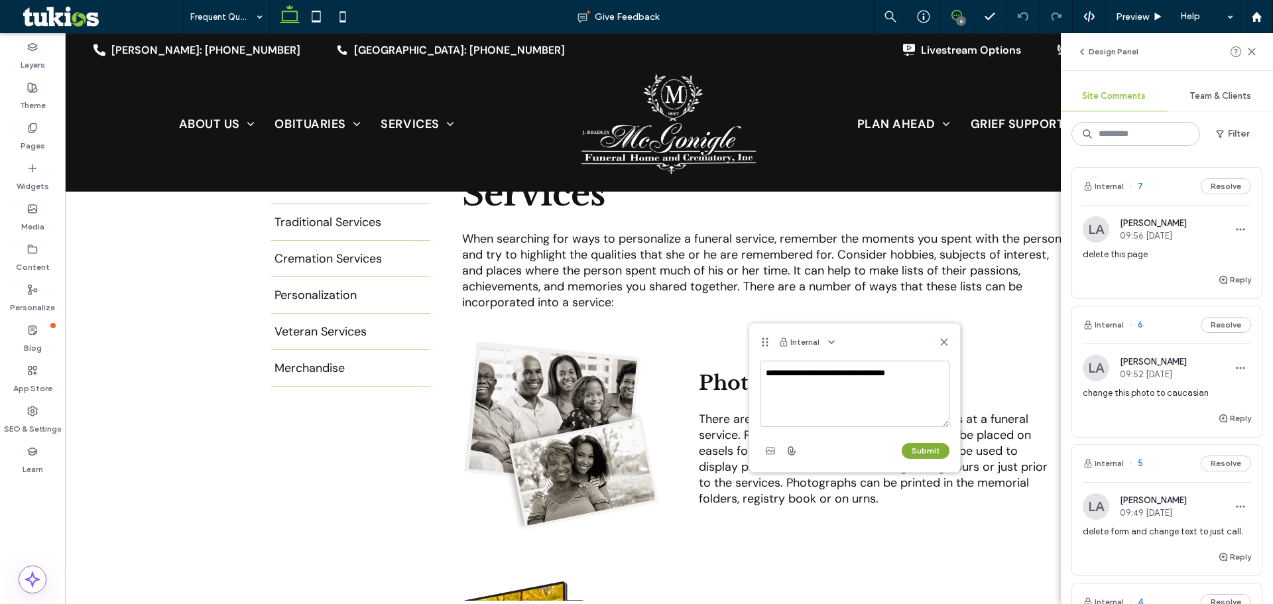
type textarea "**********"
click at [917, 452] on button "Submit" at bounding box center [926, 451] width 48 height 16
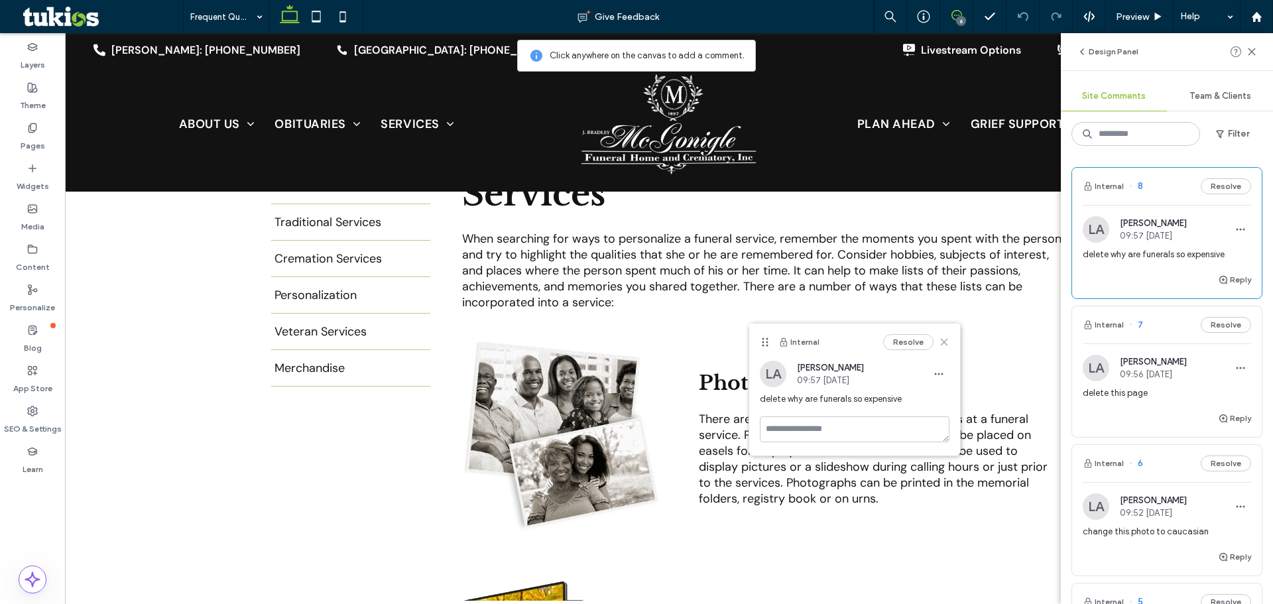
click at [944, 337] on icon at bounding box center [944, 342] width 11 height 11
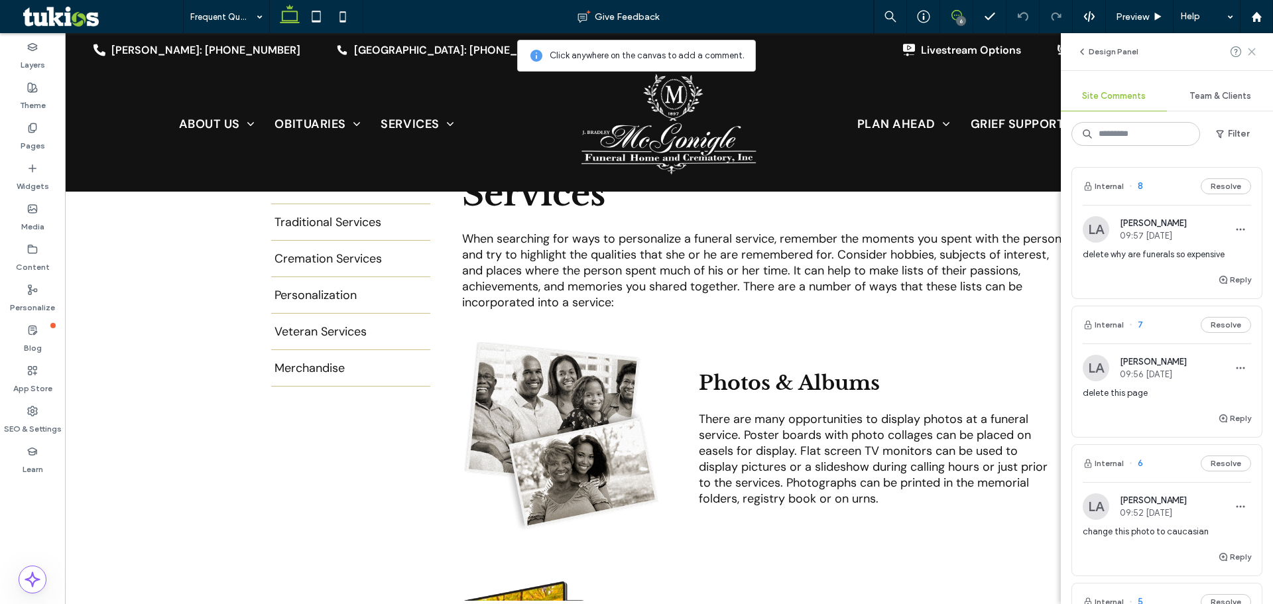
click at [1256, 54] on icon at bounding box center [1252, 51] width 11 height 11
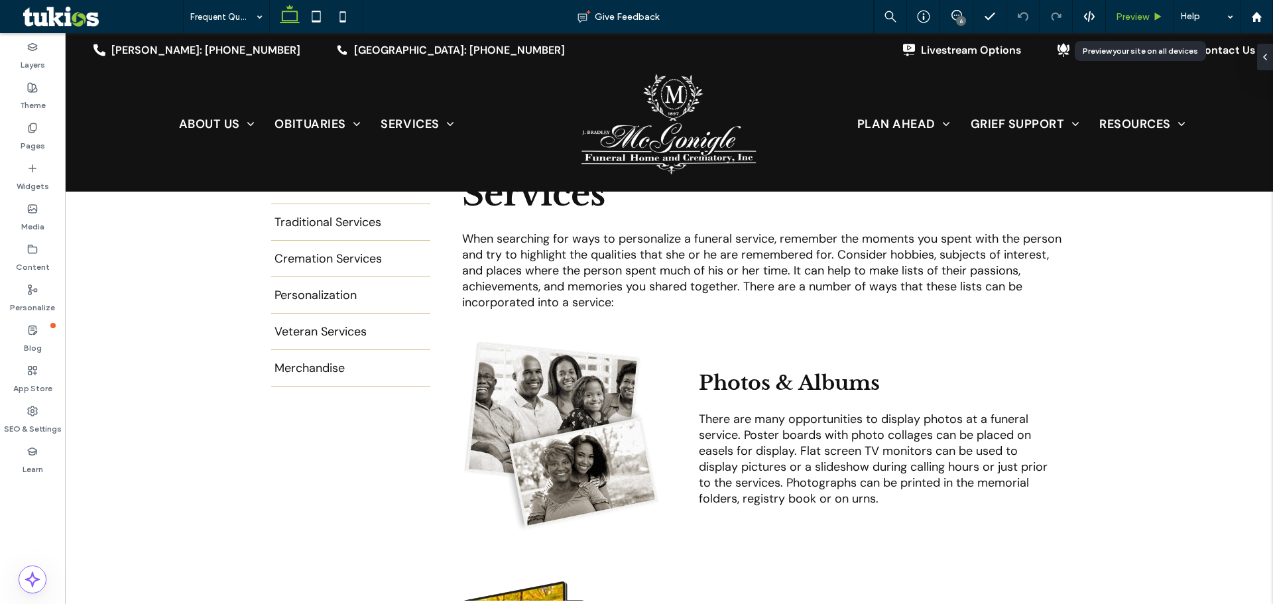
click at [1133, 21] on span "Preview" at bounding box center [1132, 16] width 33 height 11
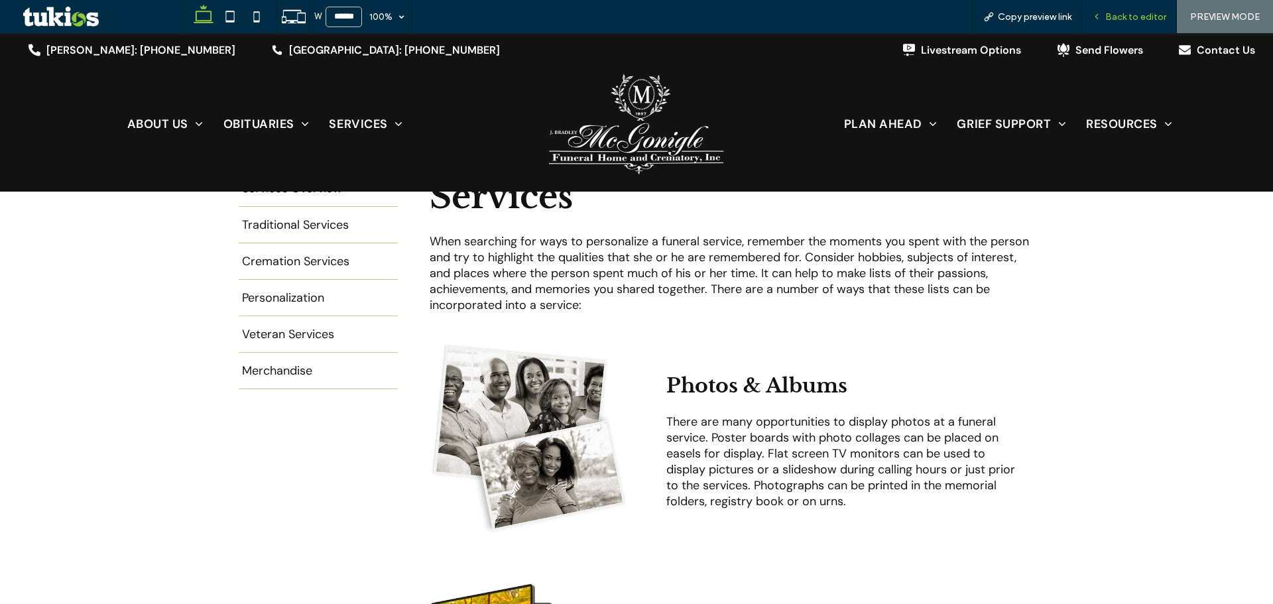
click at [1106, 21] on div "Back to editor" at bounding box center [1129, 16] width 94 height 11
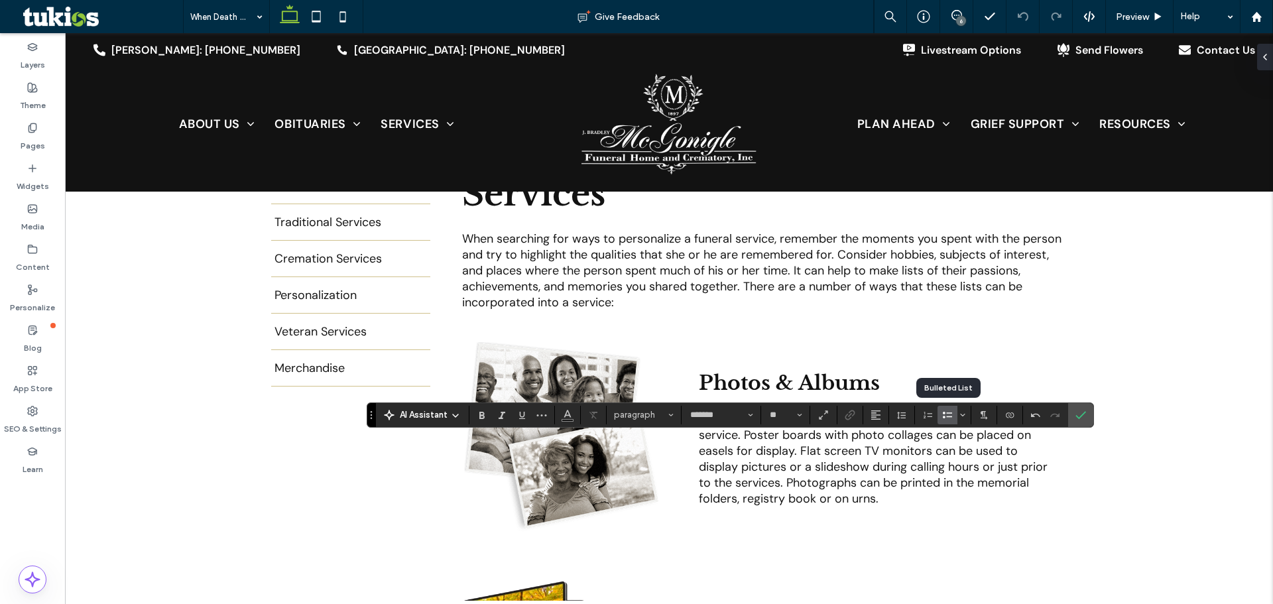
click at [945, 412] on use "Bulleted List" at bounding box center [947, 415] width 9 height 7
click at [1082, 417] on icon "Confirm" at bounding box center [1081, 415] width 11 height 11
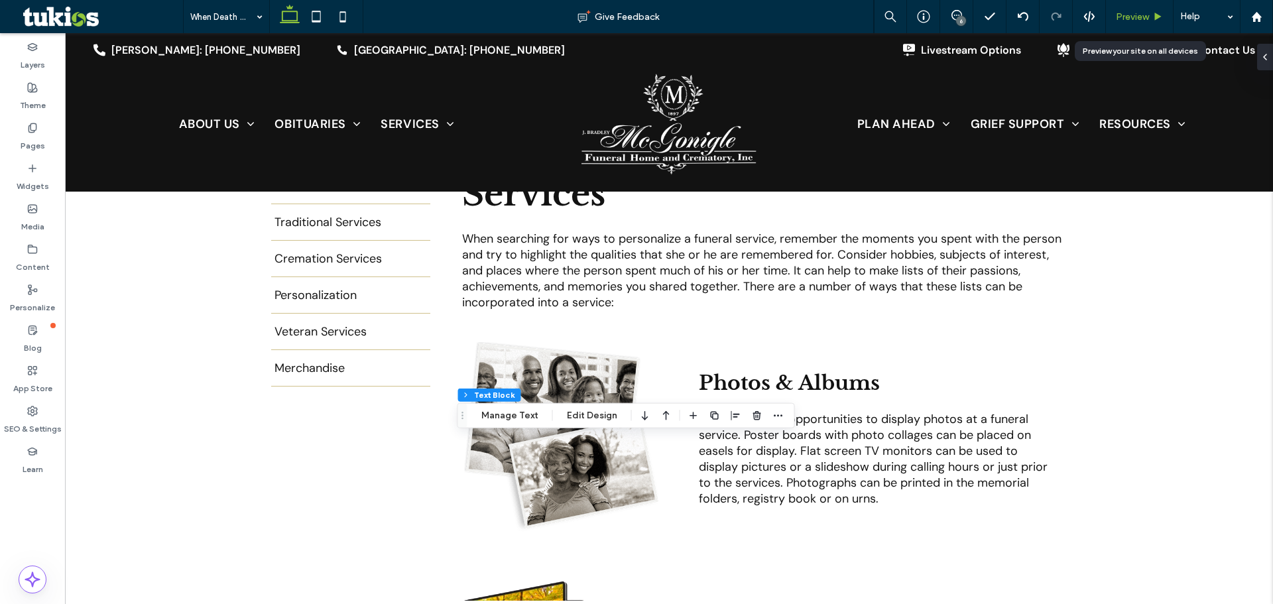
click at [1134, 14] on span "Preview" at bounding box center [1132, 16] width 33 height 11
